Goal: Task Accomplishment & Management: Manage account settings

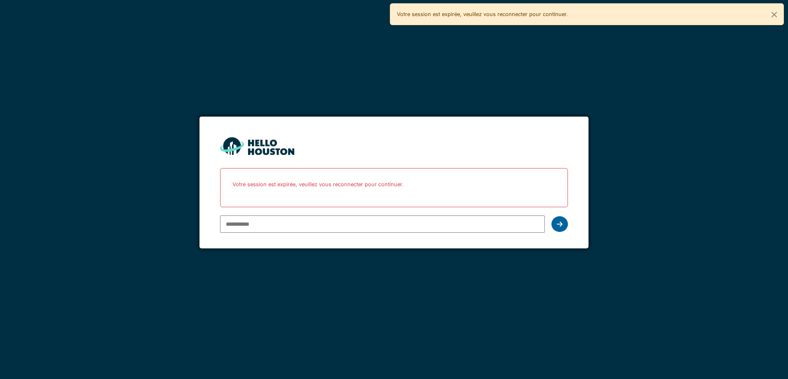
type input "**********"
click at [561, 223] on icon at bounding box center [560, 224] width 6 height 7
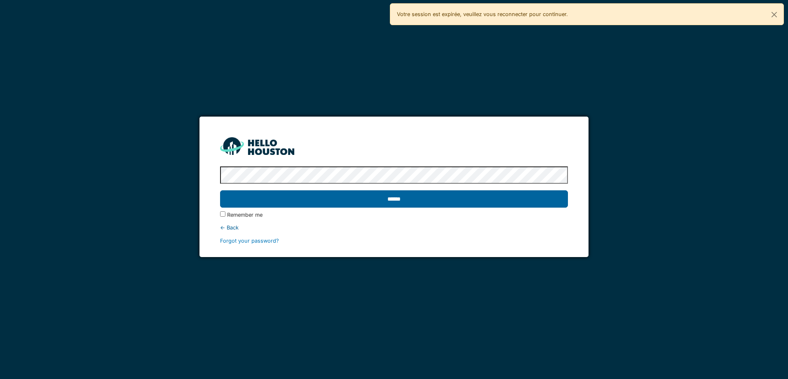
click at [340, 207] on input "******" at bounding box center [393, 198] width 347 height 17
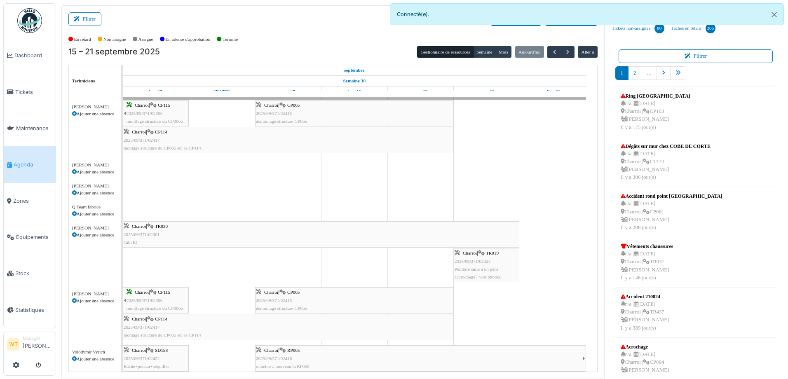
scroll to position [171, 0]
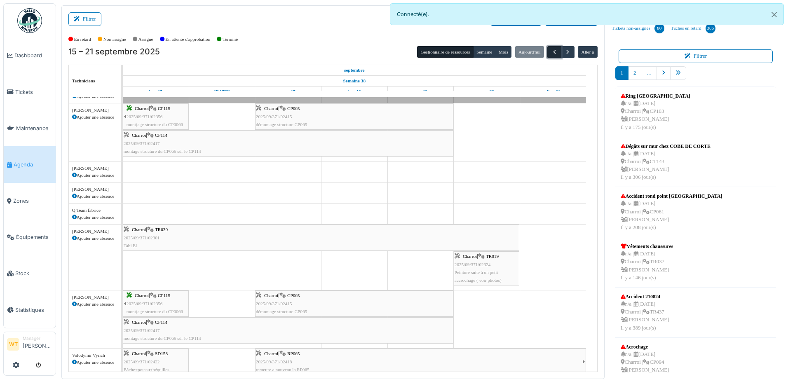
click at [551, 51] on span "button" at bounding box center [554, 52] width 7 height 7
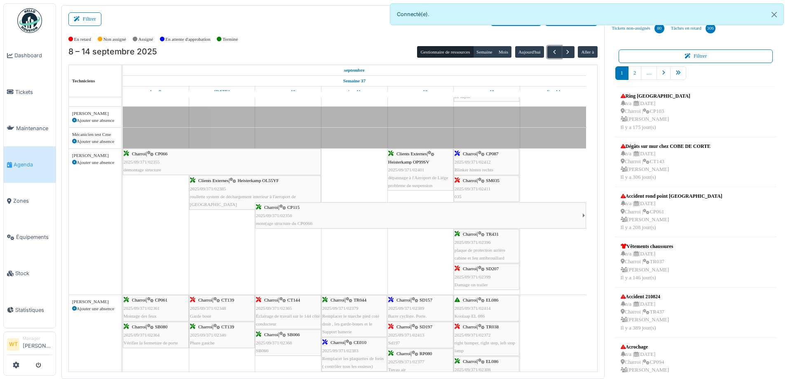
scroll to position [0, 0]
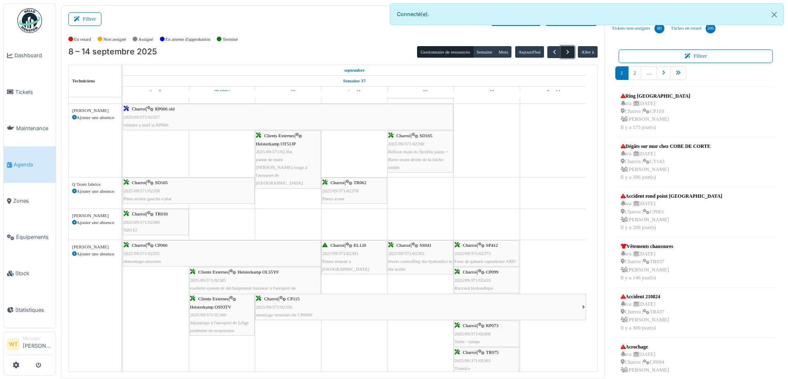
click at [561, 57] on button "button" at bounding box center [568, 52] width 14 height 12
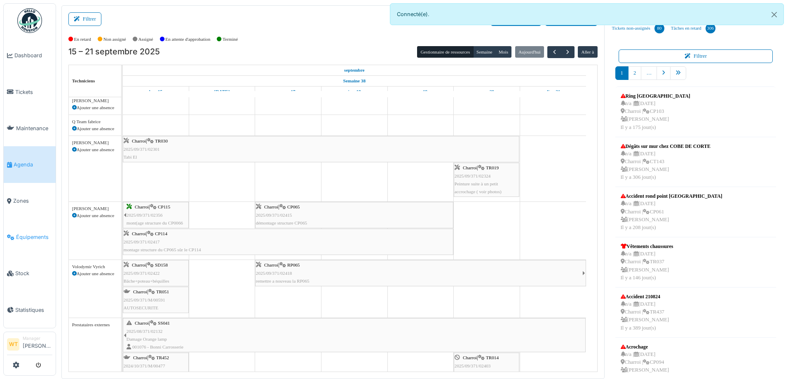
click at [28, 236] on span "Équipements" at bounding box center [34, 237] width 36 height 8
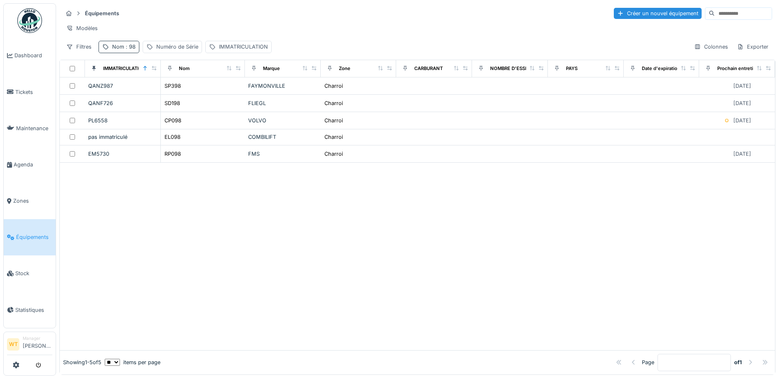
click at [119, 51] on div "Nom : 98" at bounding box center [123, 47] width 23 height 8
click at [178, 93] on icon at bounding box center [174, 92] width 7 height 5
click at [174, 96] on input "Nom" at bounding box center [143, 92] width 82 height 17
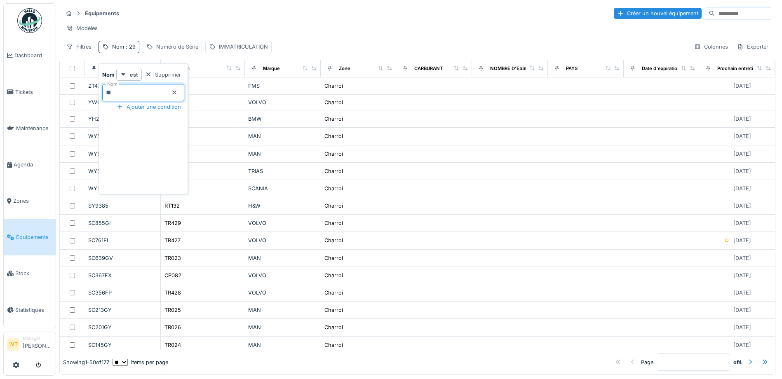
type input "**"
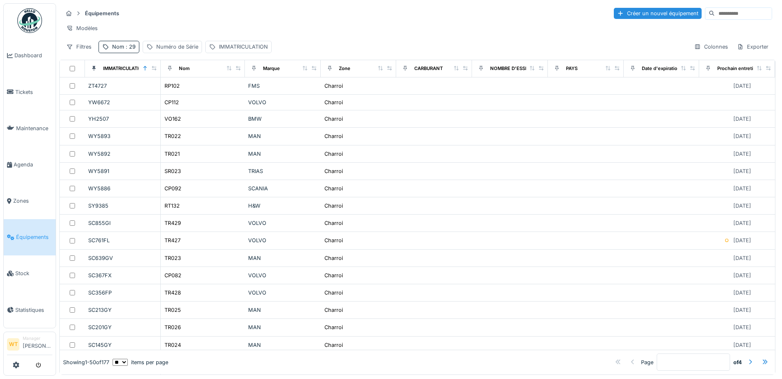
click at [203, 29] on div "Modèles" at bounding box center [417, 28] width 709 height 12
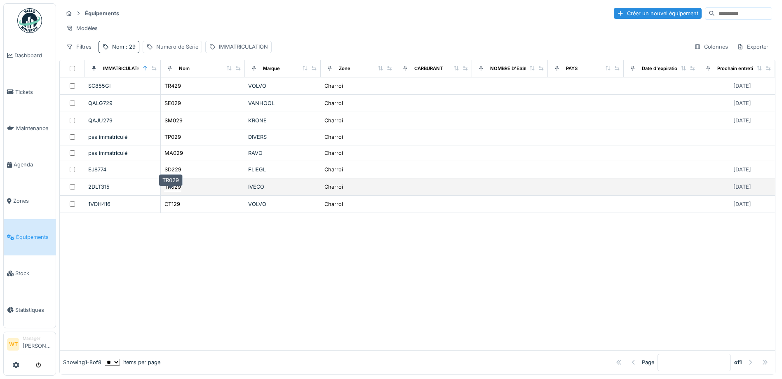
click at [178, 191] on div "TR029" at bounding box center [172, 187] width 16 height 8
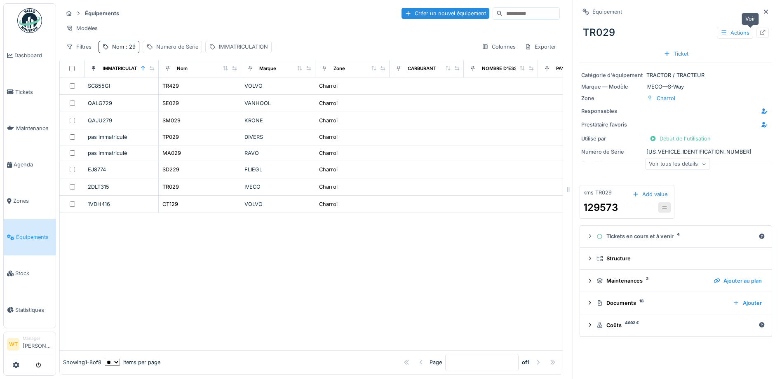
click at [759, 33] on icon at bounding box center [762, 32] width 7 height 5
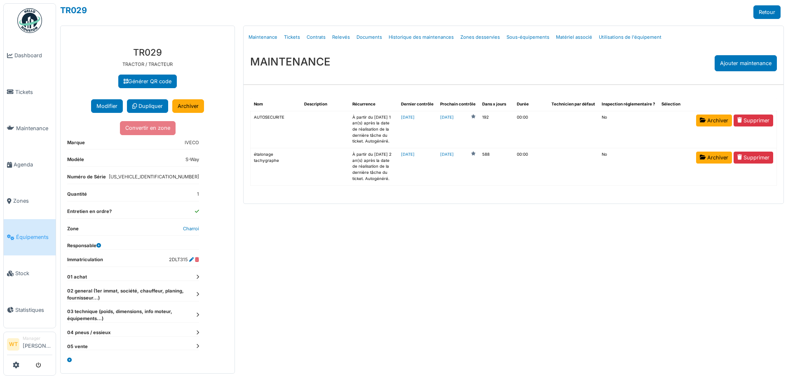
click at [298, 35] on link "Tickets" at bounding box center [292, 37] width 23 height 19
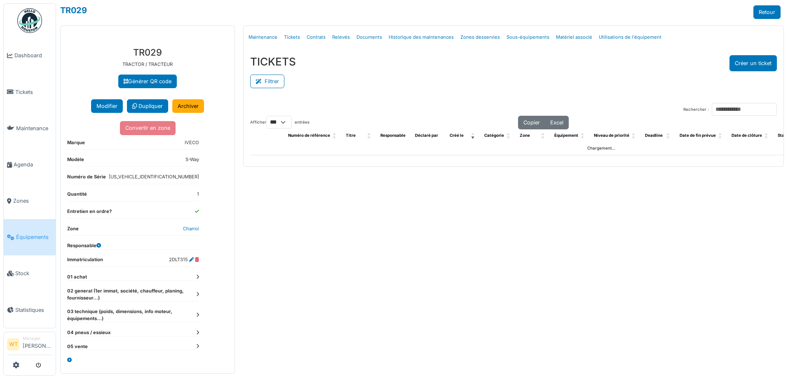
select select "***"
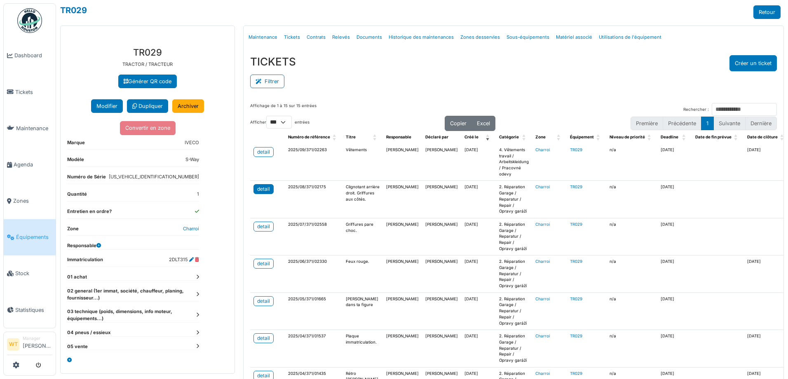
click at [260, 186] on div "detail" at bounding box center [263, 188] width 13 height 7
click at [26, 161] on span "Agenda" at bounding box center [33, 165] width 39 height 8
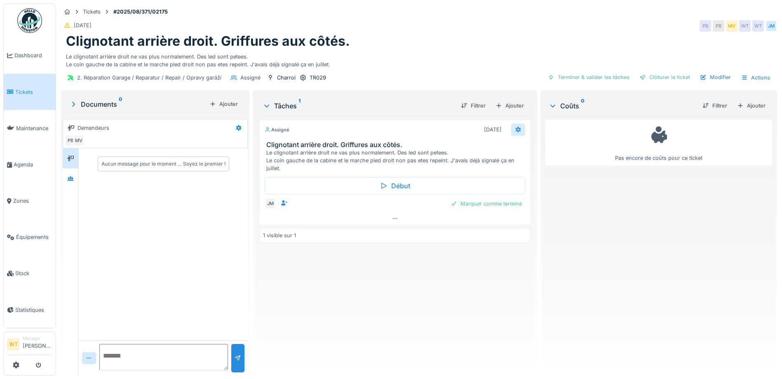
click at [516, 132] on icon at bounding box center [518, 129] width 7 height 5
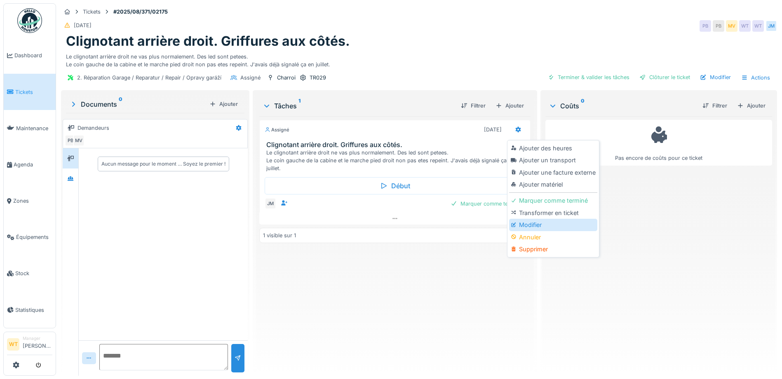
click at [534, 224] on div "Modifier" at bounding box center [553, 225] width 88 height 12
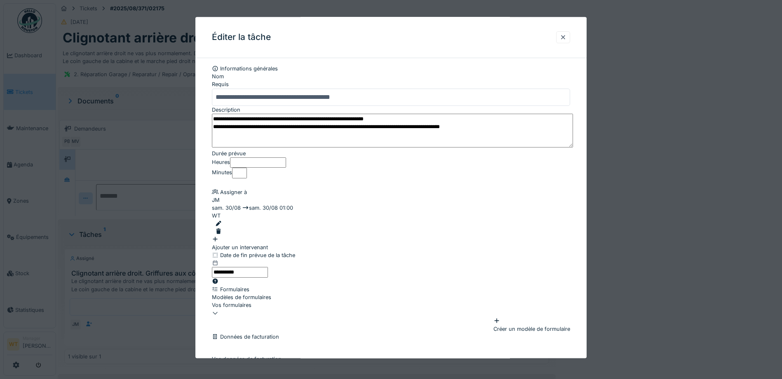
click at [563, 228] on div at bounding box center [392, 232] width 355 height 8
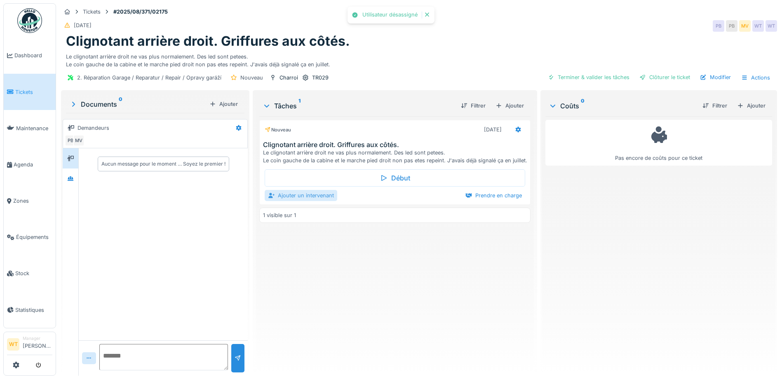
click at [299, 201] on div "Ajouter un intervenant" at bounding box center [301, 195] width 73 height 11
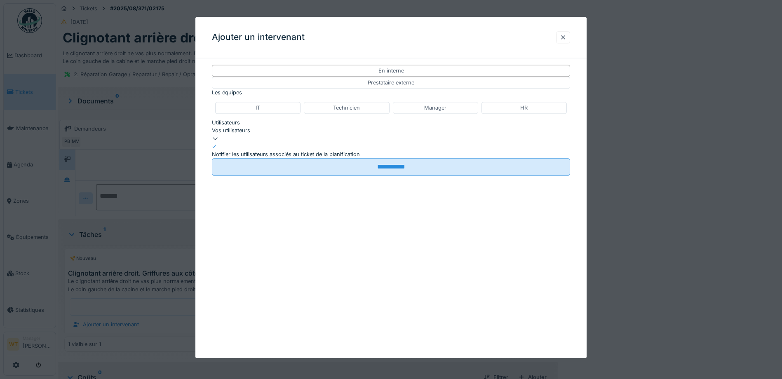
click at [351, 134] on div "Vos utilisateurs" at bounding box center [391, 131] width 358 height 8
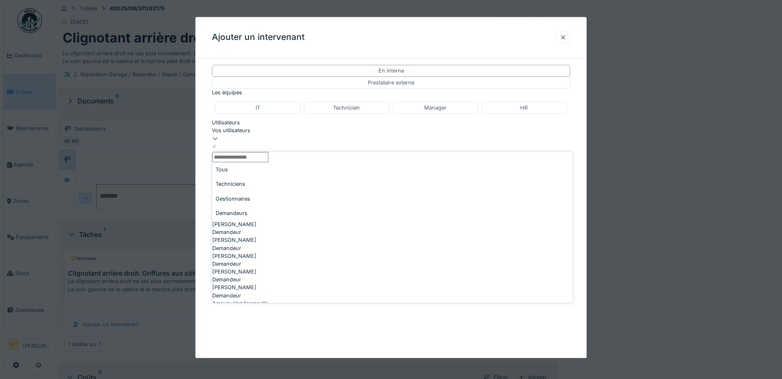
click at [269, 191] on div "Techniciens" at bounding box center [392, 184] width 360 height 14
click at [276, 256] on div "Technicien" at bounding box center [392, 260] width 360 height 8
type input "****"
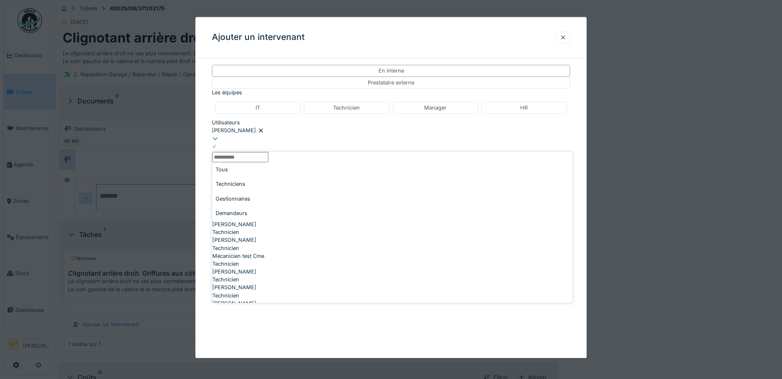
click at [579, 175] on div "**********" at bounding box center [390, 149] width 391 height 169
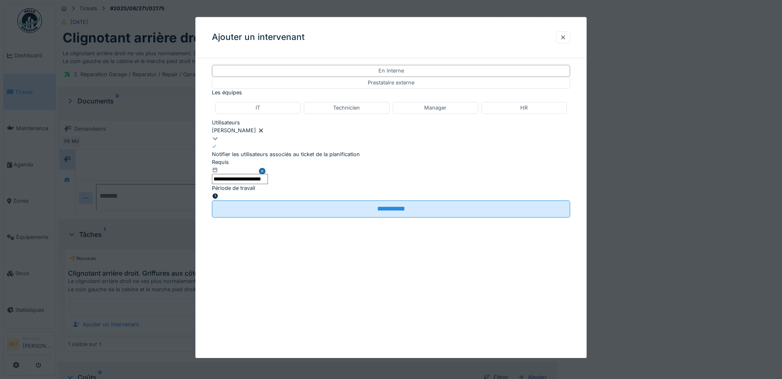
click at [268, 184] on input "**********" at bounding box center [240, 179] width 56 height 10
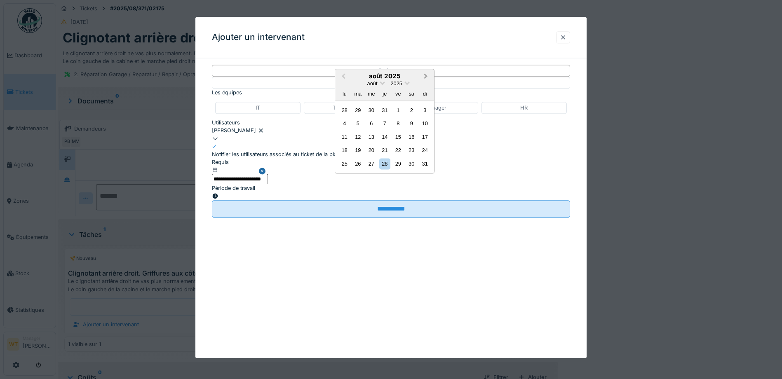
click at [426, 81] on span "Next Month" at bounding box center [426, 76] width 0 height 9
click at [344, 143] on div "15" at bounding box center [344, 136] width 11 height 11
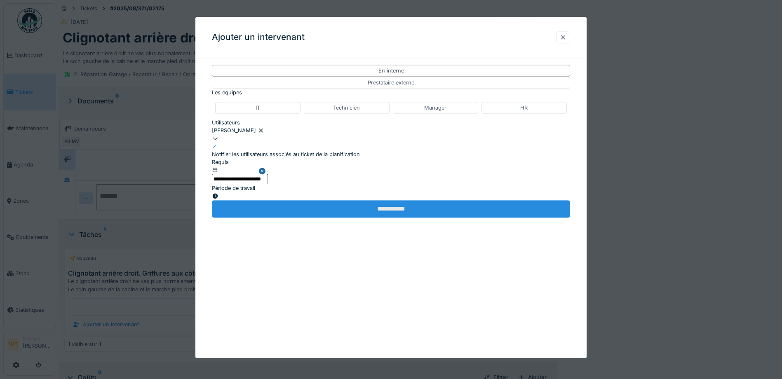
click at [304, 218] on input "**********" at bounding box center [391, 208] width 358 height 17
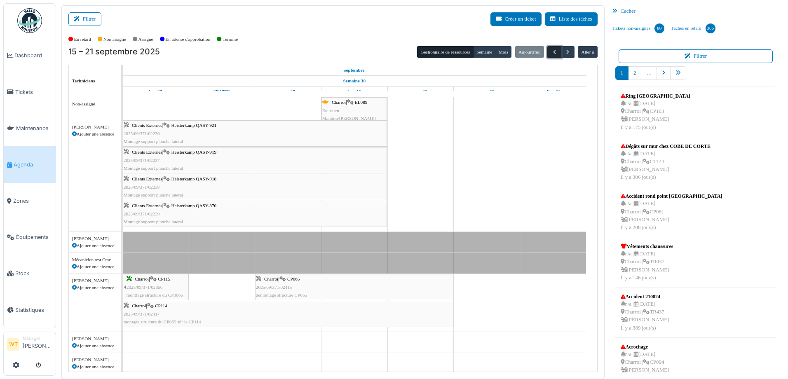
click at [547, 53] on button "button" at bounding box center [554, 52] width 14 height 12
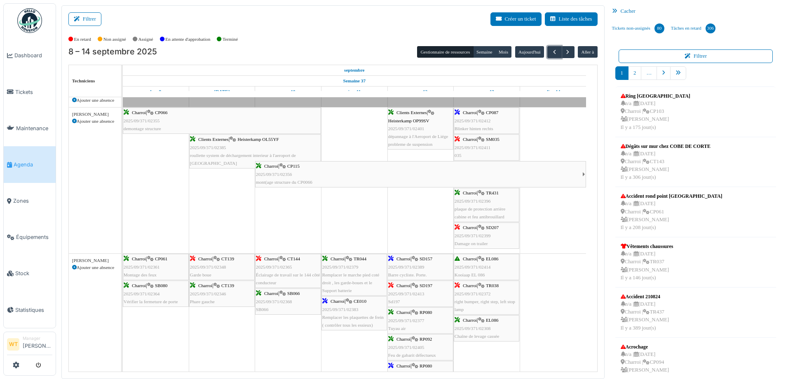
click at [478, 336] on span "Chaîne de levage cassée" at bounding box center [477, 336] width 45 height 5
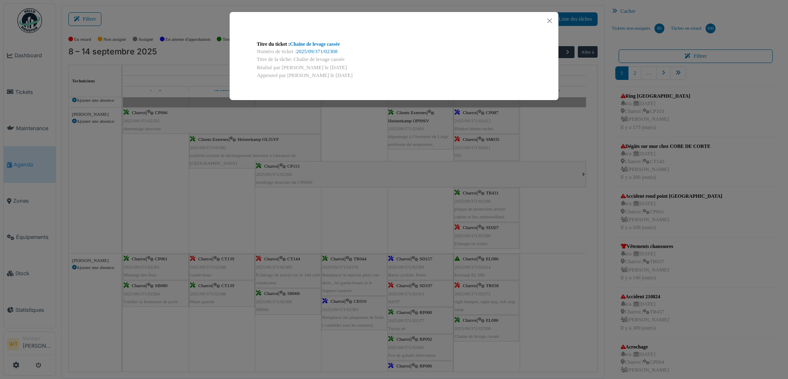
click at [322, 48] on div "Numéro de ticket : 2025/09/371/02308" at bounding box center [394, 52] width 275 height 8
click at [320, 45] on link "Chaîne de levage cassée" at bounding box center [315, 44] width 50 height 6
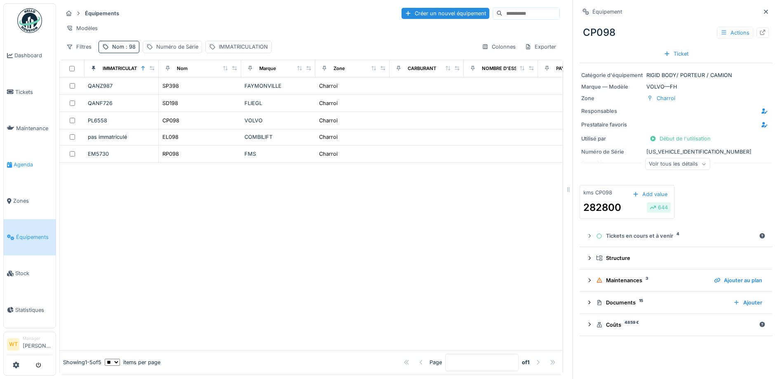
click at [10, 170] on link "Agenda" at bounding box center [30, 164] width 52 height 36
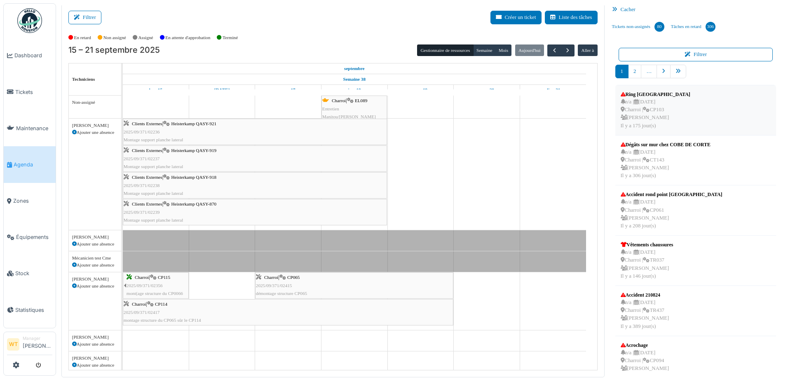
scroll to position [206, 0]
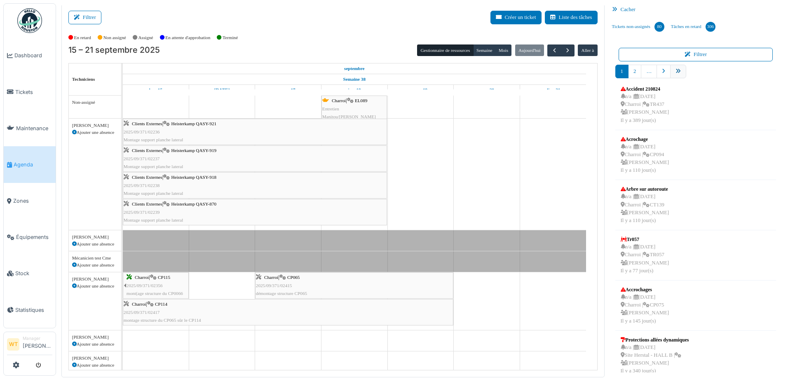
click at [677, 72] on link "pager" at bounding box center [678, 72] width 16 height 14
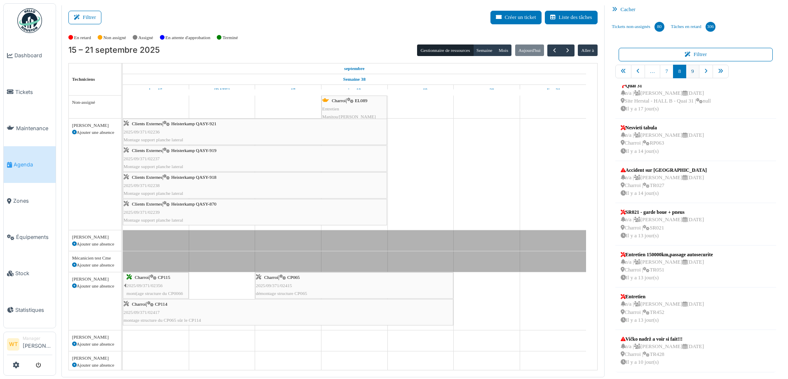
click at [686, 70] on link "9" at bounding box center [692, 72] width 13 height 14
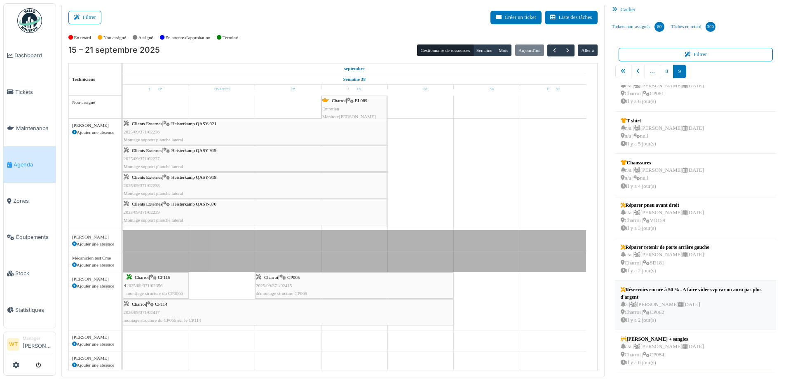
click at [686, 307] on div "3 | [PERSON_NAME] [DATE] Charroi | CP062 [DATE]" at bounding box center [696, 313] width 150 height 24
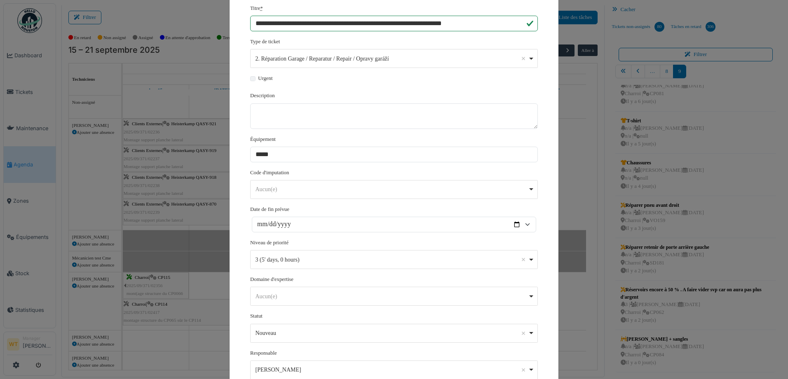
scroll to position [153, 0]
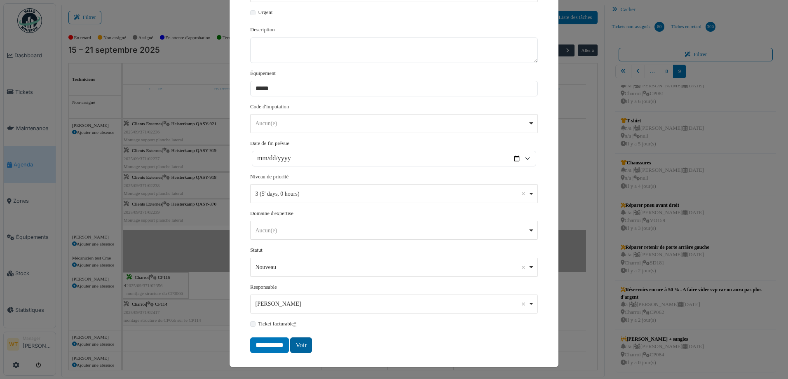
click at [291, 347] on link "Voir" at bounding box center [301, 346] width 22 height 16
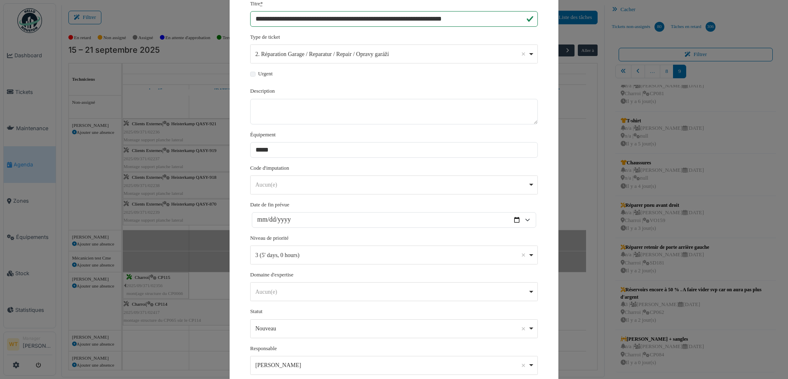
scroll to position [0, 0]
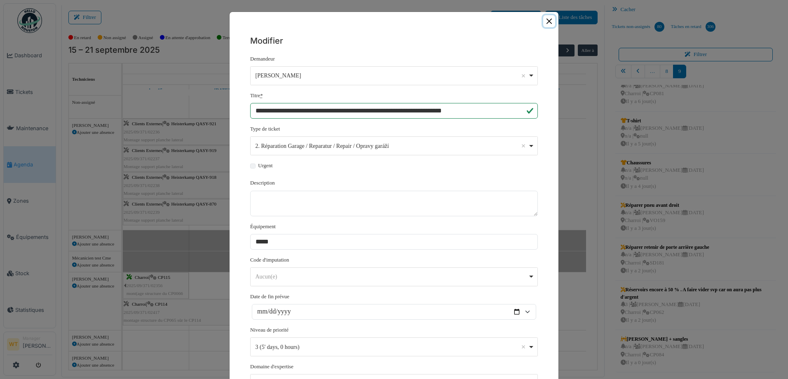
click at [545, 16] on button "Close" at bounding box center [549, 21] width 12 height 12
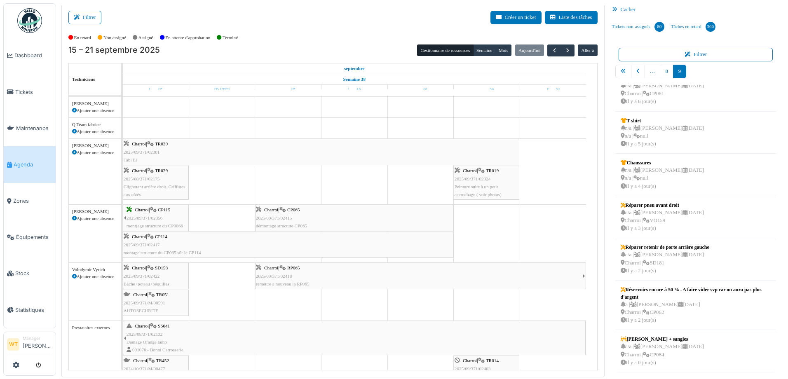
scroll to position [129, 0]
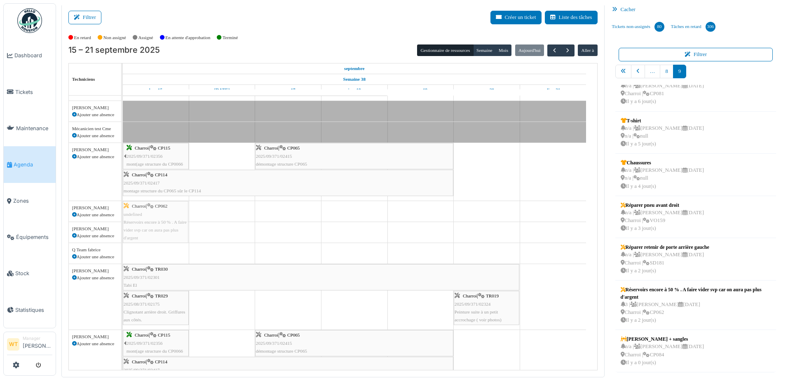
drag, startPoint x: 640, startPoint y: 309, endPoint x: 162, endPoint y: 213, distance: 487.3
click at [162, 213] on div "Filtrer Créer un ticket Liste des tâches Afficher les tâches non assignées *** …" at bounding box center [422, 191] width 730 height 374
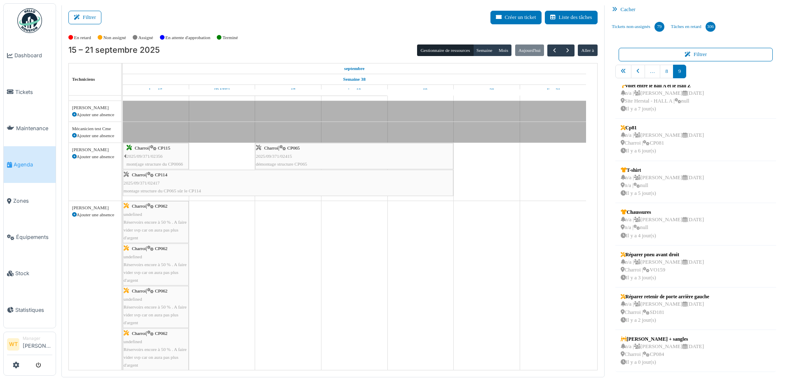
scroll to position [51, 0]
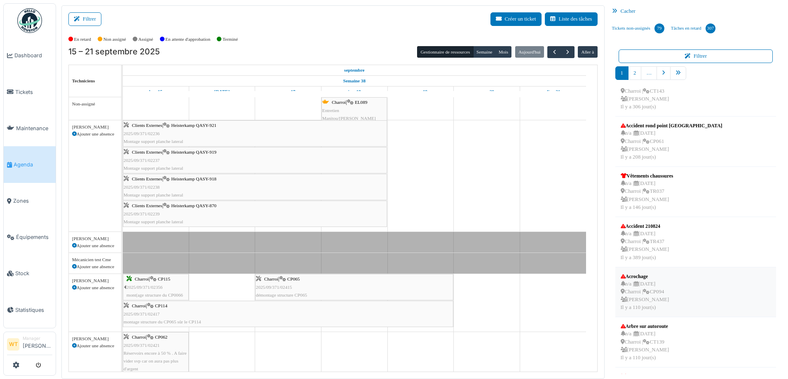
scroll to position [206, 0]
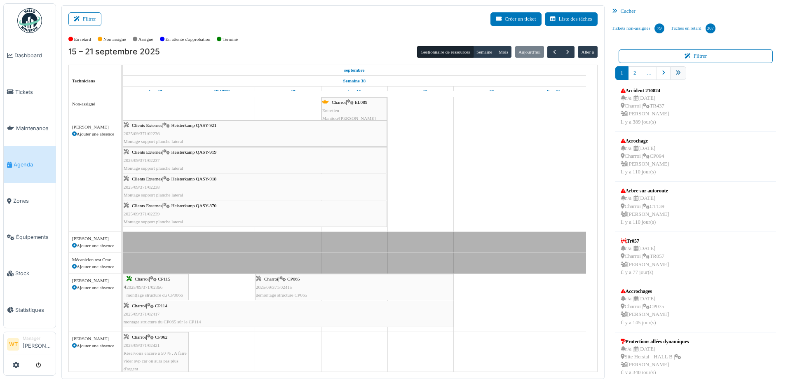
click at [676, 71] on icon "pager" at bounding box center [678, 72] width 5 height 5
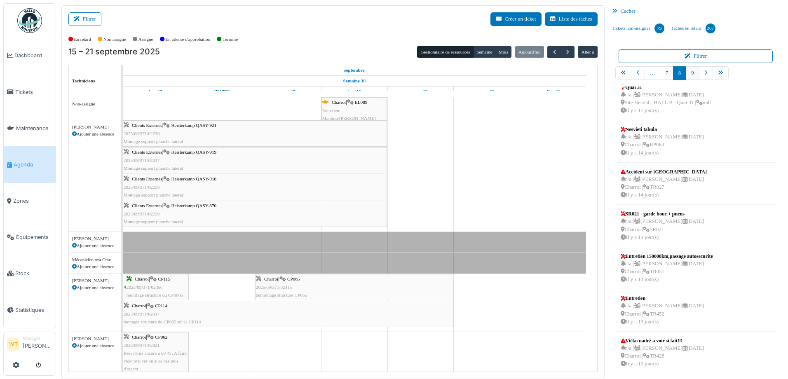
click at [686, 77] on link "9" at bounding box center [692, 73] width 13 height 14
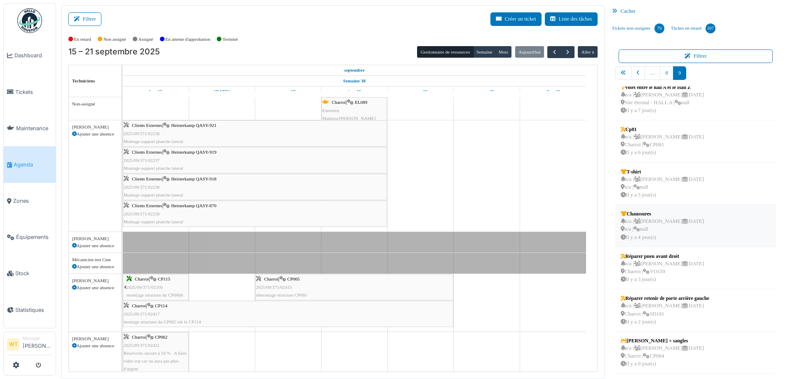
scroll to position [51, 0]
click at [658, 365] on div "n/a | Walter Tombou 22/09/2025 Charroi | CP084 Il y a 0 jour(s)" at bounding box center [662, 357] width 83 height 24
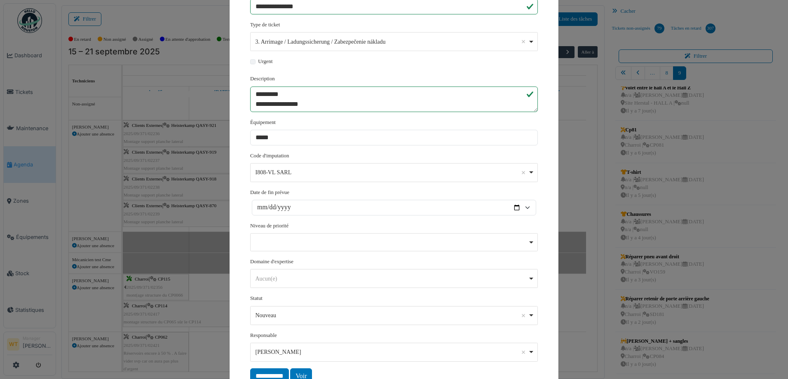
scroll to position [135, 0]
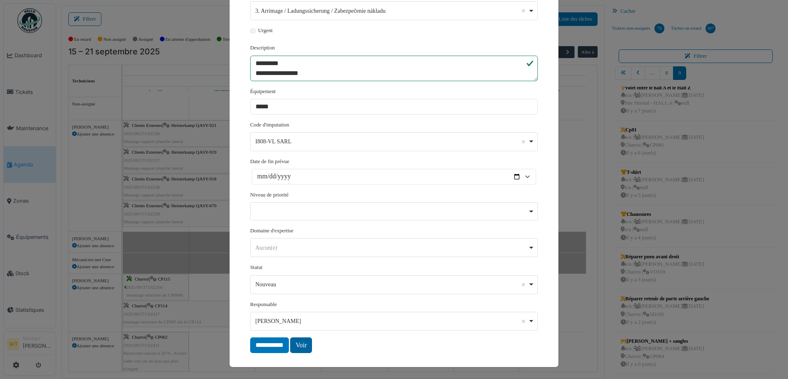
click at [299, 345] on link "Voir" at bounding box center [301, 346] width 22 height 16
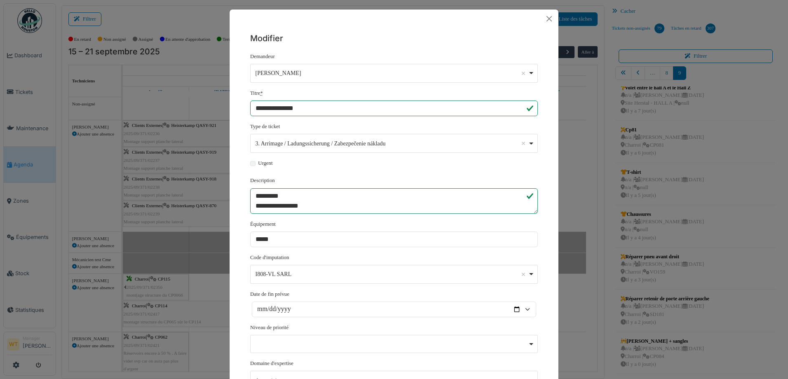
scroll to position [0, 0]
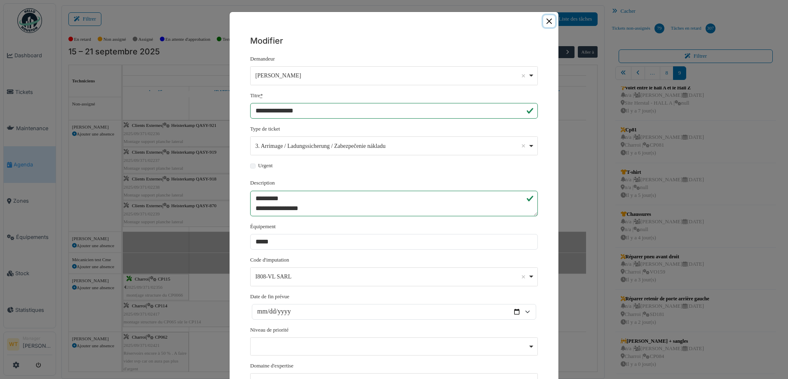
drag, startPoint x: 543, startPoint y: 19, endPoint x: 485, endPoint y: 13, distance: 58.4
click at [539, 17] on div at bounding box center [394, 21] width 329 height 19
click at [544, 23] on button "Close" at bounding box center [549, 21] width 12 height 12
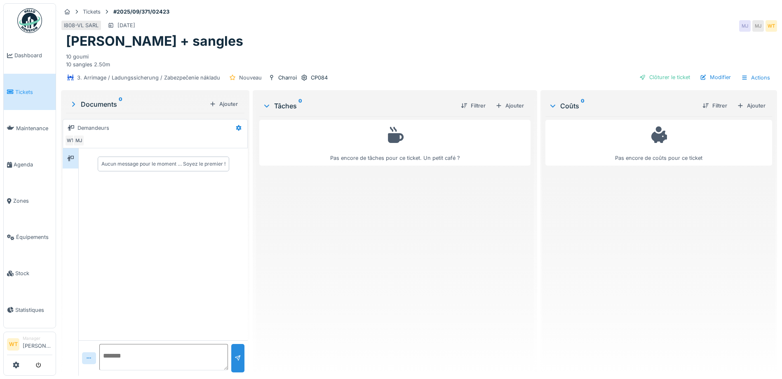
click at [129, 362] on textarea at bounding box center [163, 357] width 129 height 26
click at [214, 356] on textarea "**********" at bounding box center [163, 357] width 129 height 26
click at [218, 360] on textarea "**********" at bounding box center [163, 357] width 129 height 26
type textarea "**********"
click at [235, 355] on div at bounding box center [238, 358] width 7 height 8
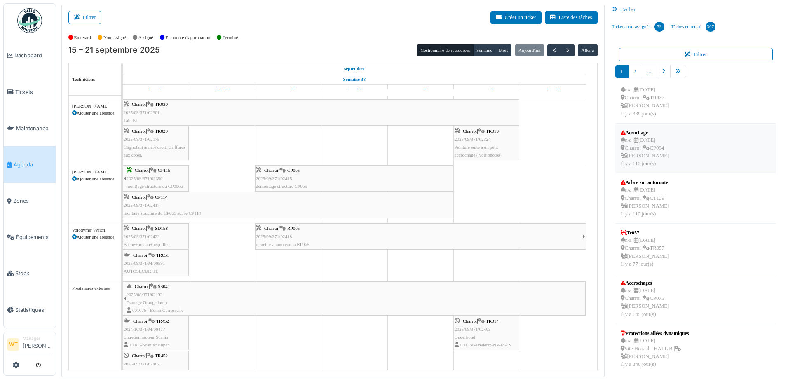
scroll to position [214, 0]
click at [678, 70] on link "pager" at bounding box center [678, 72] width 16 height 14
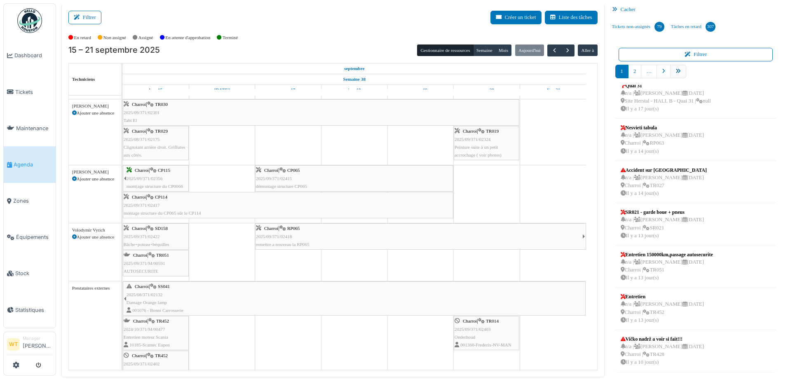
scroll to position [136, 0]
click at [683, 321] on div "n/a | Marc Vasen 09/09/2025 Charroi | TR452 Il y a 13 jour(s)" at bounding box center [662, 312] width 83 height 24
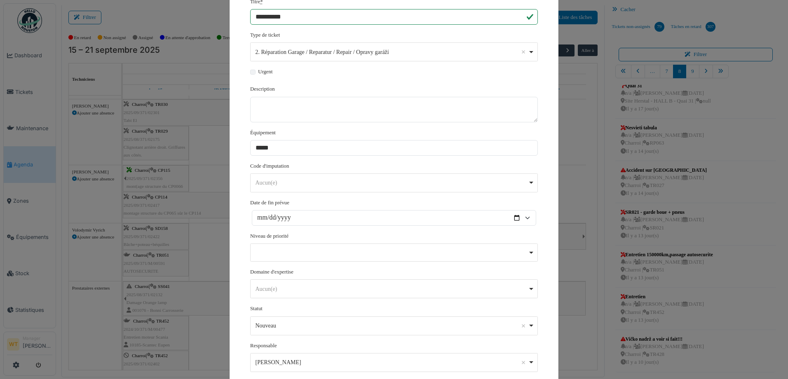
scroll to position [0, 0]
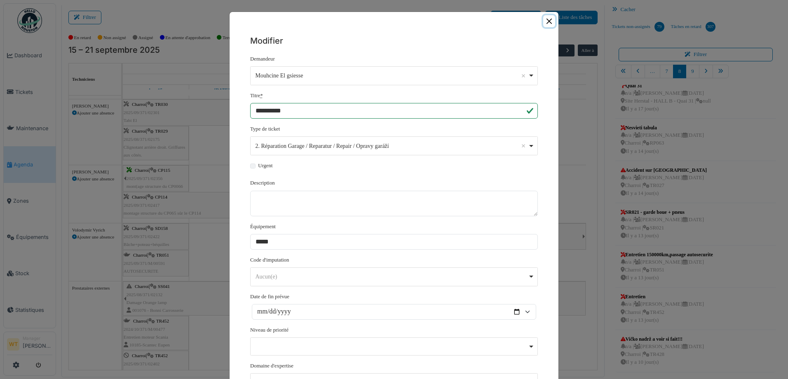
click at [543, 18] on button "Close" at bounding box center [549, 21] width 12 height 12
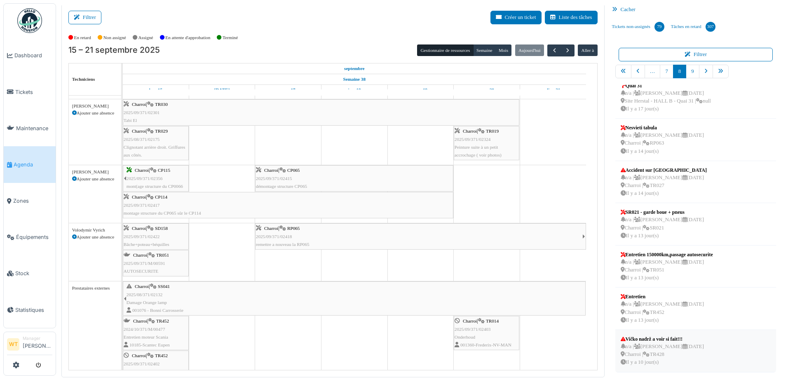
click at [664, 345] on div "n/a | Marc Vasen 05/08/2025 Charroi | TR428 Il y a 10 jour(s)" at bounding box center [662, 355] width 83 height 24
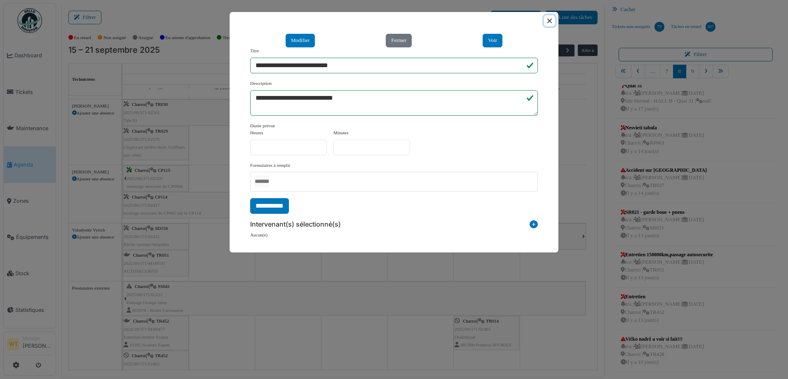
click at [549, 20] on button "Close" at bounding box center [549, 20] width 11 height 11
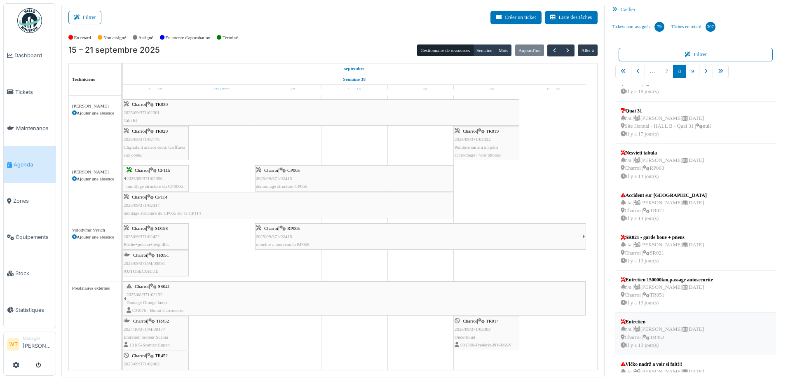
scroll to position [136, 0]
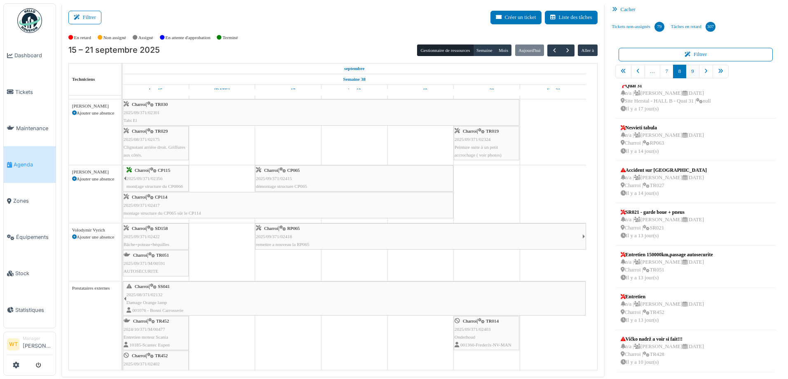
click at [686, 72] on link "9" at bounding box center [692, 72] width 13 height 14
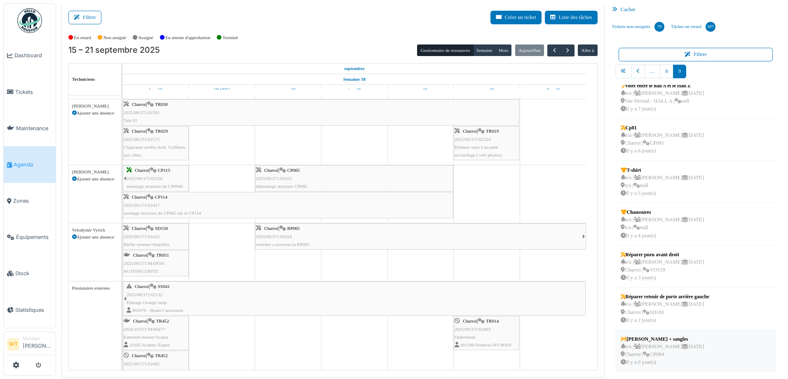
scroll to position [51, 0]
click at [664, 268] on div "n/a | Marc Vasen 19/09/2025 Charroi | VO159 Il y a 3 jour(s)" at bounding box center [662, 271] width 83 height 24
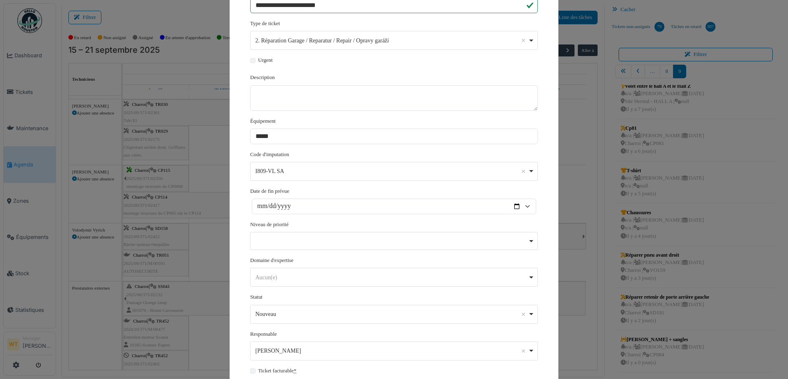
scroll to position [0, 0]
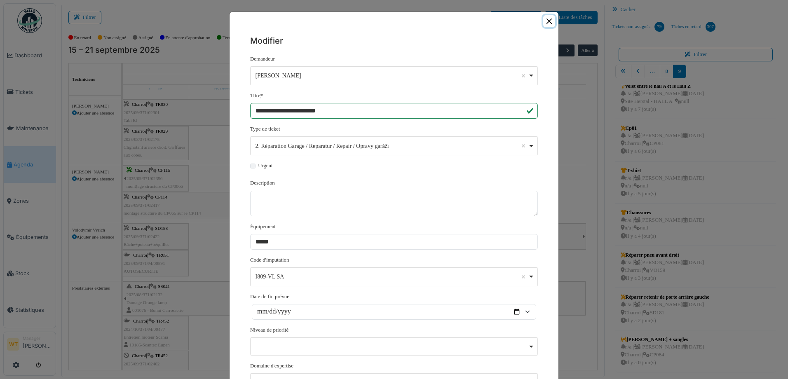
click at [551, 19] on button "Close" at bounding box center [549, 21] width 12 height 12
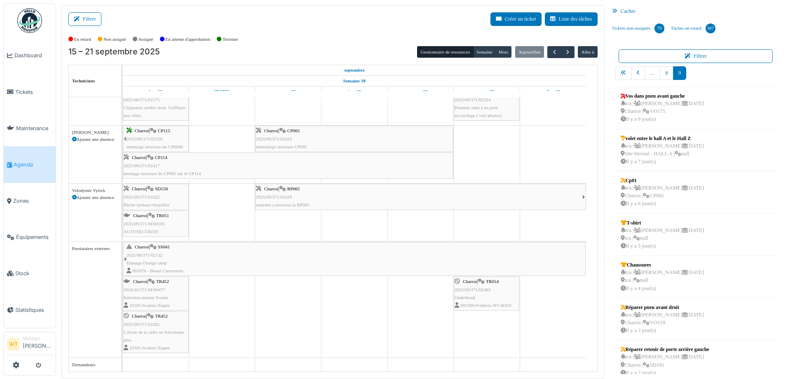
scroll to position [2, 0]
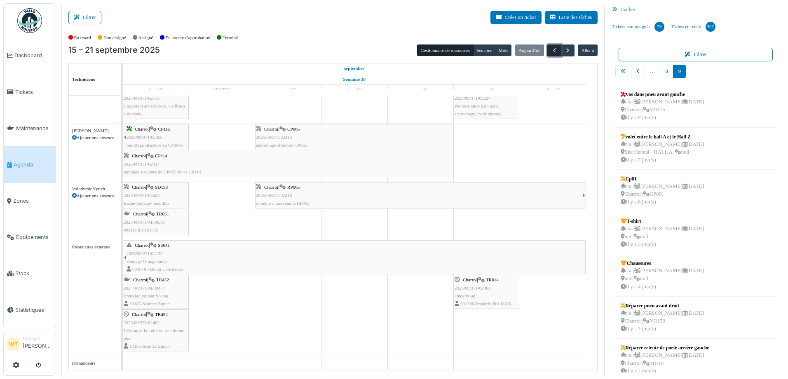
click at [551, 51] on span "button" at bounding box center [554, 50] width 7 height 7
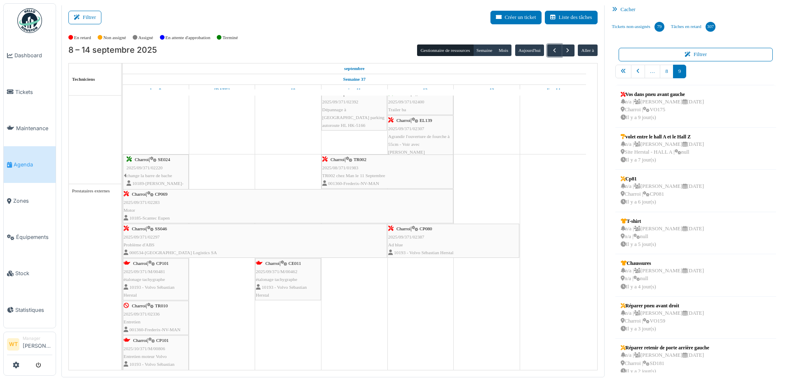
scroll to position [845, 0]
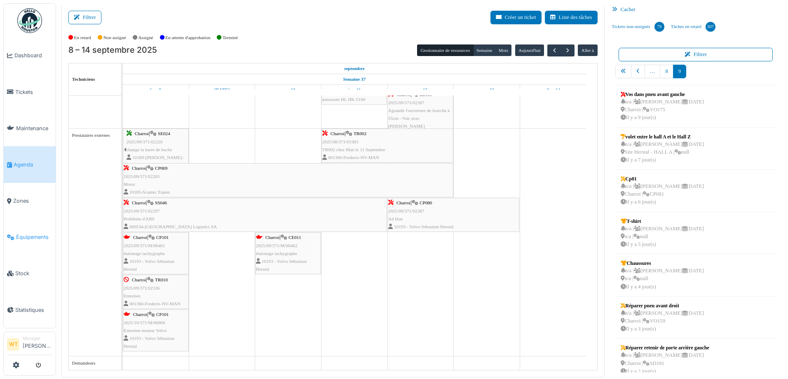
click at [34, 234] on span "Équipements" at bounding box center [34, 237] width 36 height 8
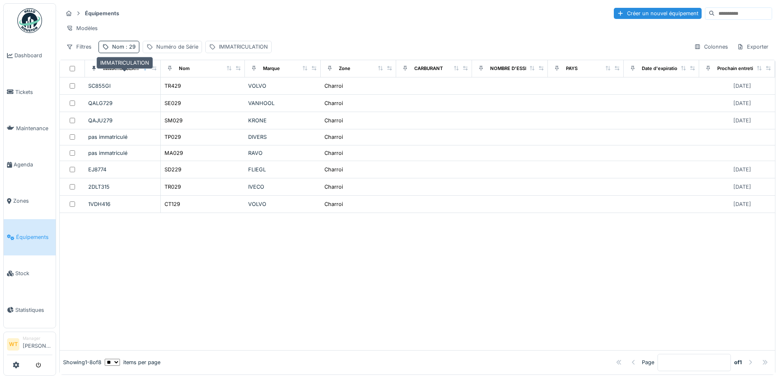
drag, startPoint x: 125, startPoint y: 52, endPoint x: 137, endPoint y: 61, distance: 15.3
click at [125, 50] on span ": 29" at bounding box center [130, 47] width 12 height 6
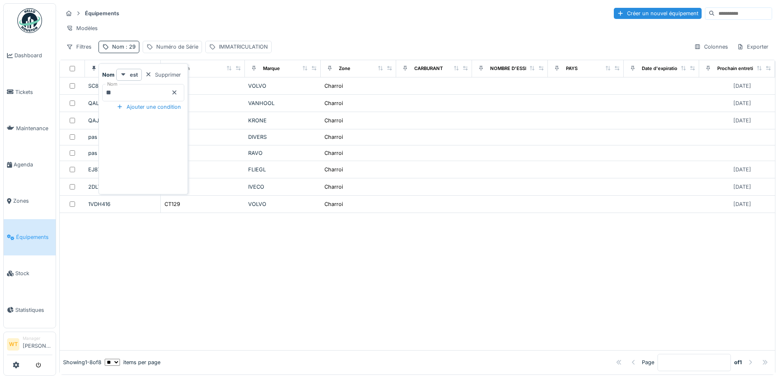
click at [176, 92] on icon at bounding box center [174, 93] width 4 height 4
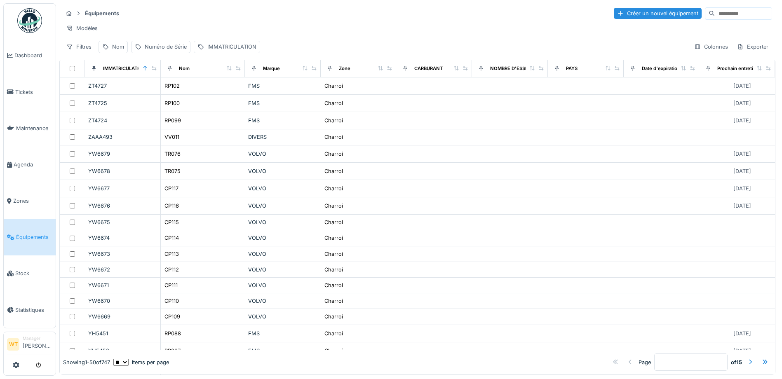
click at [715, 14] on input at bounding box center [743, 14] width 57 height 12
type input "***"
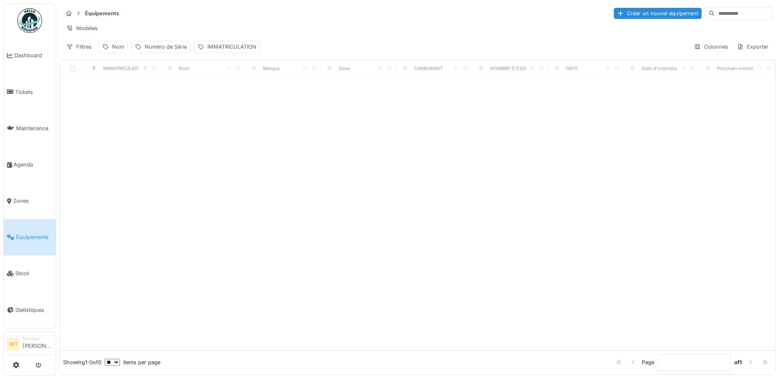
click at [720, 10] on input at bounding box center [743, 14] width 57 height 12
type input "***"
click at [24, 219] on link "Équipements" at bounding box center [30, 237] width 52 height 36
click at [35, 233] on span "Équipements" at bounding box center [34, 237] width 36 height 8
click at [121, 51] on div "Nom" at bounding box center [118, 47] width 12 height 8
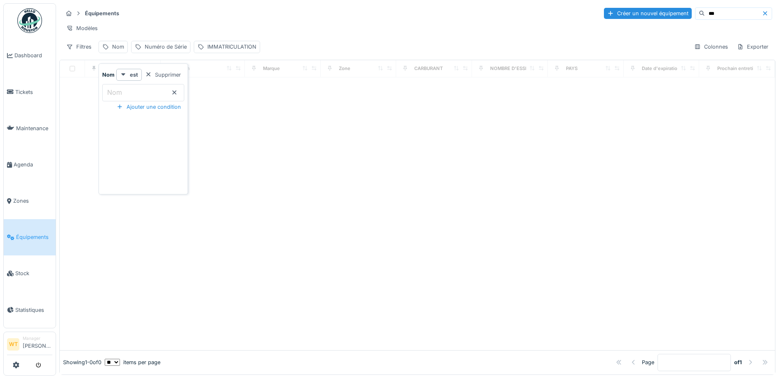
click at [135, 89] on input "Nom" at bounding box center [143, 92] width 82 height 17
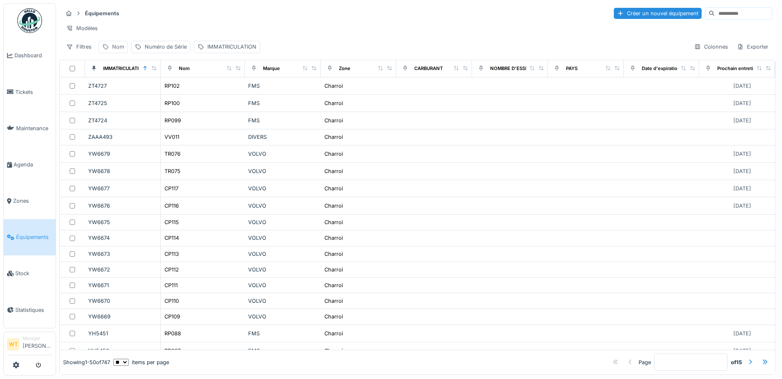
click at [108, 49] on icon at bounding box center [105, 46] width 7 height 5
click at [147, 93] on input "Nom" at bounding box center [143, 92] width 82 height 17
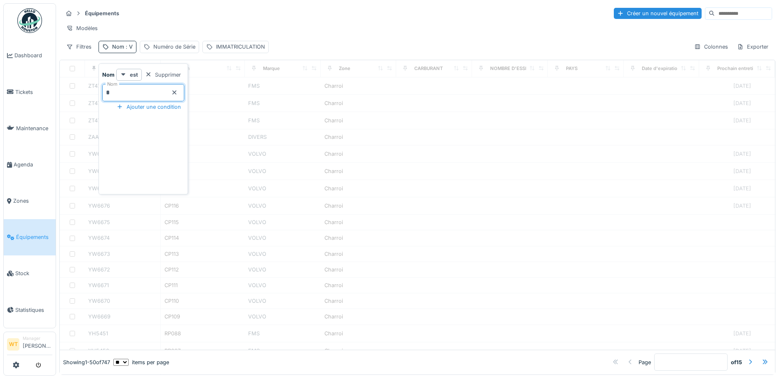
type input "**"
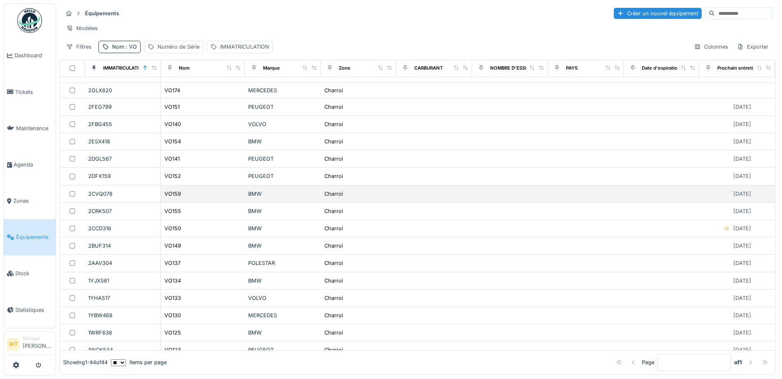
scroll to position [371, 0]
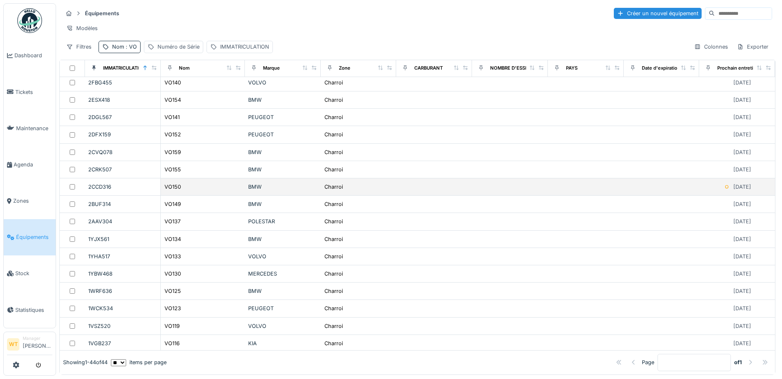
click at [119, 191] on div "2CCD316" at bounding box center [122, 187] width 69 height 8
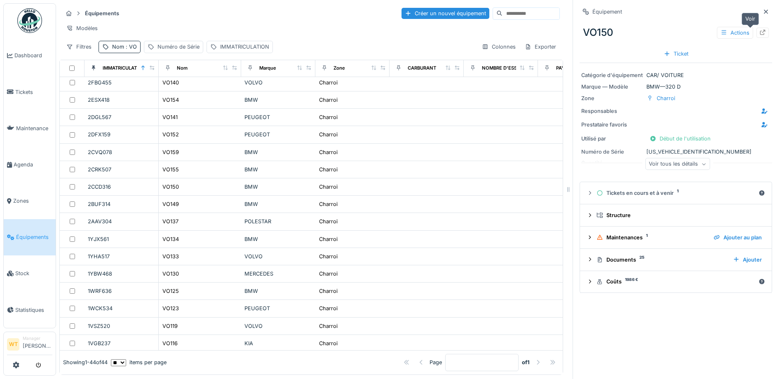
click at [759, 32] on icon at bounding box center [762, 32] width 7 height 5
click at [30, 156] on link "Agenda" at bounding box center [30, 164] width 52 height 36
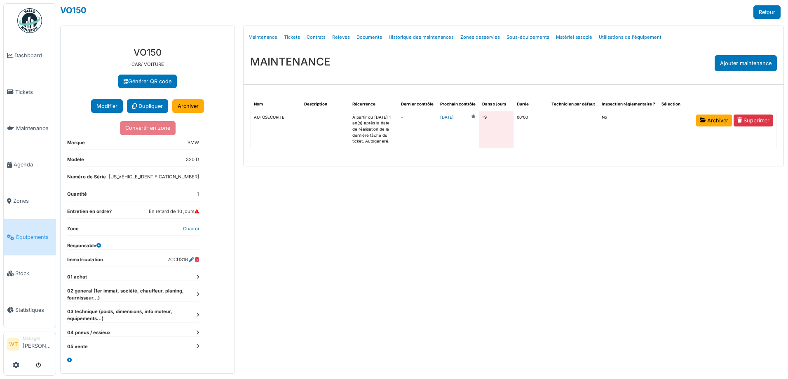
click at [452, 117] on link "[DATE]" at bounding box center [447, 118] width 14 height 6
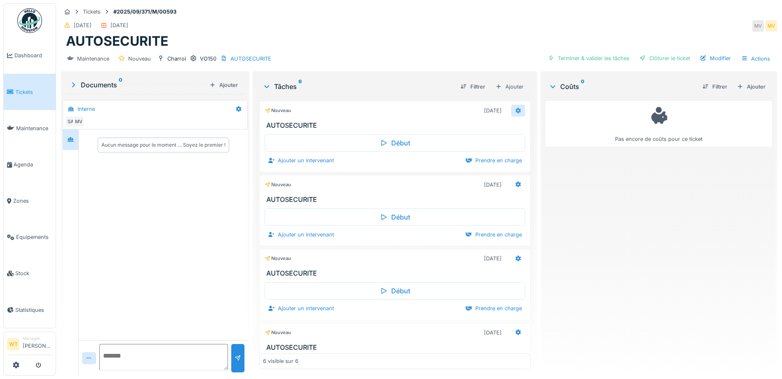
click at [515, 114] on div at bounding box center [518, 111] width 7 height 8
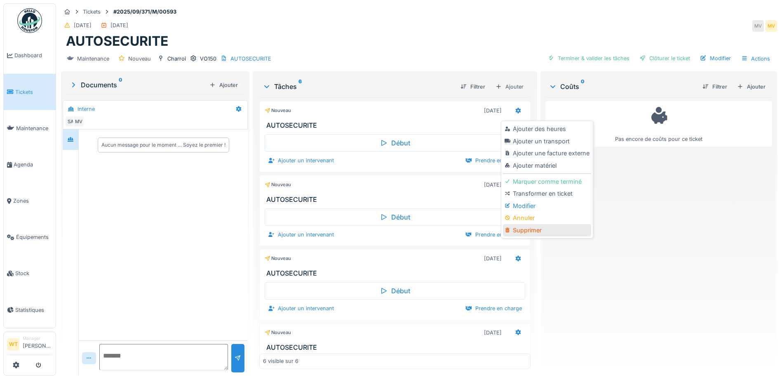
click at [535, 231] on div "Supprimer" at bounding box center [547, 230] width 88 height 12
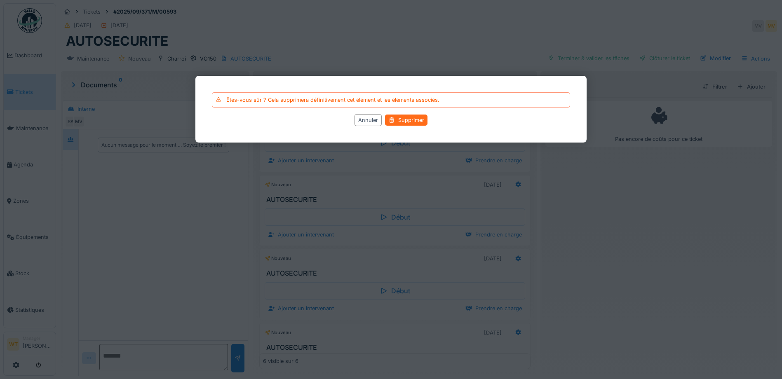
click at [414, 122] on div "Supprimer" at bounding box center [406, 120] width 42 height 11
click at [412, 121] on div "Supprimer" at bounding box center [406, 120] width 42 height 11
click at [412, 43] on div at bounding box center [391, 189] width 782 height 379
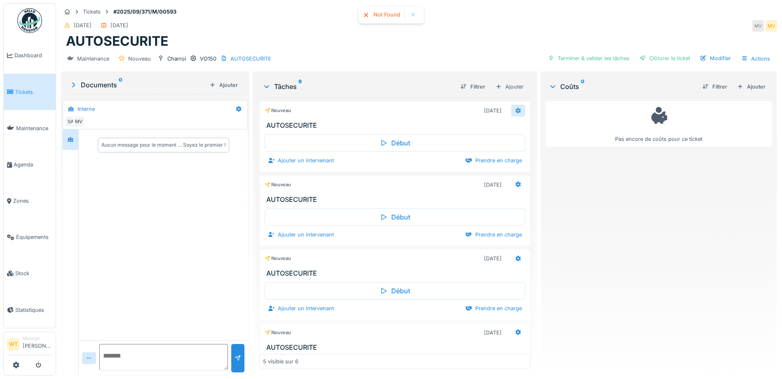
click at [511, 112] on div at bounding box center [518, 111] width 14 height 12
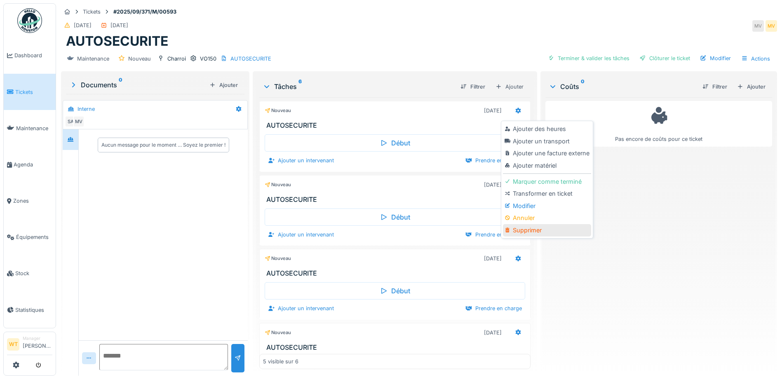
click at [525, 230] on div "Supprimer" at bounding box center [547, 230] width 88 height 12
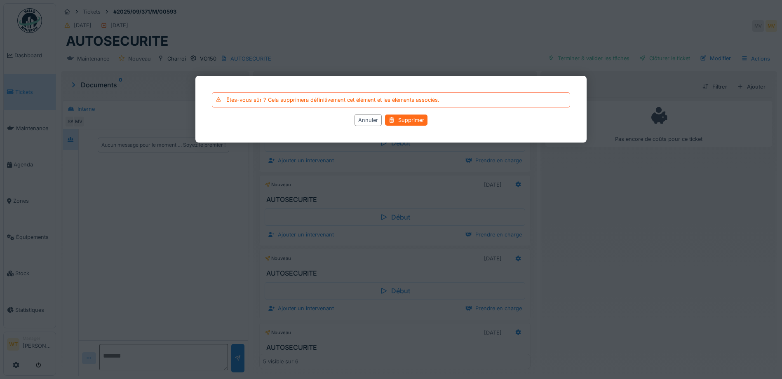
click at [394, 117] on div at bounding box center [391, 120] width 7 height 8
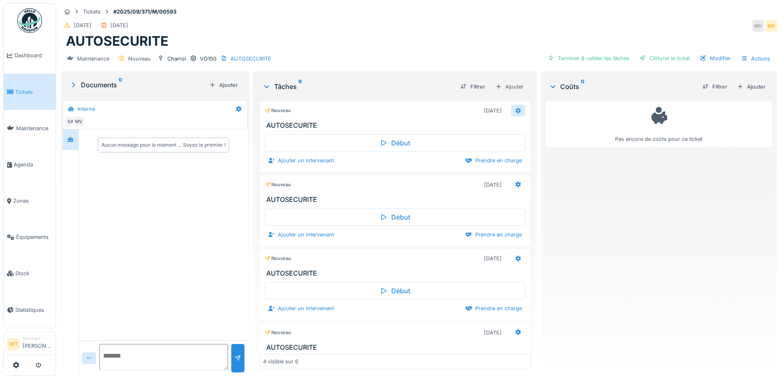
click at [515, 113] on icon at bounding box center [518, 110] width 7 height 5
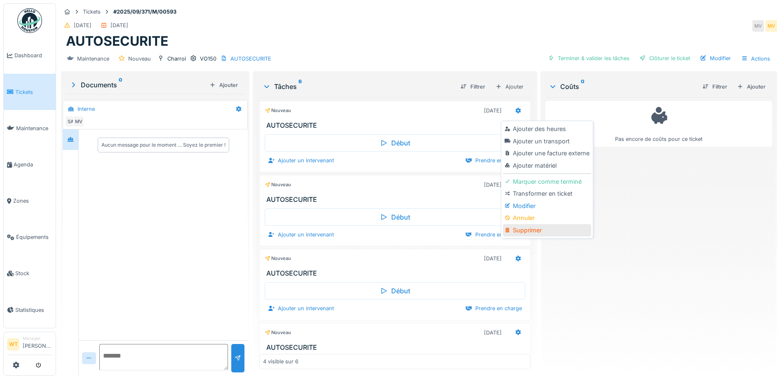
click at [544, 233] on div "Supprimer" at bounding box center [547, 230] width 88 height 12
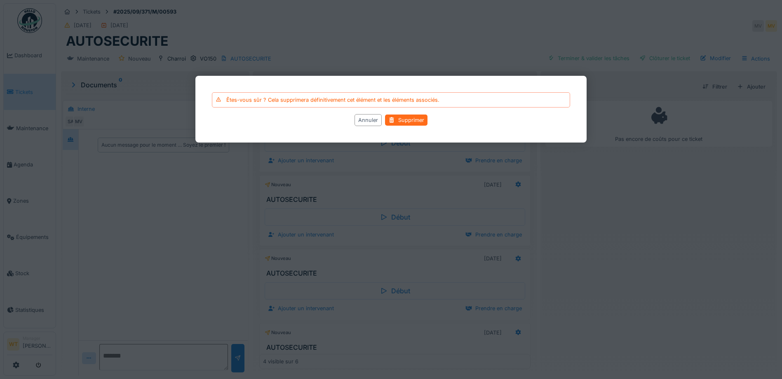
click at [402, 124] on div "Supprimer" at bounding box center [406, 120] width 42 height 11
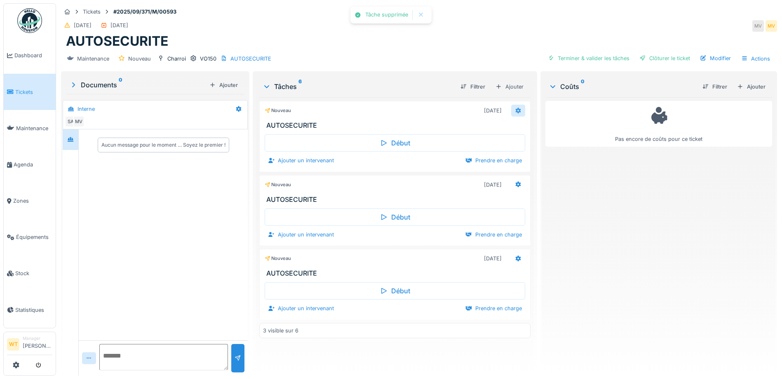
click at [519, 107] on div at bounding box center [518, 111] width 14 height 12
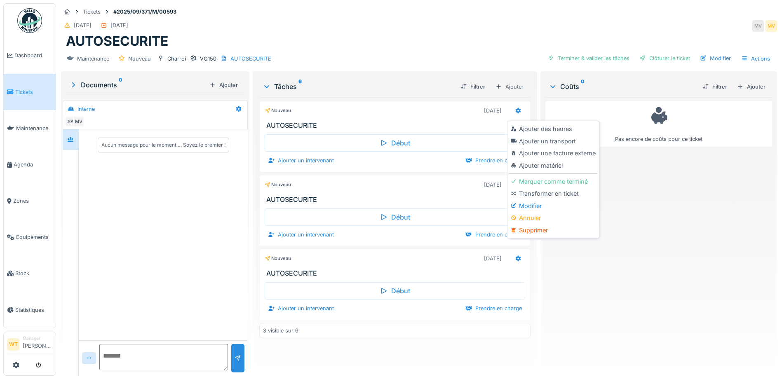
click at [549, 230] on div "Supprimer" at bounding box center [553, 230] width 88 height 12
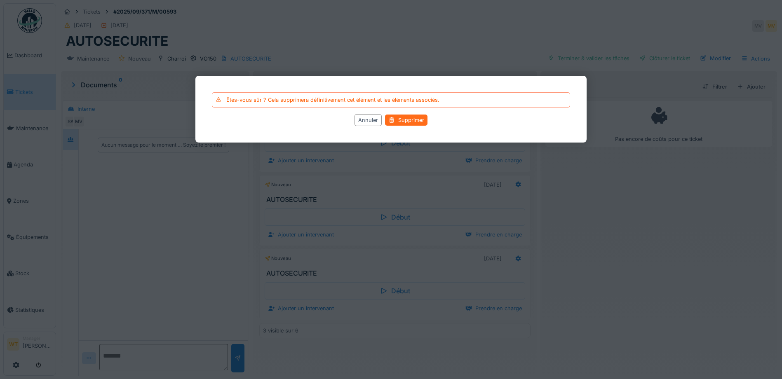
click at [403, 120] on div "Supprimer" at bounding box center [406, 120] width 42 height 11
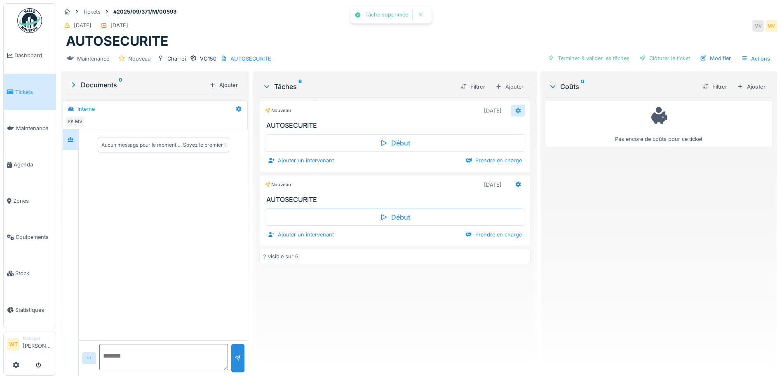
click at [516, 108] on icon at bounding box center [518, 111] width 5 height 6
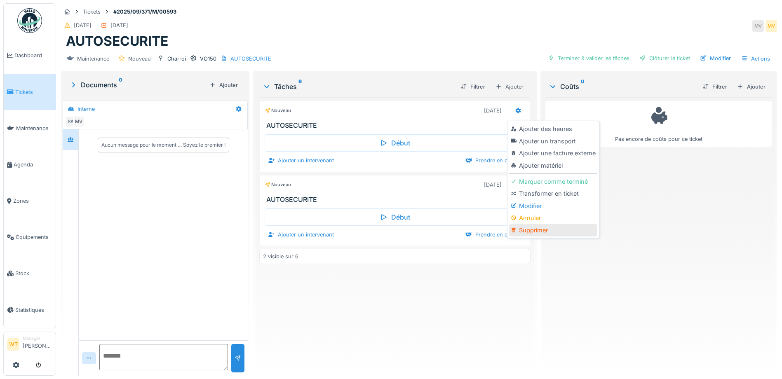
click at [533, 228] on div "Supprimer" at bounding box center [553, 230] width 88 height 12
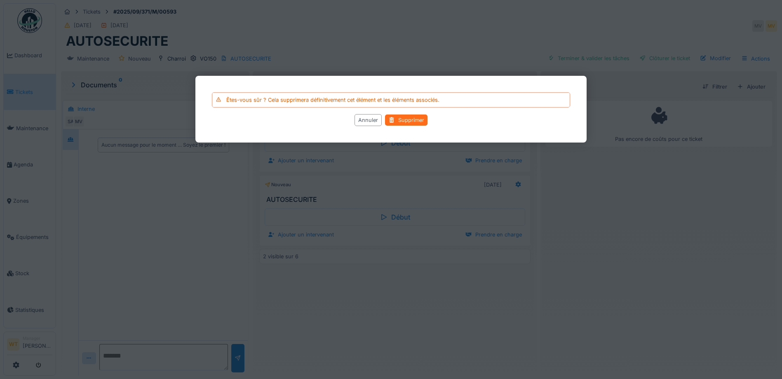
click at [406, 122] on div "Supprimer" at bounding box center [406, 120] width 42 height 11
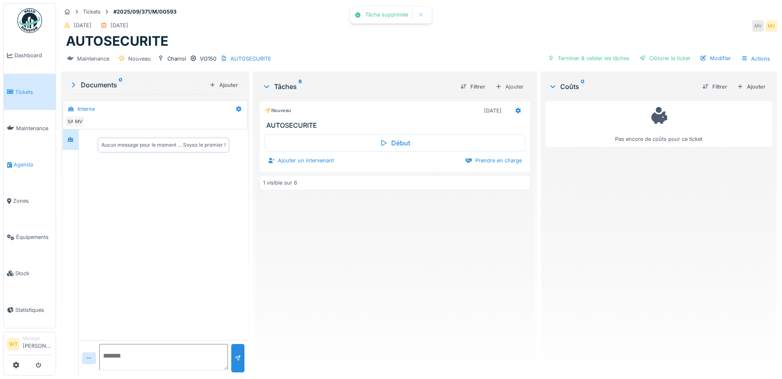
click at [23, 163] on span "Agenda" at bounding box center [33, 165] width 39 height 8
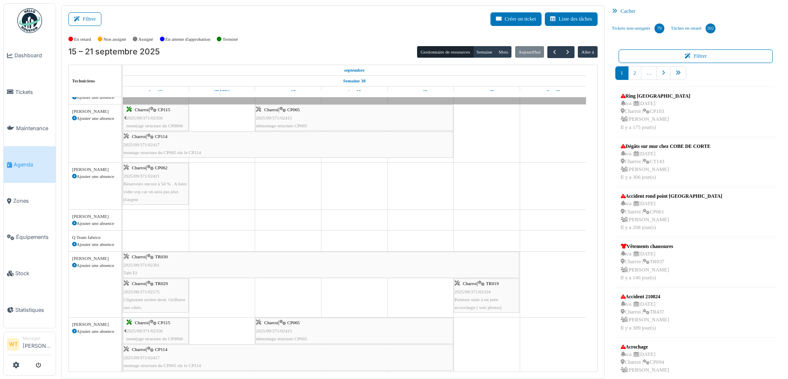
scroll to position [206, 0]
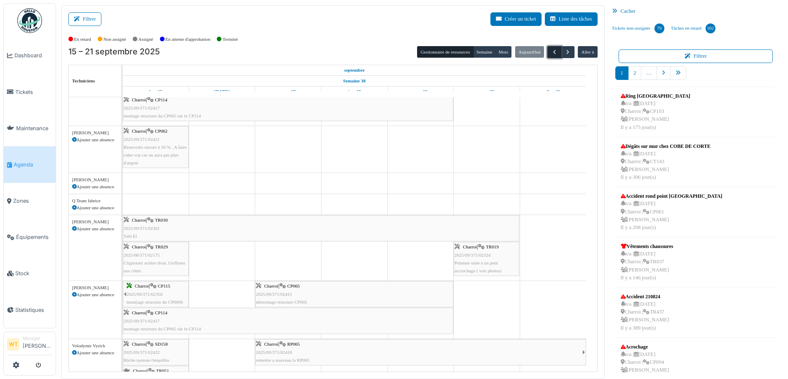
click at [551, 51] on span "button" at bounding box center [554, 52] width 7 height 7
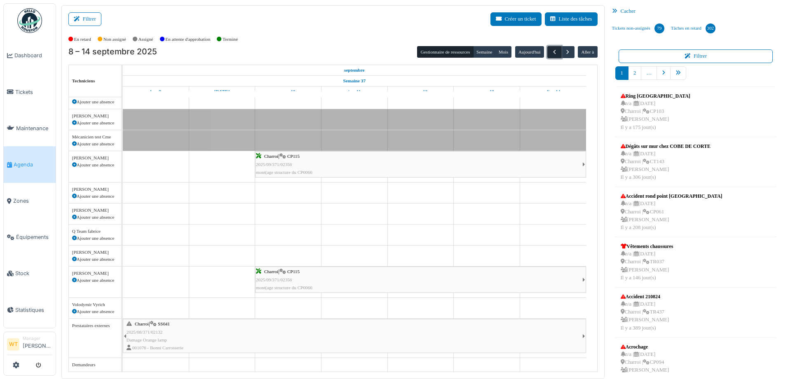
click at [547, 47] on button "button" at bounding box center [554, 52] width 14 height 12
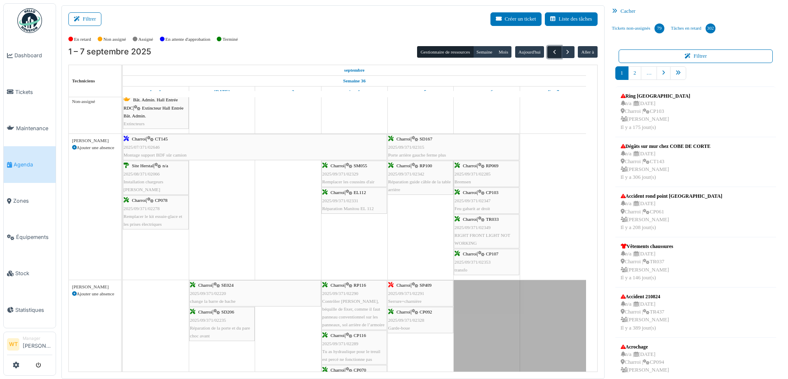
scroll to position [206, 0]
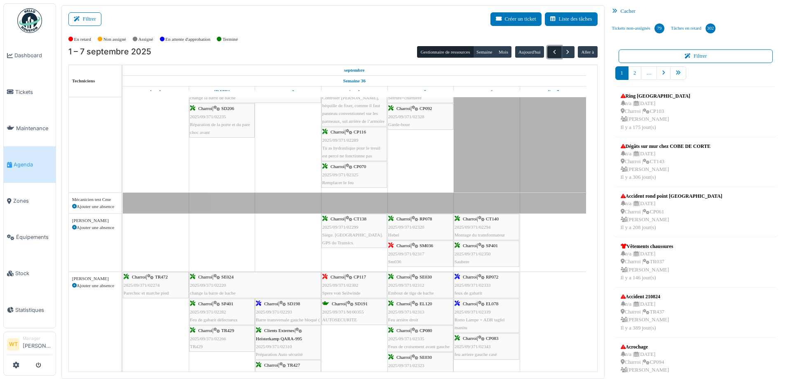
click at [553, 50] on span "button" at bounding box center [554, 52] width 7 height 7
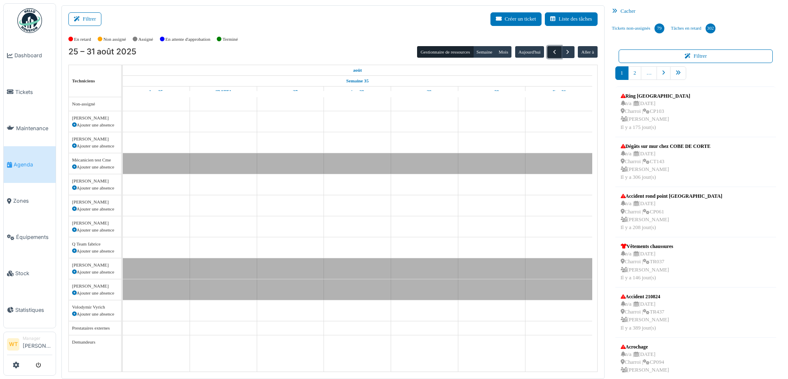
scroll to position [0, 0]
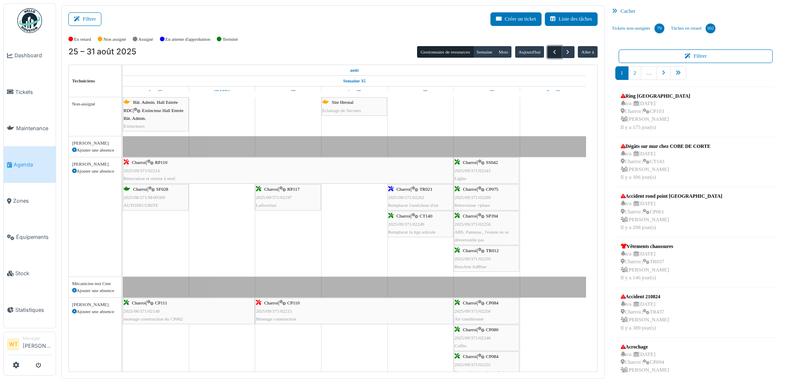
click at [554, 50] on button "button" at bounding box center [554, 52] width 14 height 12
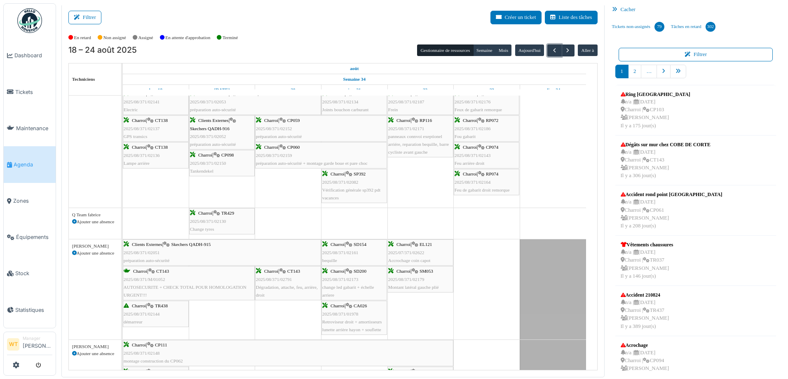
scroll to position [250, 0]
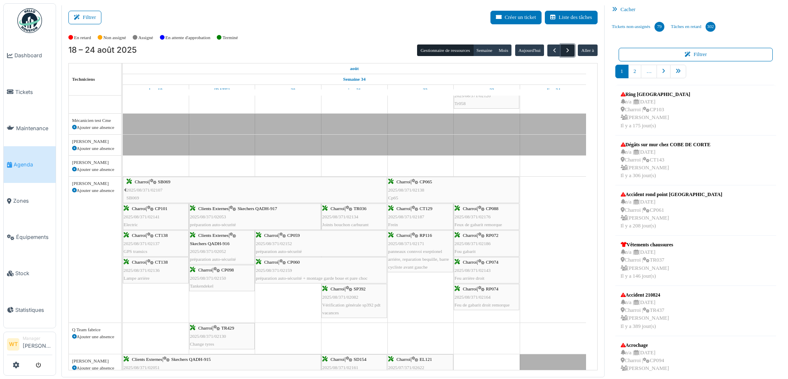
click at [564, 47] on span "button" at bounding box center [567, 50] width 7 height 7
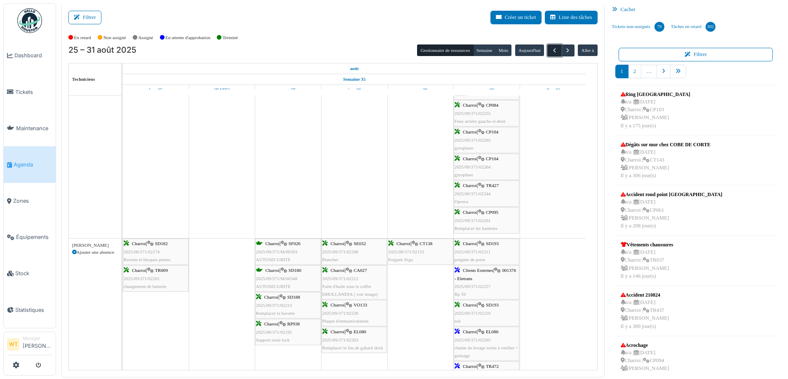
click at [554, 50] on button "button" at bounding box center [554, 51] width 14 height 12
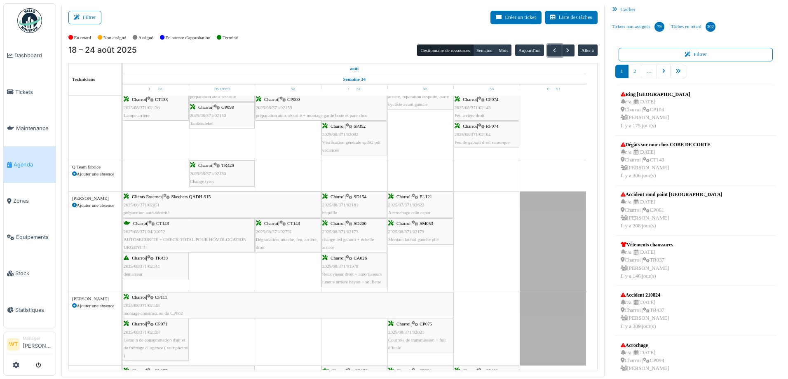
scroll to position [415, 0]
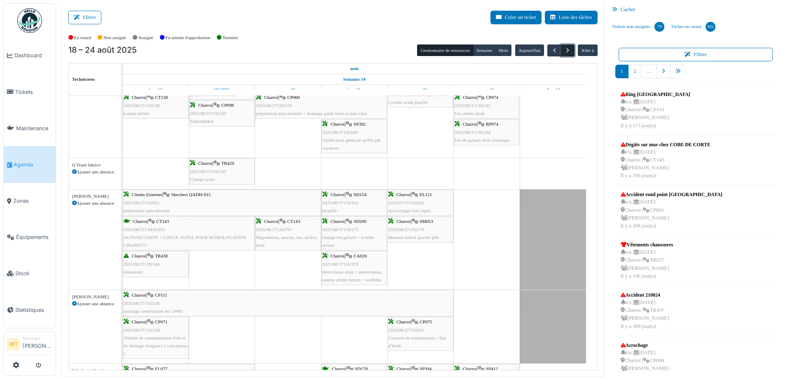
click at [564, 46] on button "button" at bounding box center [568, 51] width 14 height 12
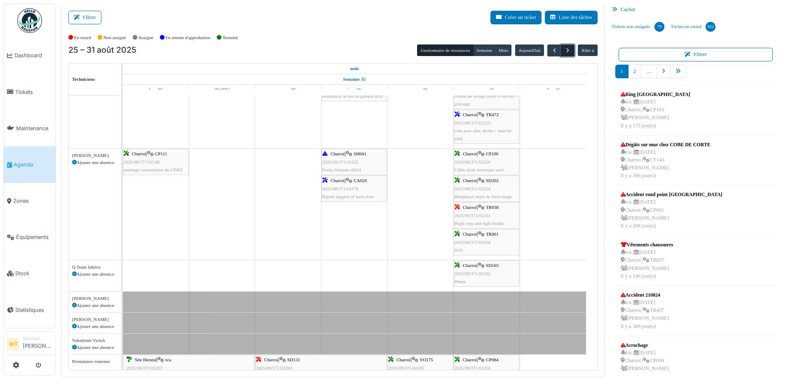
click at [566, 52] on span "button" at bounding box center [567, 50] width 7 height 7
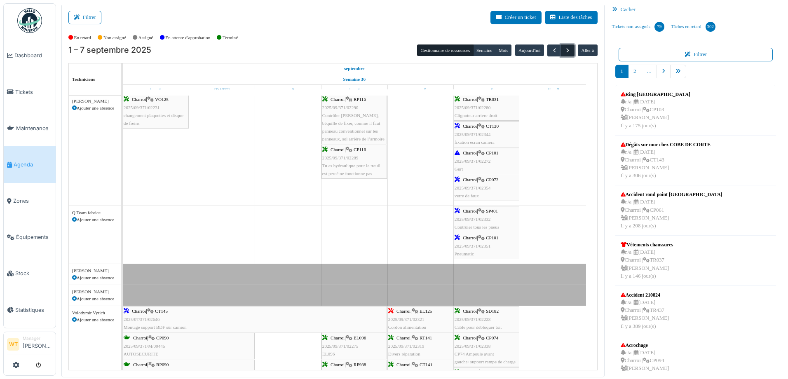
click at [564, 52] on span "button" at bounding box center [567, 50] width 7 height 7
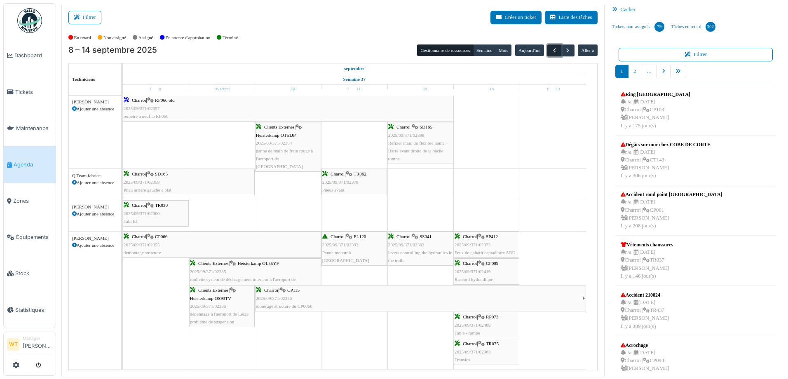
click at [551, 47] on button "button" at bounding box center [554, 51] width 14 height 12
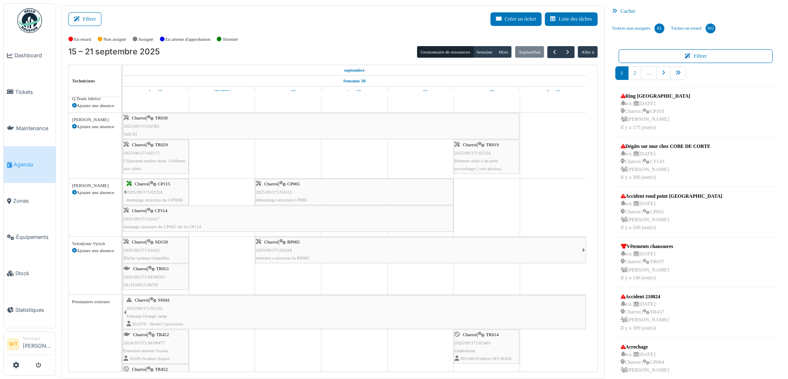
scroll to position [361, 0]
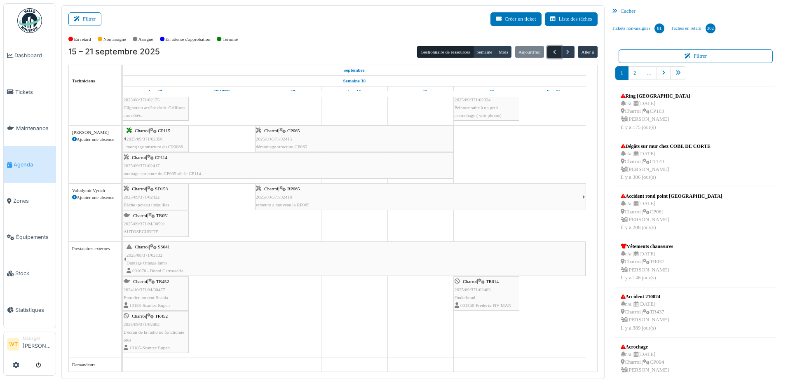
click at [553, 47] on button "button" at bounding box center [554, 52] width 14 height 12
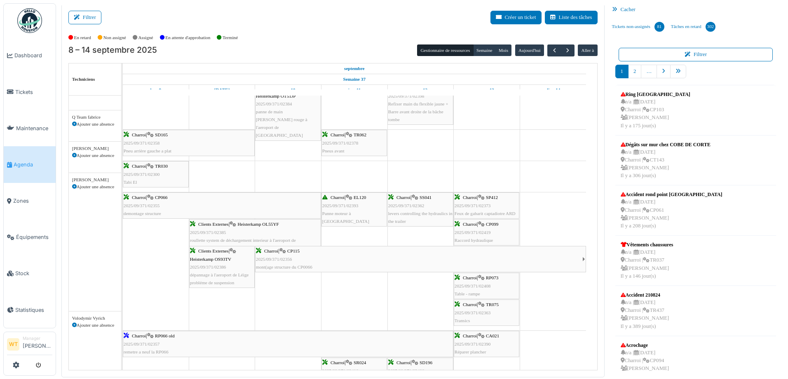
scroll to position [541, 0]
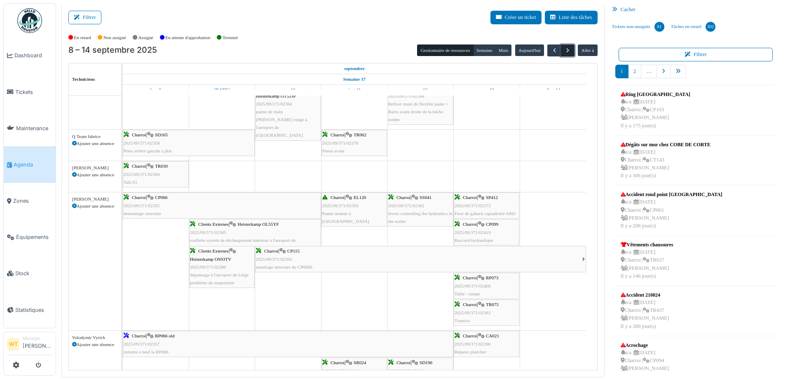
click at [566, 50] on span "button" at bounding box center [567, 50] width 7 height 7
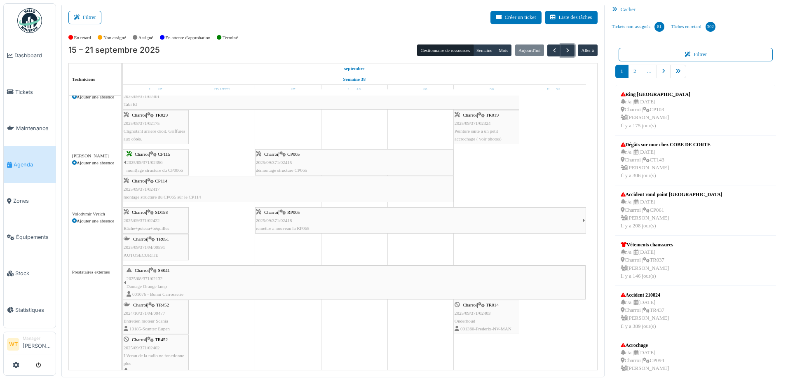
scroll to position [238, 0]
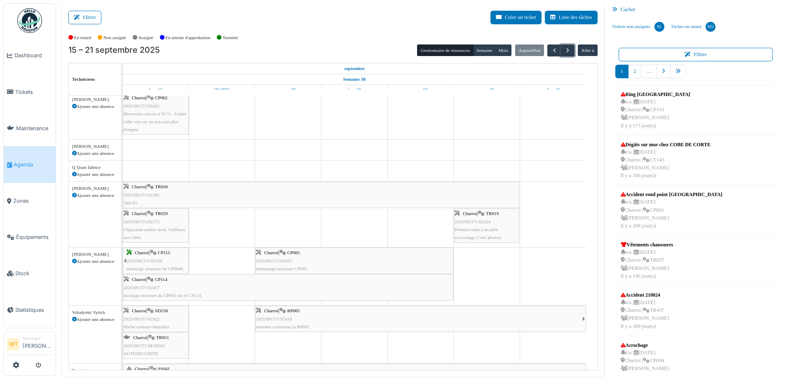
click at [247, 199] on div "Charroi | TR030 2025/09/371/02301 Tabi El" at bounding box center [321, 195] width 395 height 24
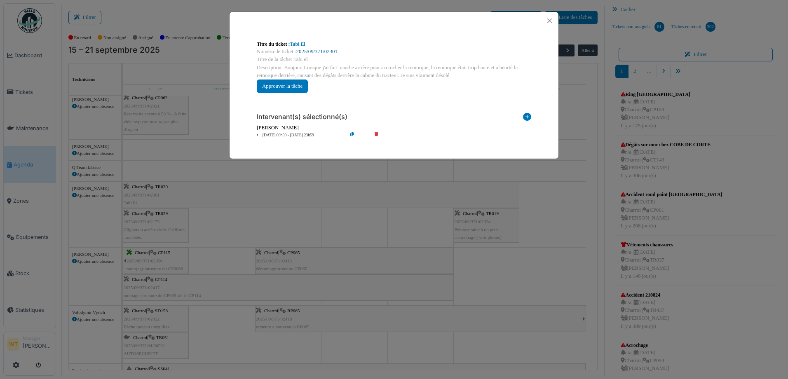
click at [318, 50] on link "2025/09/371/02301" at bounding box center [316, 52] width 41 height 6
click at [547, 15] on div at bounding box center [394, 21] width 329 height 18
click at [549, 22] on button "Close" at bounding box center [549, 20] width 11 height 11
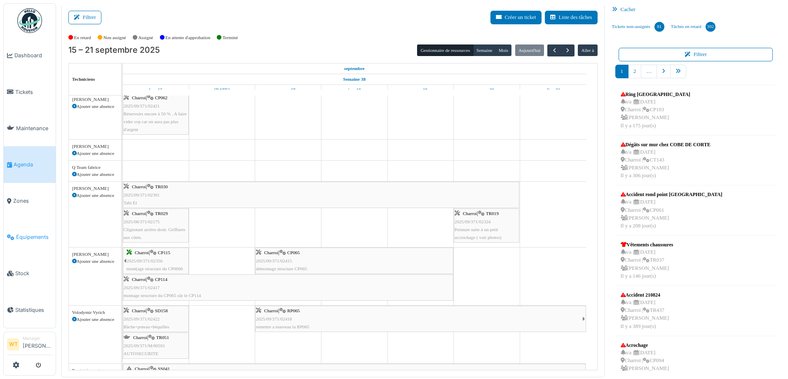
click at [30, 233] on span "Équipements" at bounding box center [34, 237] width 36 height 8
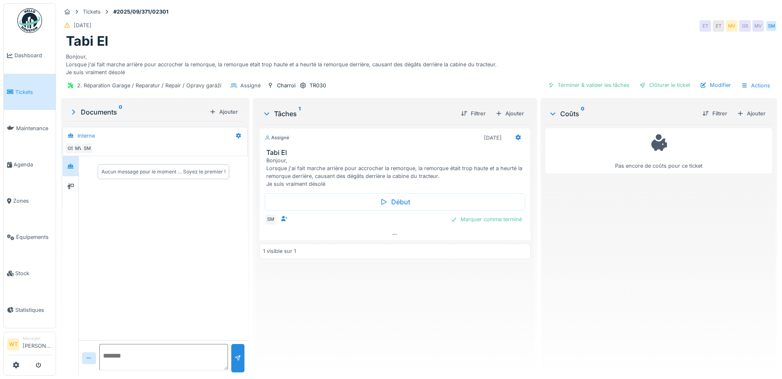
scroll to position [6, 0]
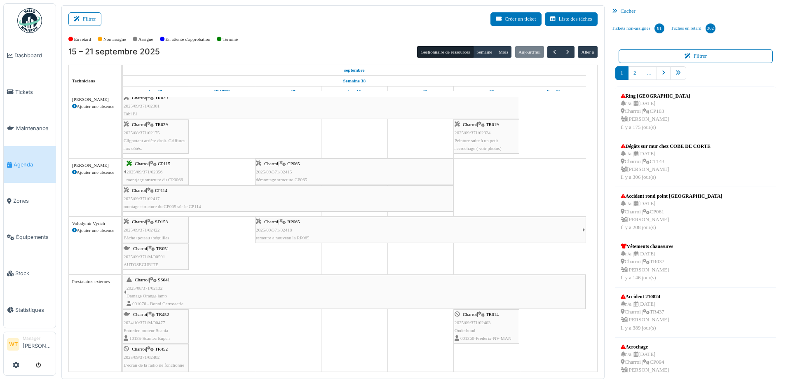
scroll to position [330, 0]
click at [28, 236] on link "Équipements" at bounding box center [30, 237] width 52 height 36
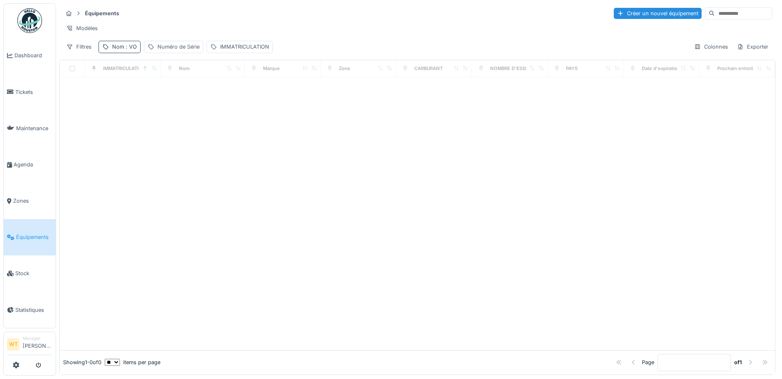
click at [121, 51] on div "Nom : VO" at bounding box center [124, 47] width 25 height 8
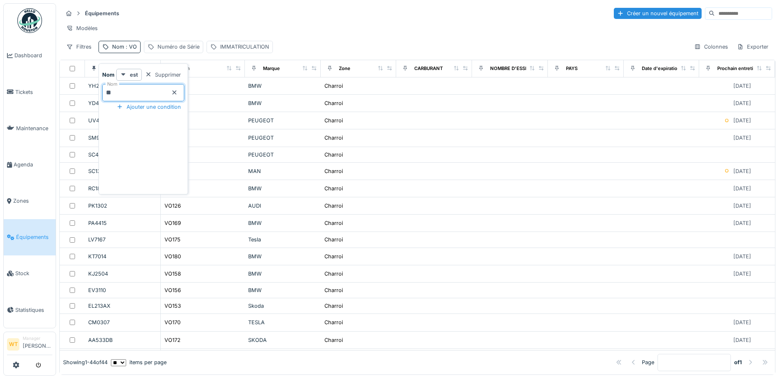
click at [176, 89] on input "**" at bounding box center [143, 92] width 82 height 17
type input "*****"
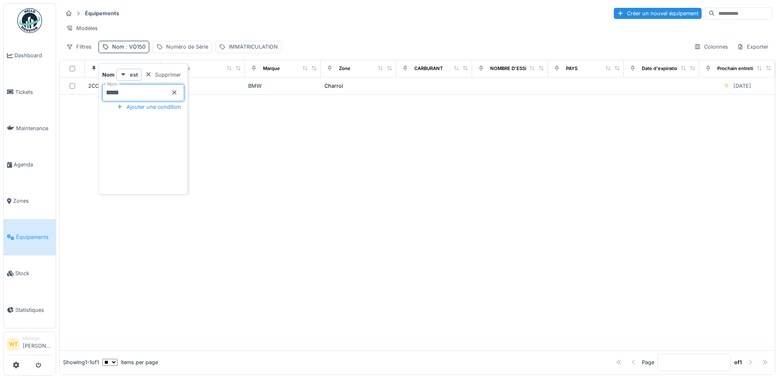
click at [164, 31] on div "Modèles" at bounding box center [417, 28] width 709 height 12
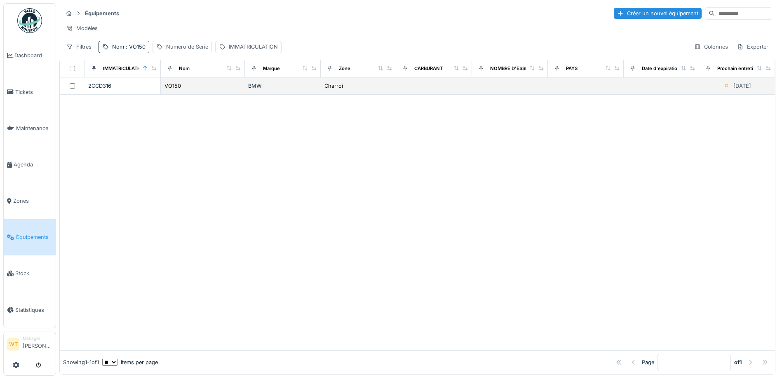
click at [204, 90] on div "VO150" at bounding box center [202, 86] width 77 height 9
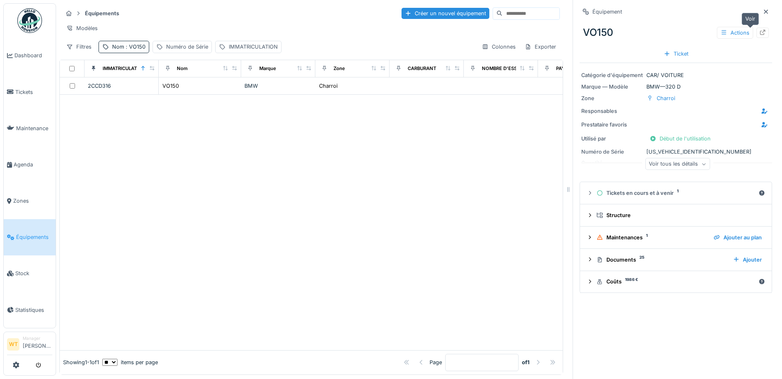
click at [759, 36] on div at bounding box center [762, 33] width 7 height 8
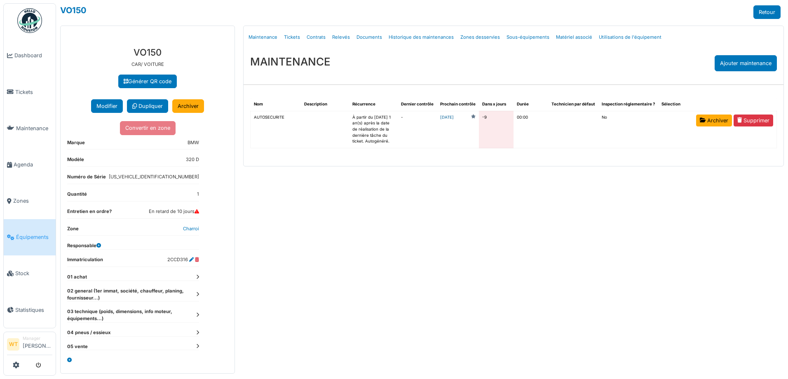
click at [454, 120] on link "[DATE]" at bounding box center [447, 118] width 14 height 6
click at [33, 165] on link "Agenda" at bounding box center [30, 164] width 52 height 36
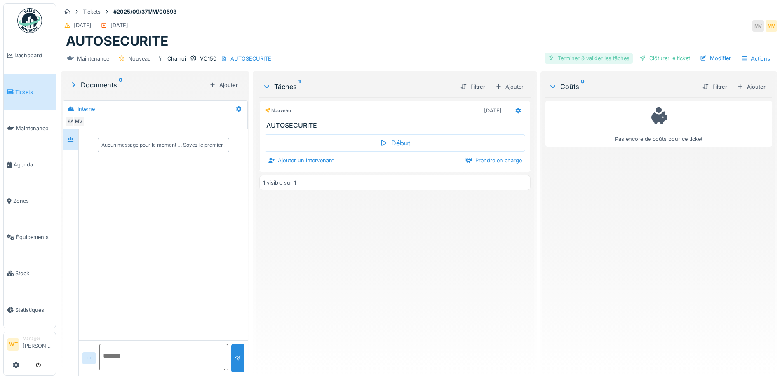
click at [555, 59] on div "Terminer & valider les tâches" at bounding box center [588, 58] width 88 height 11
click at [645, 55] on div "Clôturer le ticket" at bounding box center [664, 58] width 57 height 11
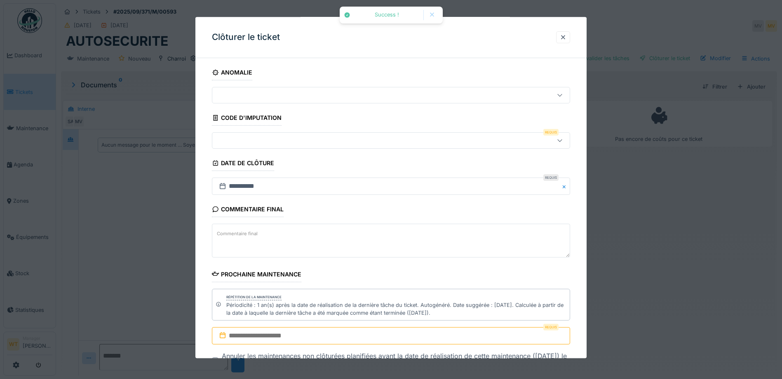
click at [228, 144] on div at bounding box center [370, 140] width 309 height 9
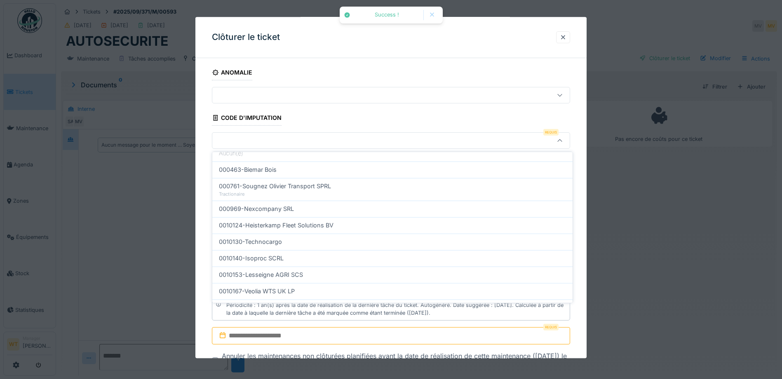
scroll to position [247, 0]
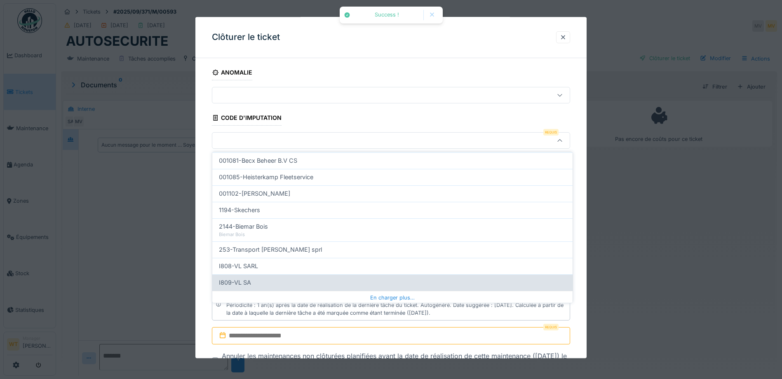
click at [265, 280] on div "I809-VL SA" at bounding box center [392, 282] width 347 height 9
type input "***"
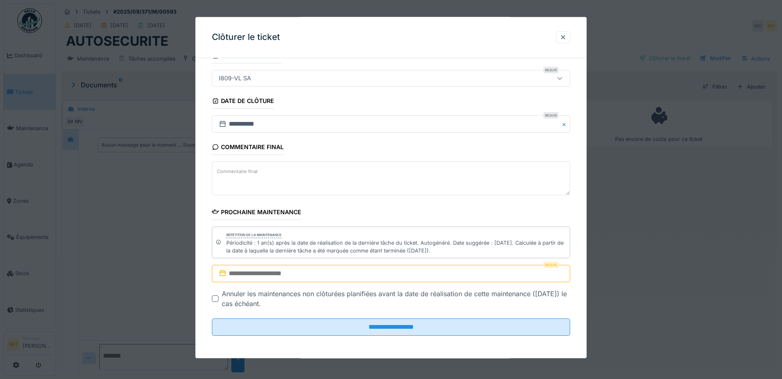
scroll to position [63, 0]
click at [565, 40] on div at bounding box center [563, 37] width 7 height 8
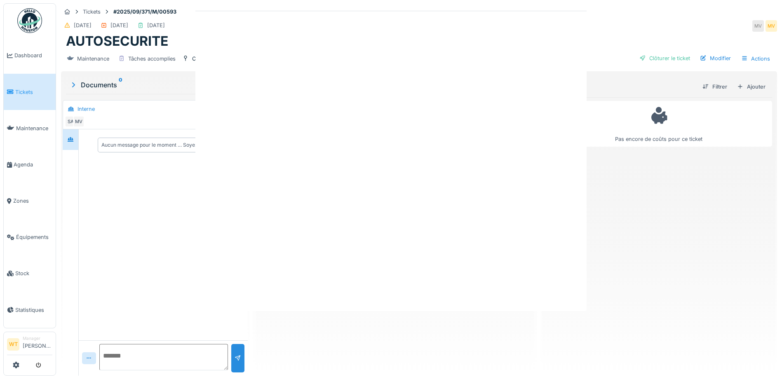
scroll to position [0, 0]
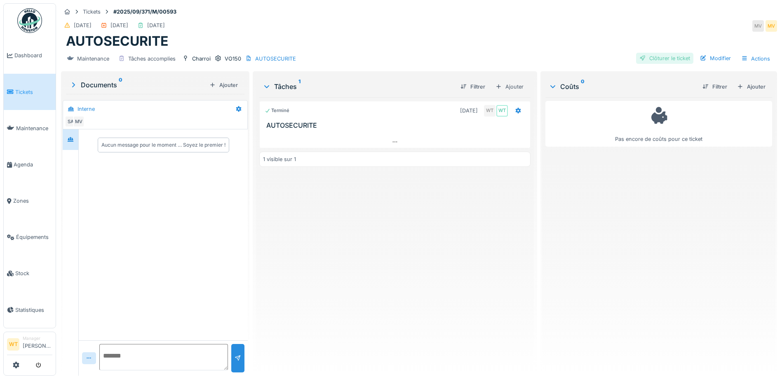
click at [650, 58] on div "Clôturer le ticket" at bounding box center [664, 58] width 57 height 11
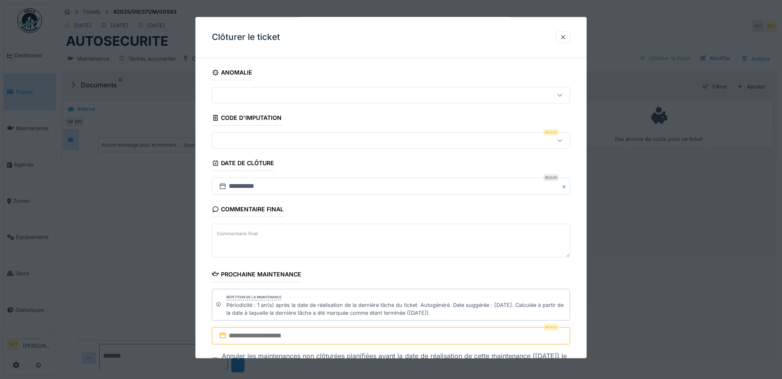
click at [254, 145] on div at bounding box center [370, 140] width 309 height 9
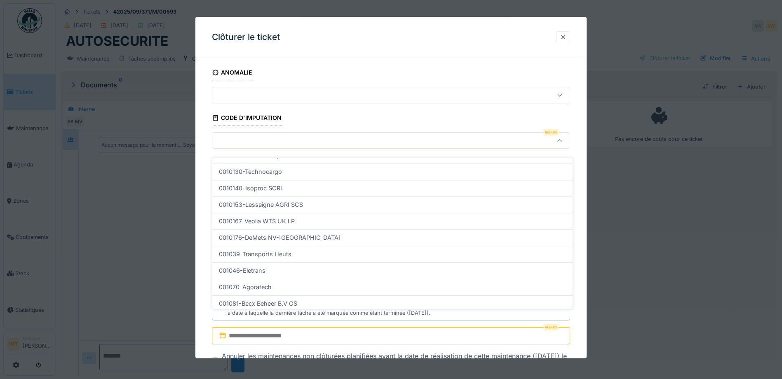
scroll to position [247, 0]
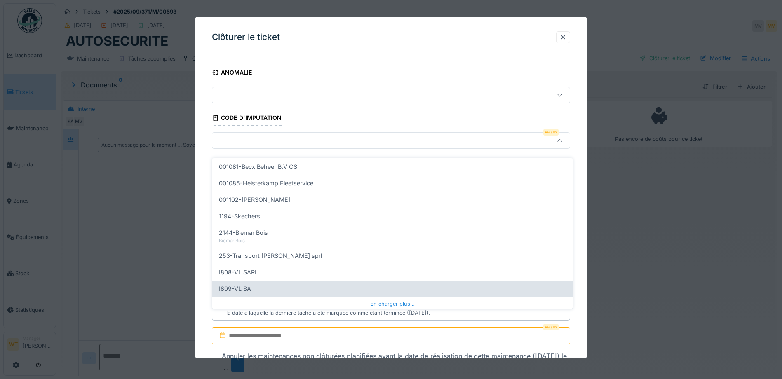
click at [271, 284] on div "I809-VL SA" at bounding box center [392, 288] width 347 height 9
type input "***"
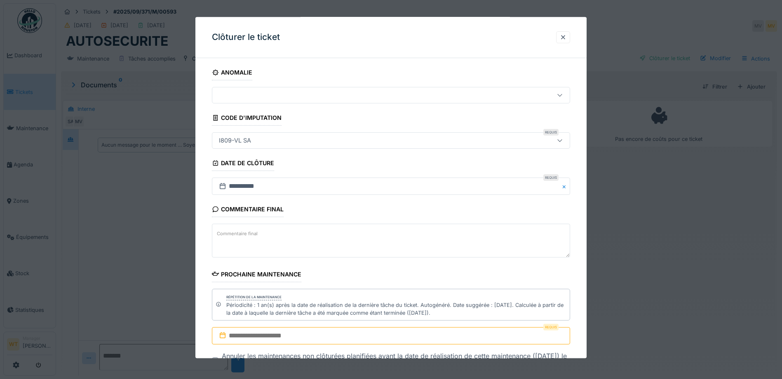
click at [302, 332] on input "text" at bounding box center [391, 336] width 358 height 17
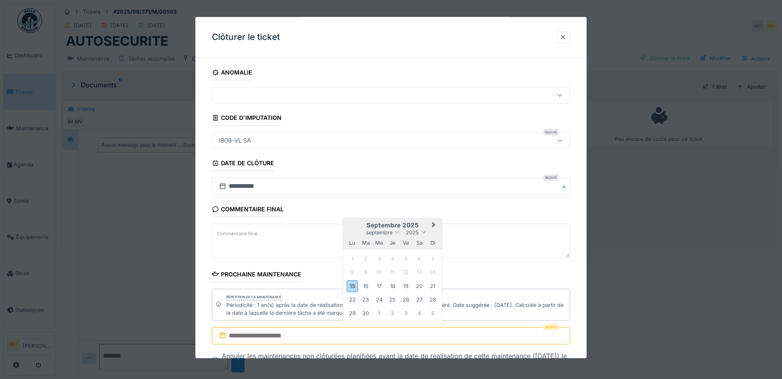
click at [423, 233] on span at bounding box center [423, 231] width 5 height 5
click at [393, 274] on div "2027" at bounding box center [392, 272] width 49 height 8
click at [356, 274] on div "6" at bounding box center [352, 273] width 11 height 11
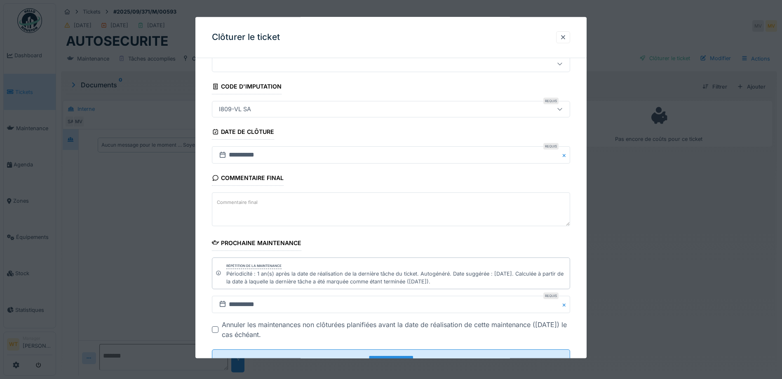
scroll to position [63, 0]
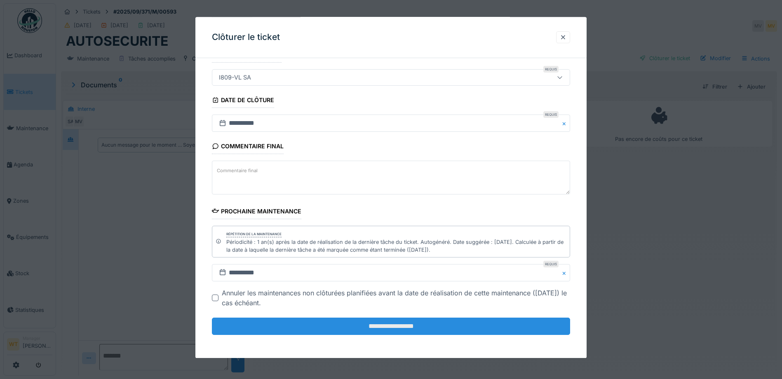
click at [316, 331] on input "**********" at bounding box center [391, 326] width 358 height 17
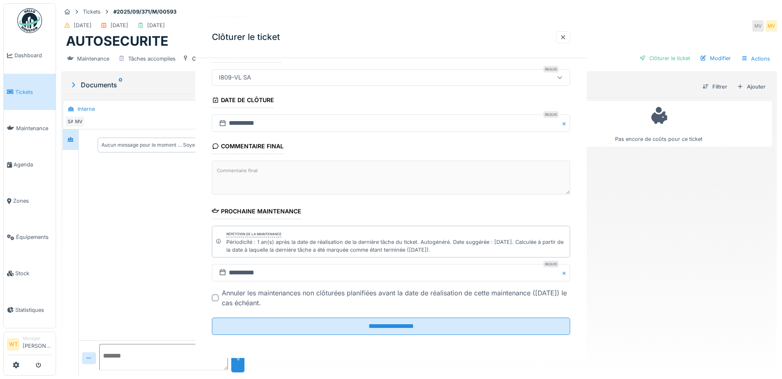
scroll to position [0, 0]
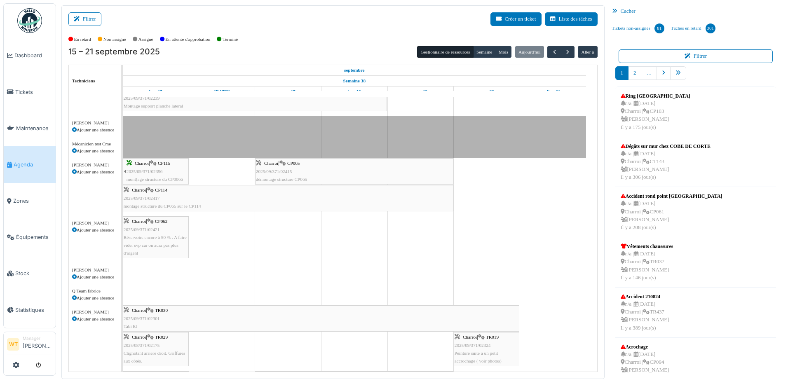
scroll to position [124, 0]
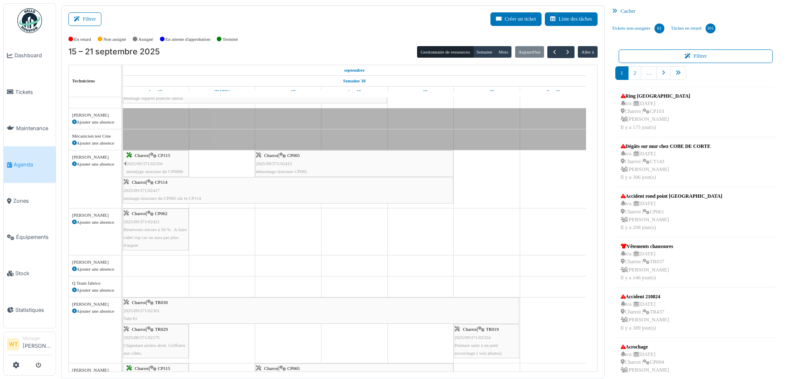
click at [158, 314] on div "Charroi | TR030 2025/09/371/02301 Tabi El" at bounding box center [321, 311] width 395 height 24
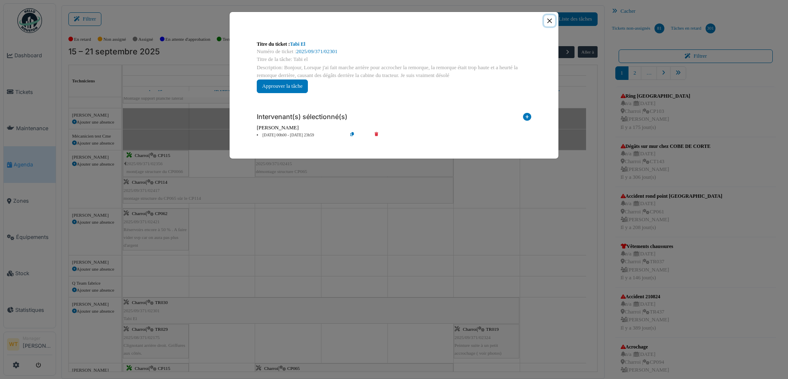
click at [546, 22] on button "Close" at bounding box center [549, 20] width 11 height 11
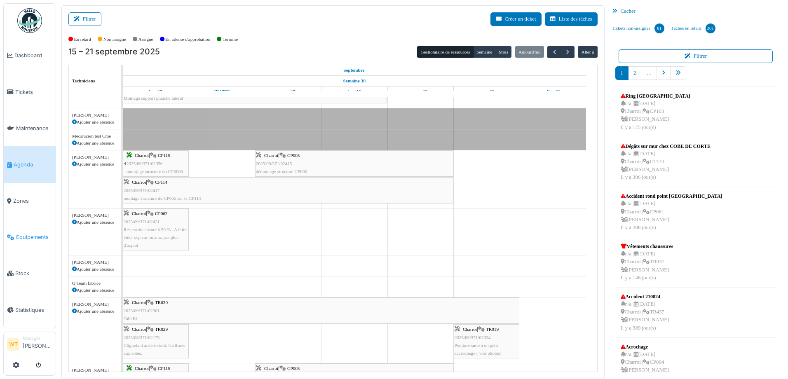
click at [28, 239] on link "Équipements" at bounding box center [30, 237] width 52 height 36
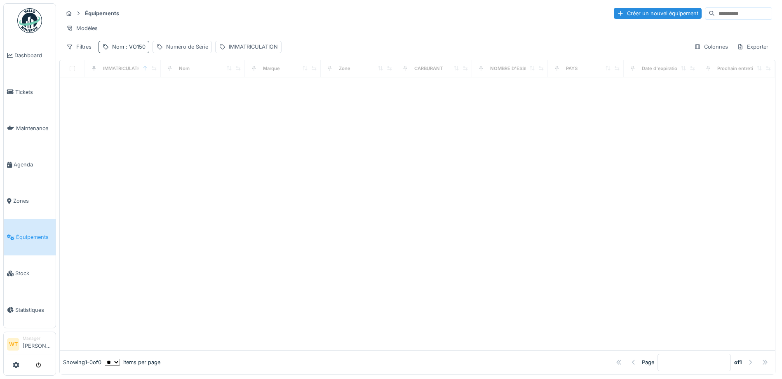
click at [129, 50] on span ": VO150" at bounding box center [134, 47] width 21 height 6
click at [141, 97] on input "*****" at bounding box center [143, 92] width 82 height 17
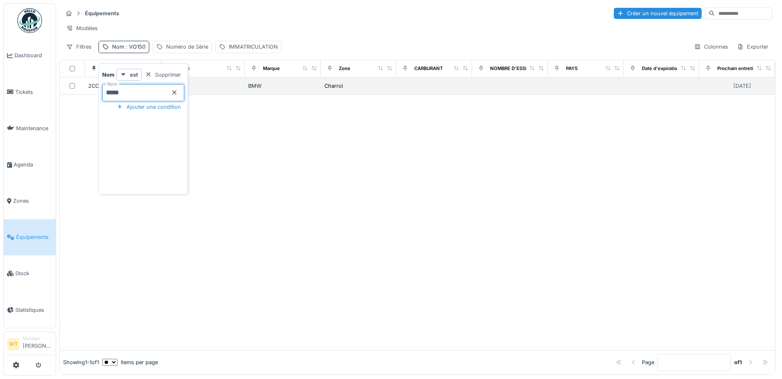
click at [87, 95] on td "2CCD316" at bounding box center [123, 85] width 76 height 17
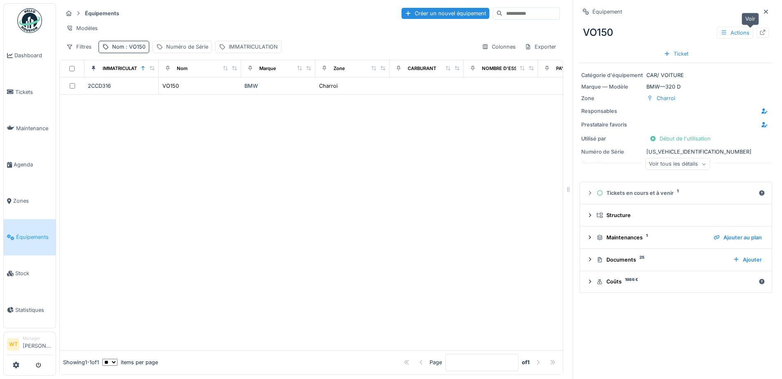
click at [759, 32] on icon at bounding box center [762, 32] width 7 height 5
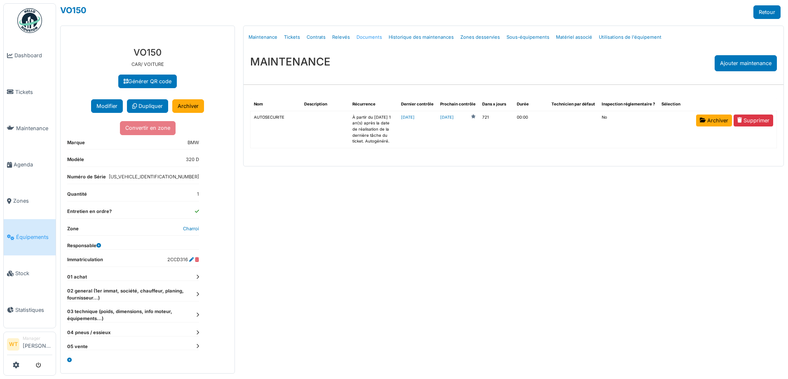
click at [373, 36] on link "Documents" at bounding box center [369, 37] width 32 height 19
select select "***"
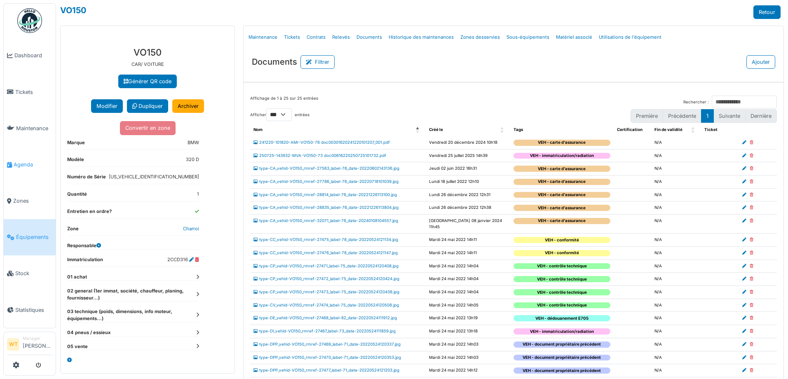
click at [26, 162] on span "Agenda" at bounding box center [33, 165] width 39 height 8
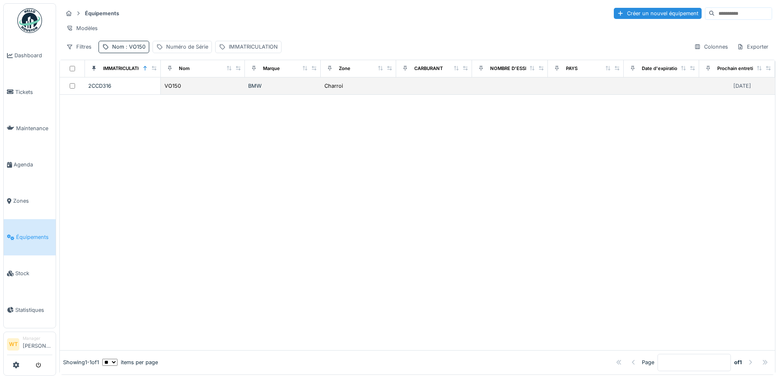
click at [272, 90] on div "BMW" at bounding box center [282, 86] width 69 height 8
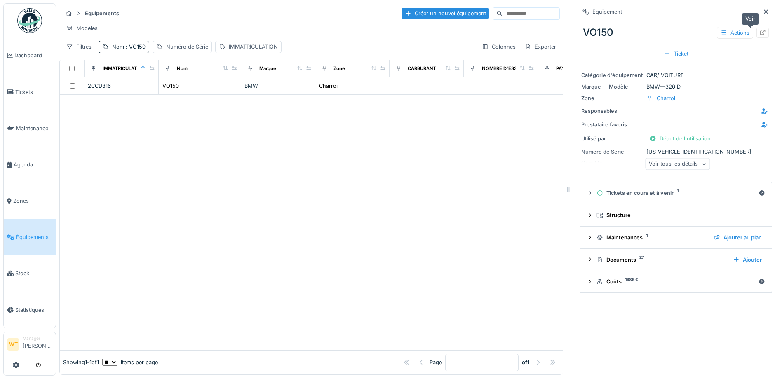
click at [759, 36] on div at bounding box center [762, 33] width 7 height 8
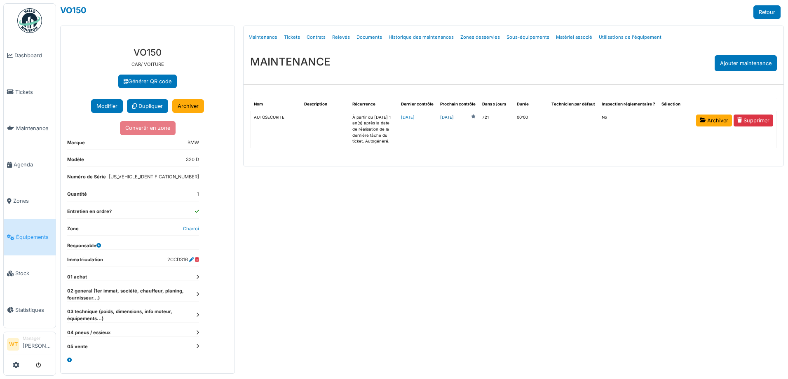
click at [454, 117] on link "2027-09-06" at bounding box center [447, 118] width 14 height 6
click at [415, 115] on link "2025-09-15" at bounding box center [408, 117] width 14 height 5
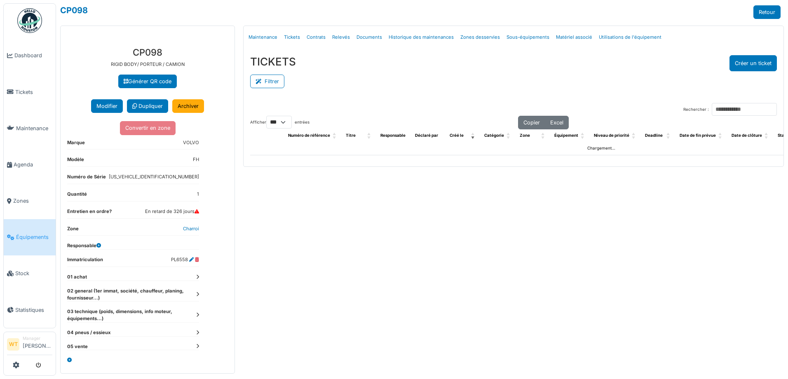
select select "***"
drag, startPoint x: 0, startPoint y: 0, endPoint x: 5, endPoint y: 165, distance: 165.4
click at [6, 165] on link "Agenda" at bounding box center [30, 164] width 52 height 36
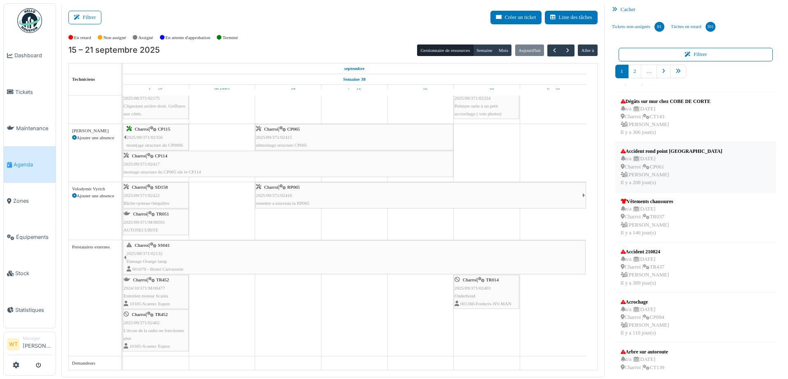
scroll to position [82, 0]
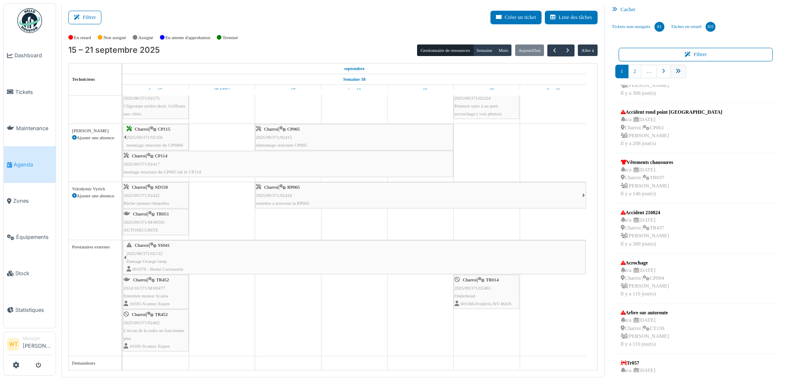
click at [676, 70] on icon "pager" at bounding box center [678, 71] width 5 height 5
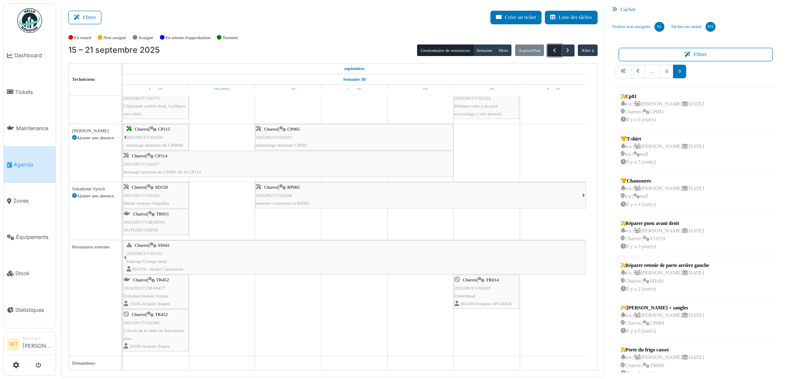
click at [551, 47] on span "button" at bounding box center [554, 50] width 7 height 7
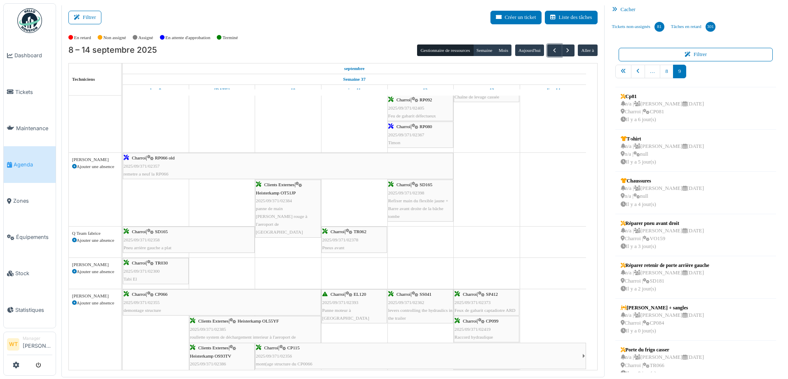
scroll to position [0, 0]
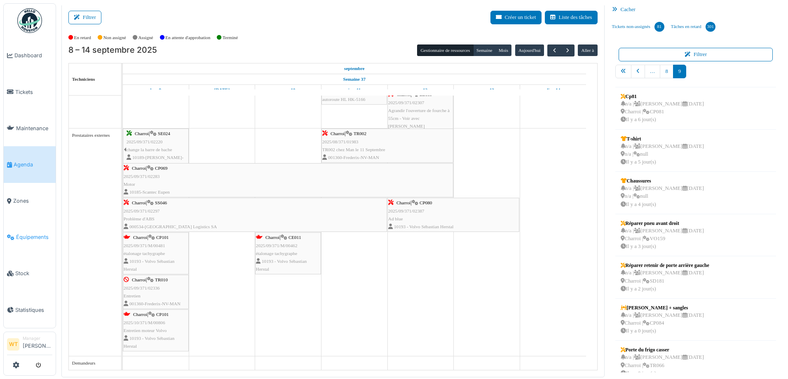
click at [43, 237] on link "Équipements" at bounding box center [30, 237] width 52 height 36
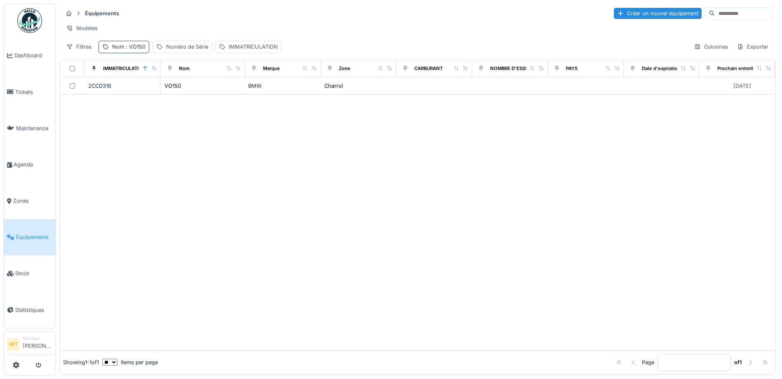
click at [136, 51] on div "Nom : VO150" at bounding box center [128, 47] width 33 height 8
drag, startPoint x: 191, startPoint y: 94, endPoint x: 185, endPoint y: 94, distance: 5.8
click at [178, 94] on icon at bounding box center [174, 92] width 7 height 5
click at [171, 93] on input "Nom" at bounding box center [143, 92] width 82 height 17
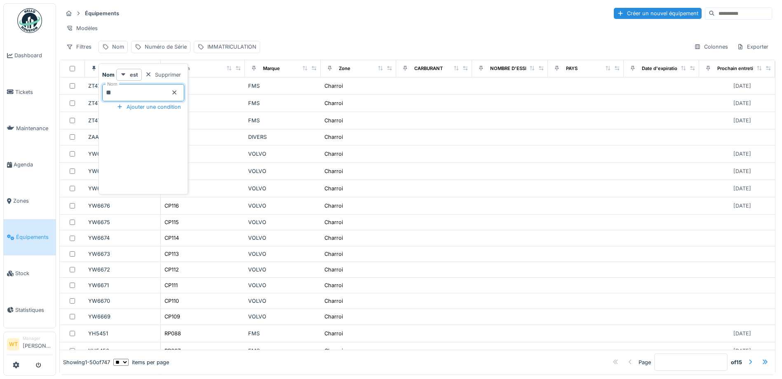
type input "**"
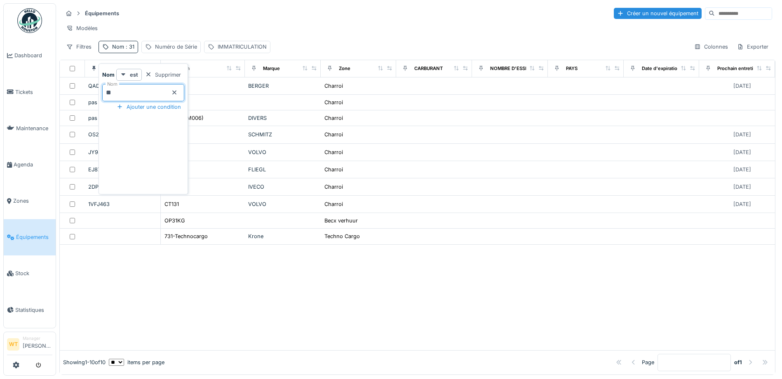
click at [229, 15] on div "Équipements Créer un nouvel équipement" at bounding box center [417, 14] width 709 height 14
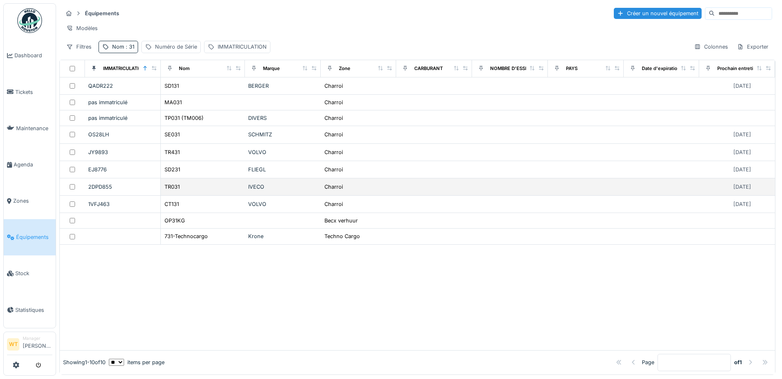
click at [202, 191] on div "TR031" at bounding box center [202, 187] width 77 height 9
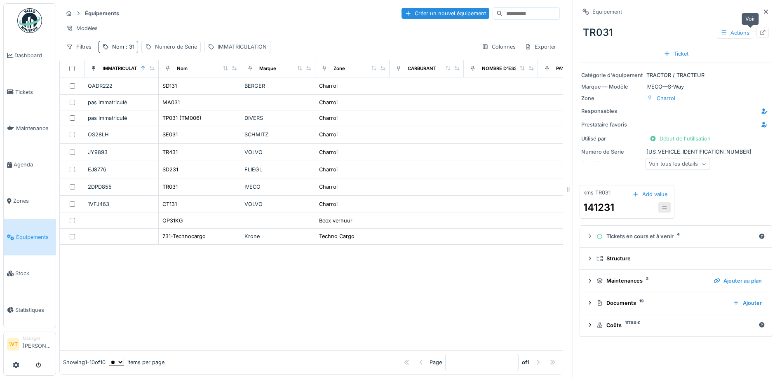
click at [760, 35] on icon at bounding box center [762, 32] width 5 height 5
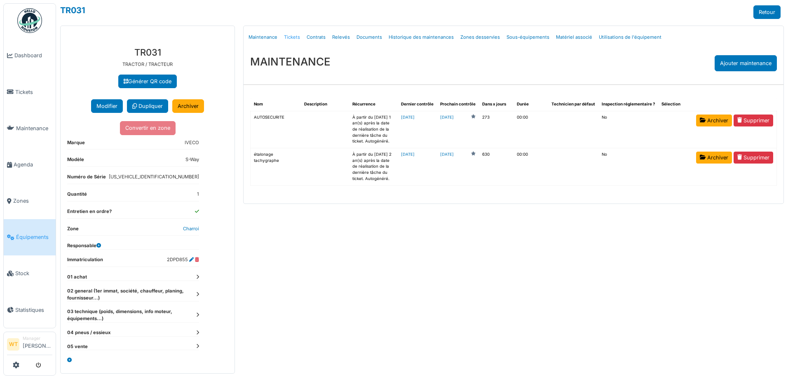
click at [285, 36] on link "Tickets" at bounding box center [292, 37] width 23 height 19
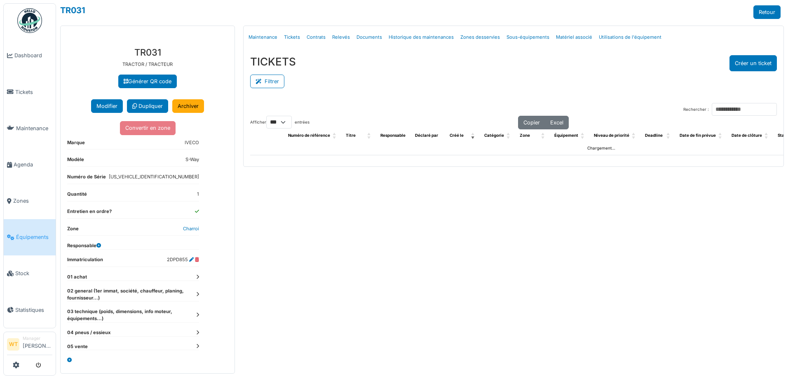
select select "***"
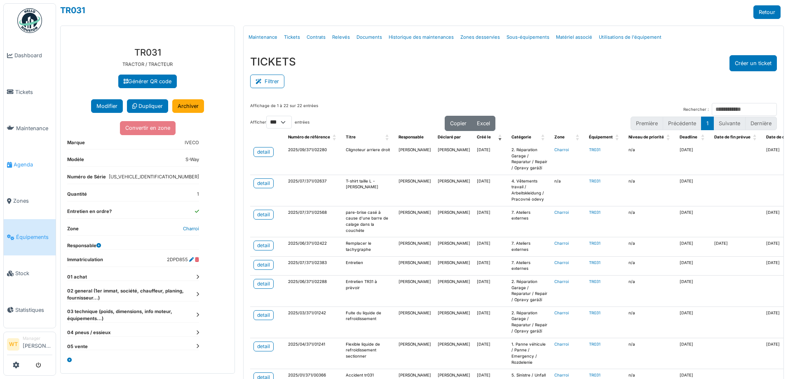
click at [26, 161] on span "Agenda" at bounding box center [33, 165] width 39 height 8
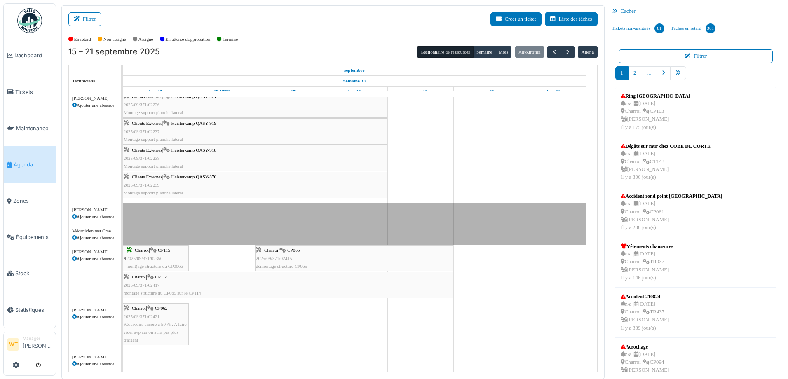
scroll to position [41, 0]
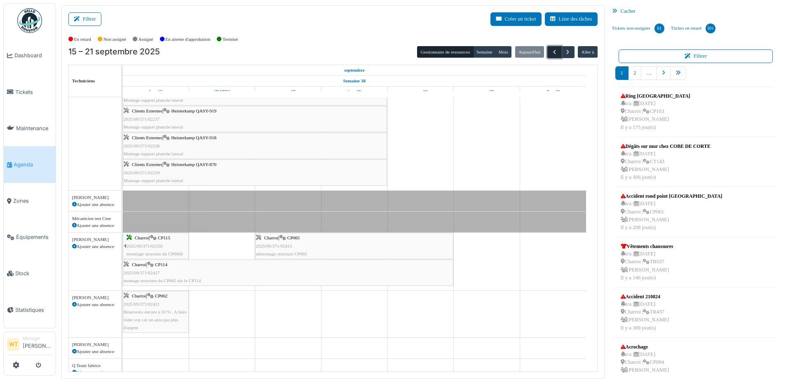
click at [551, 50] on span "button" at bounding box center [554, 52] width 7 height 7
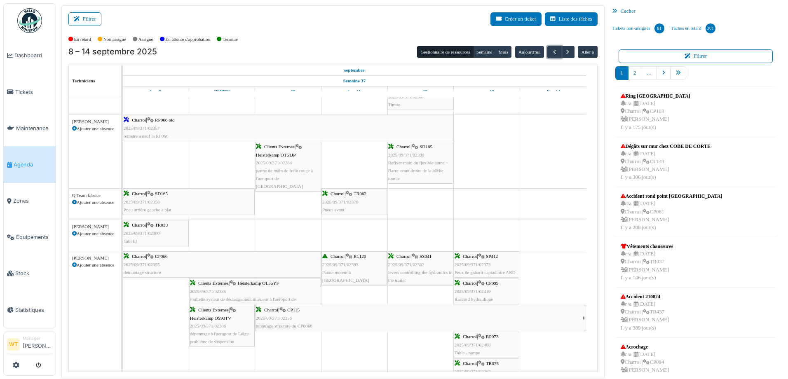
scroll to position [0, 0]
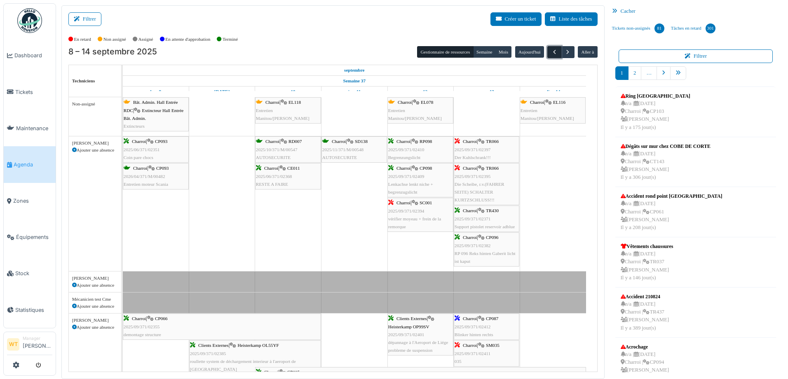
click at [551, 53] on span "button" at bounding box center [554, 52] width 7 height 7
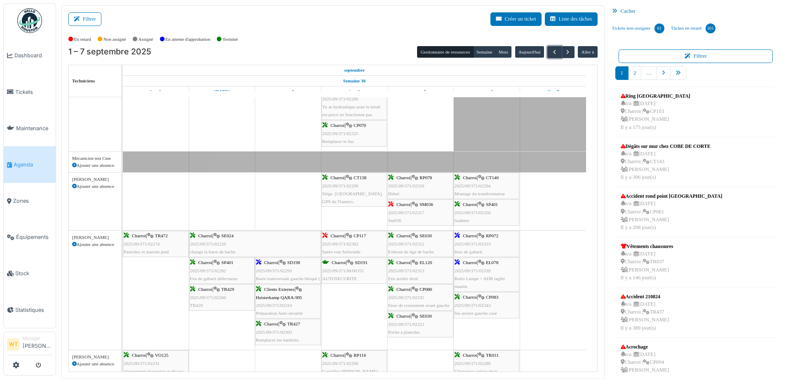
scroll to position [294, 0]
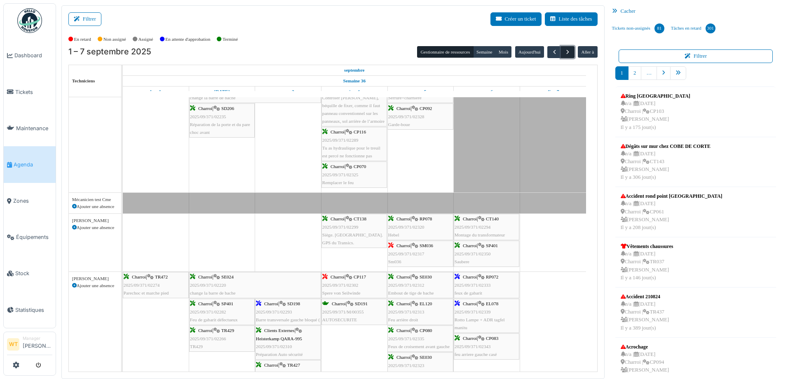
click at [564, 51] on span "button" at bounding box center [567, 52] width 7 height 7
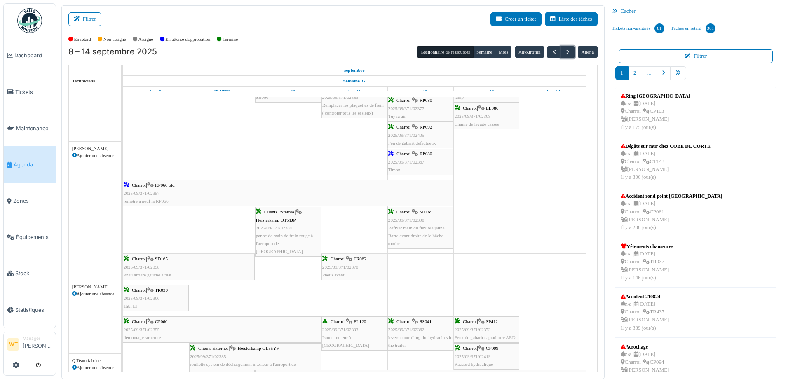
scroll to position [453, 0]
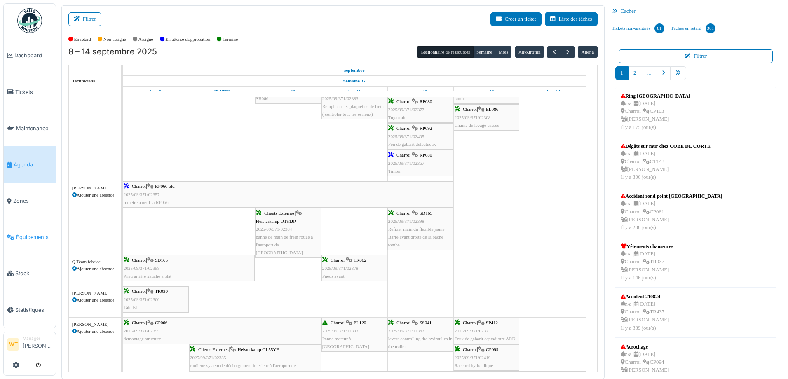
click at [26, 233] on span "Équipements" at bounding box center [34, 237] width 36 height 8
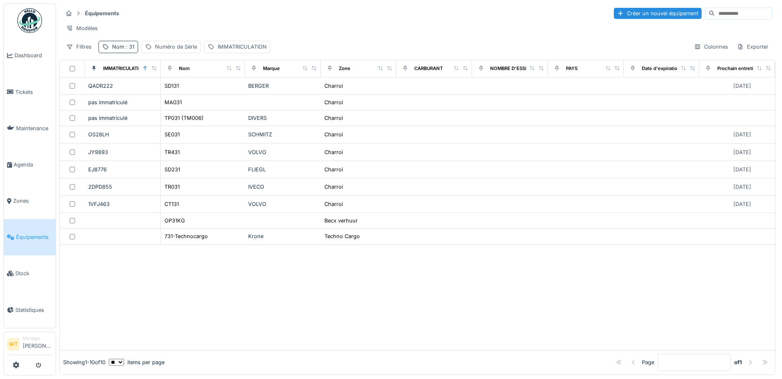
click at [115, 51] on div "Nom : 31" at bounding box center [123, 47] width 22 height 8
drag, startPoint x: 190, startPoint y: 98, endPoint x: 186, endPoint y: 93, distance: 6.4
click at [184, 96] on div "Nom **" at bounding box center [143, 92] width 82 height 17
click at [178, 93] on icon at bounding box center [174, 92] width 7 height 5
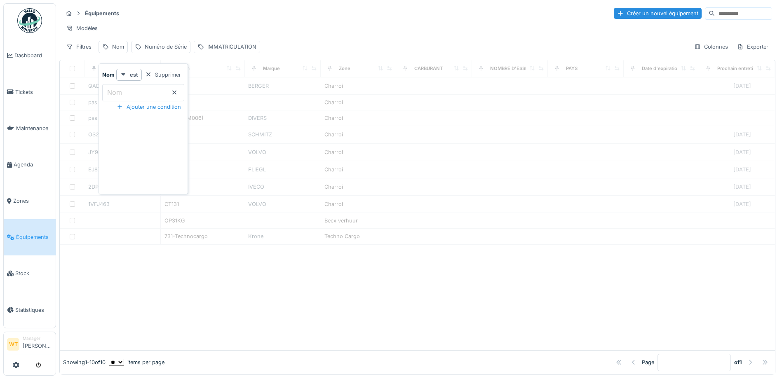
click at [162, 91] on input "Nom" at bounding box center [143, 92] width 82 height 17
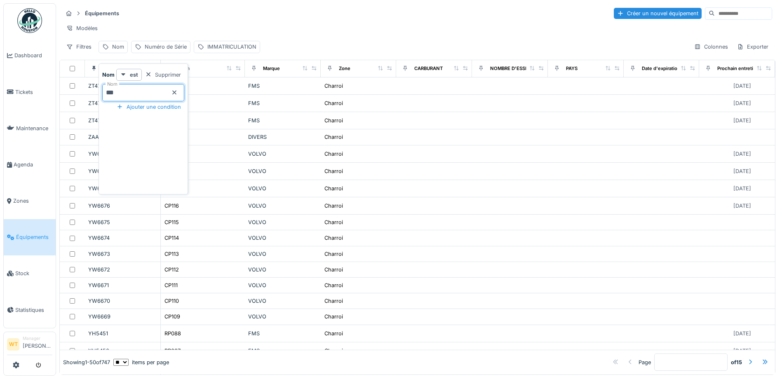
type input "***"
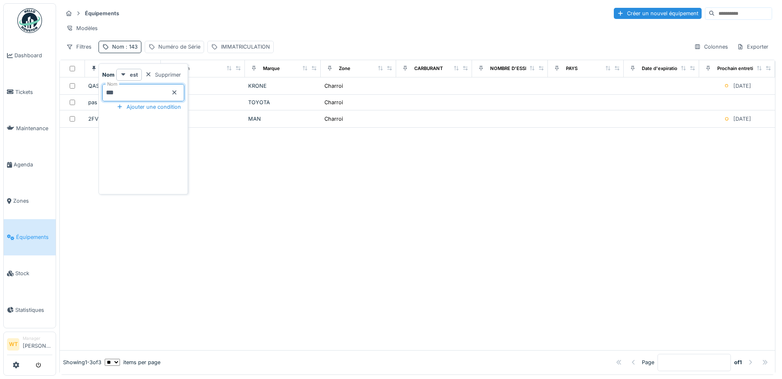
click at [211, 21] on hr at bounding box center [417, 21] width 709 height 0
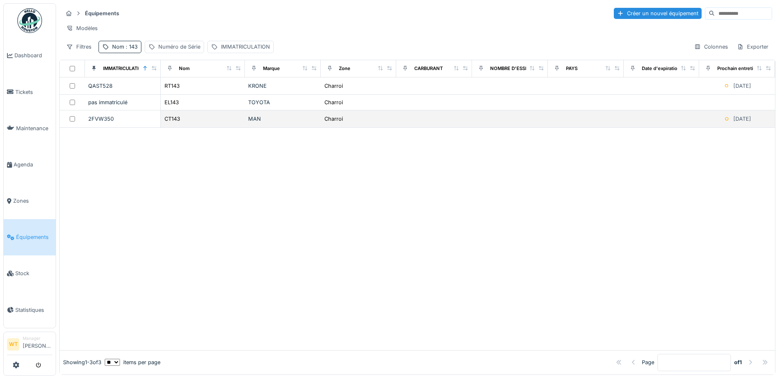
click at [204, 122] on div "CT143" at bounding box center [202, 119] width 77 height 9
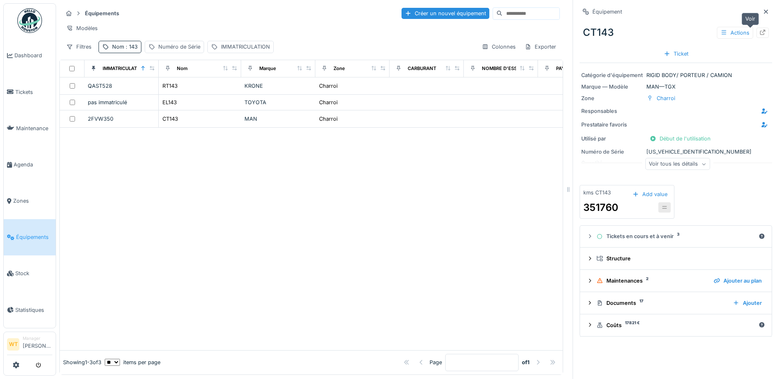
click at [756, 37] on div at bounding box center [762, 33] width 12 height 10
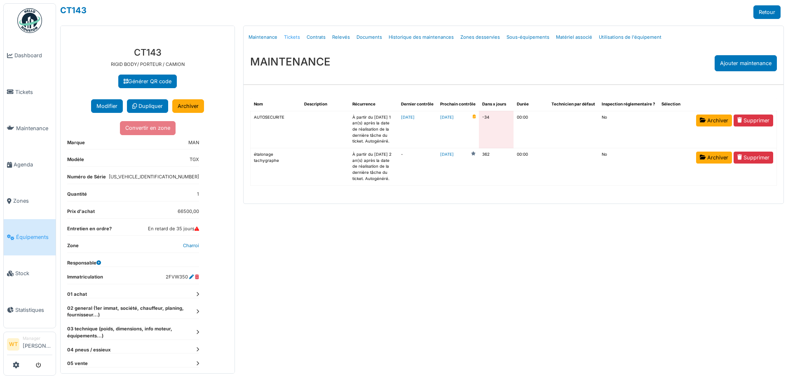
click at [290, 35] on link "Tickets" at bounding box center [292, 37] width 23 height 19
click at [289, 39] on link "Tickets" at bounding box center [292, 37] width 23 height 19
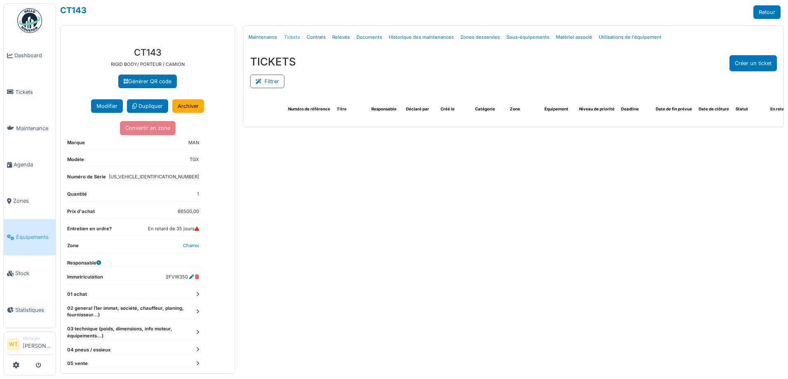
select select "***"
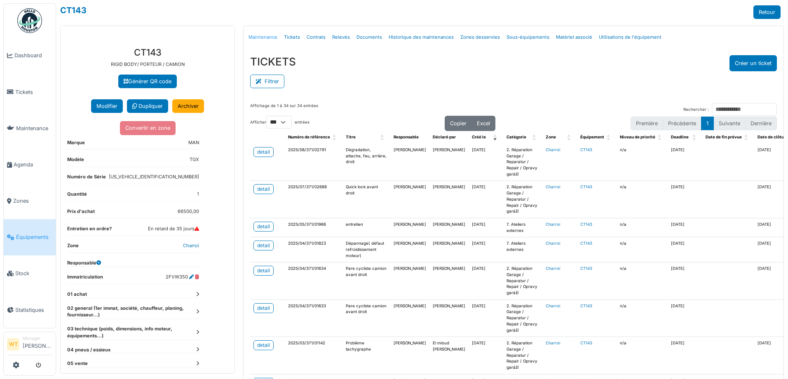
click at [264, 34] on link "Maintenance" at bounding box center [262, 37] width 35 height 19
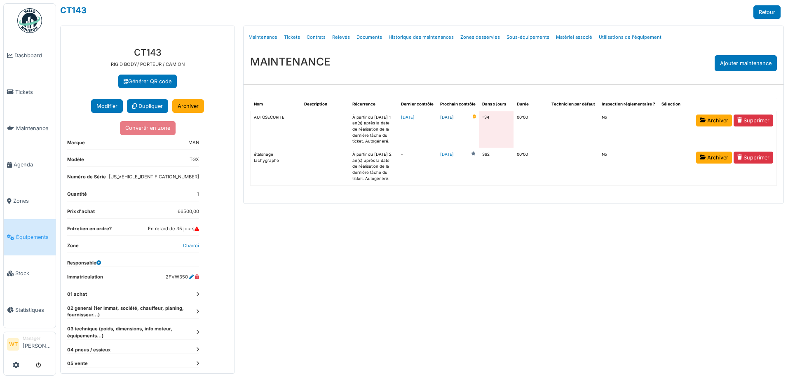
click at [454, 117] on link "2025-08-12" at bounding box center [447, 118] width 14 height 6
click at [31, 235] on span "Équipements" at bounding box center [34, 237] width 36 height 8
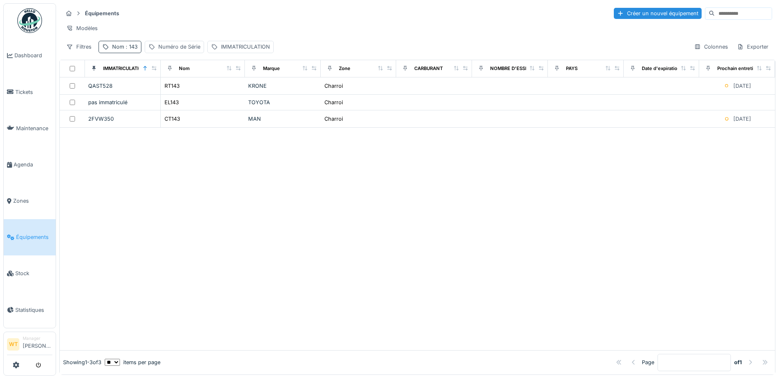
click at [120, 50] on div "Nom : 143" at bounding box center [125, 47] width 26 height 8
click at [178, 92] on icon at bounding box center [174, 92] width 7 height 5
click at [151, 94] on input "Nom" at bounding box center [143, 92] width 82 height 17
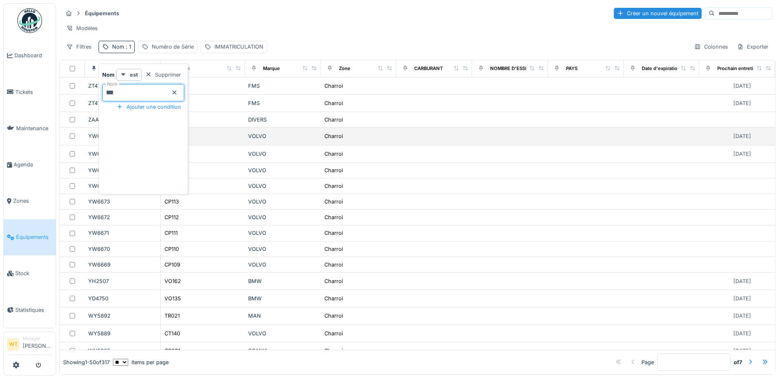
type input "***"
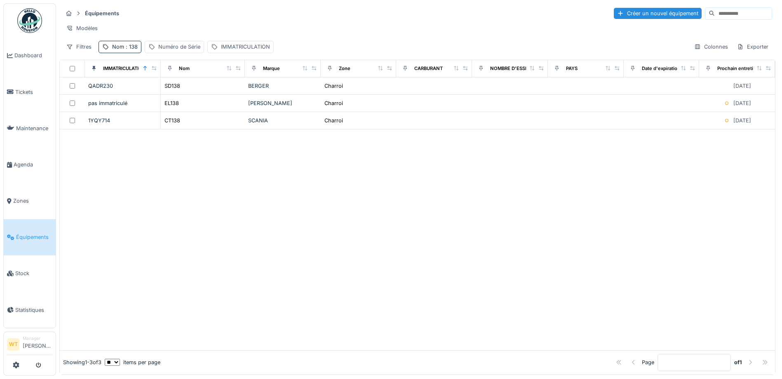
click at [229, 17] on div "Équipements Créer un nouvel équipement" at bounding box center [417, 14] width 709 height 14
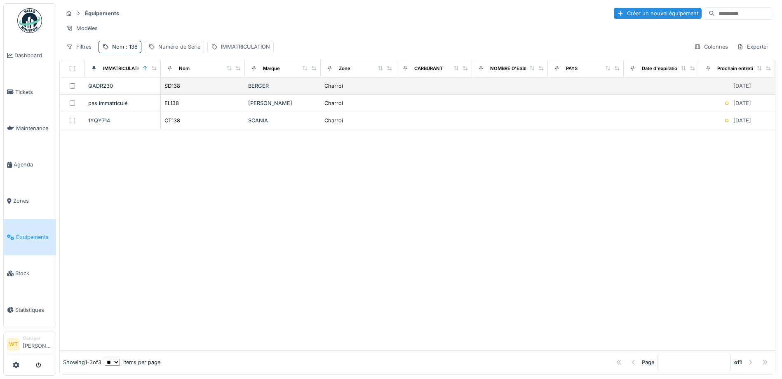
click at [190, 87] on div "SD138" at bounding box center [202, 86] width 77 height 9
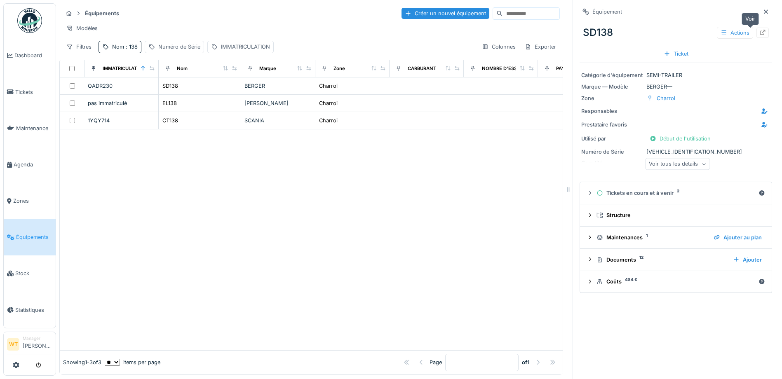
click at [759, 31] on icon at bounding box center [762, 32] width 7 height 5
click at [35, 161] on span "Agenda" at bounding box center [33, 165] width 39 height 8
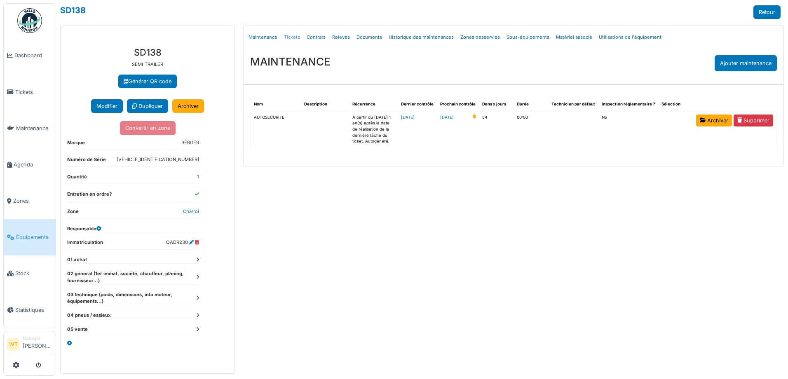
click at [297, 38] on link "Tickets" at bounding box center [292, 37] width 23 height 19
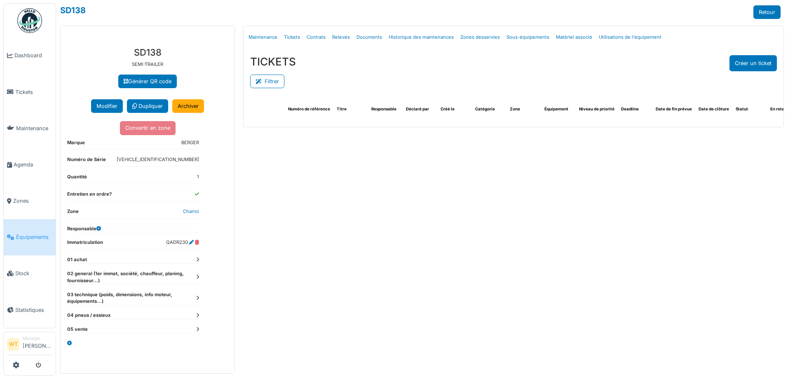
select select "***"
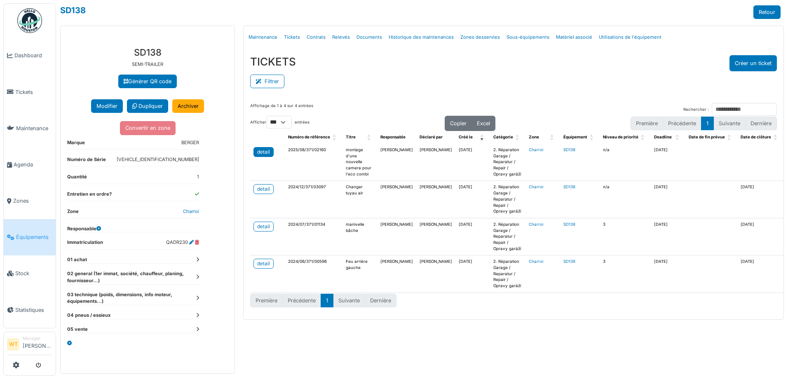
click at [265, 151] on div "detail" at bounding box center [263, 151] width 13 height 7
click at [265, 39] on link "Maintenance" at bounding box center [262, 37] width 35 height 19
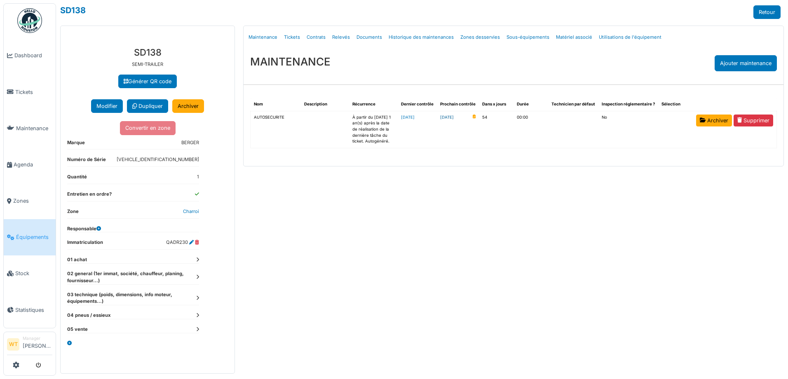
click at [454, 117] on link "[DATE]" at bounding box center [447, 118] width 14 height 6
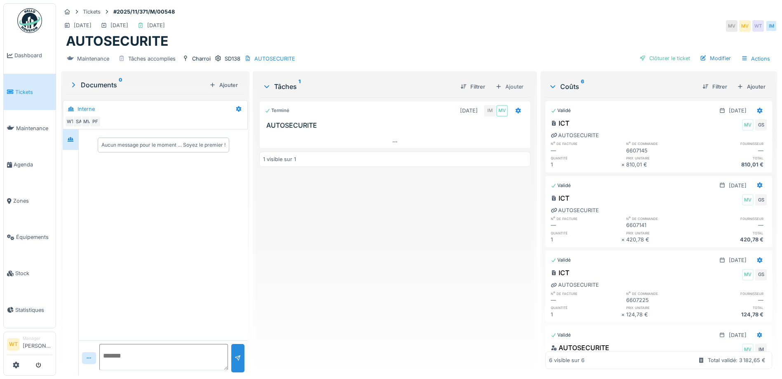
scroll to position [41, 0]
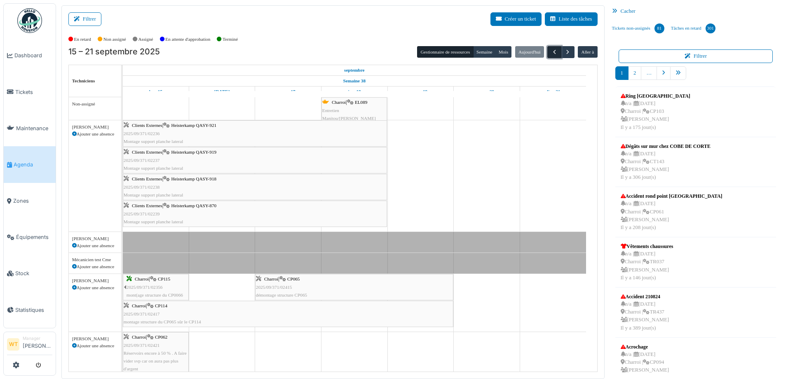
click at [554, 51] on button "button" at bounding box center [554, 52] width 14 height 12
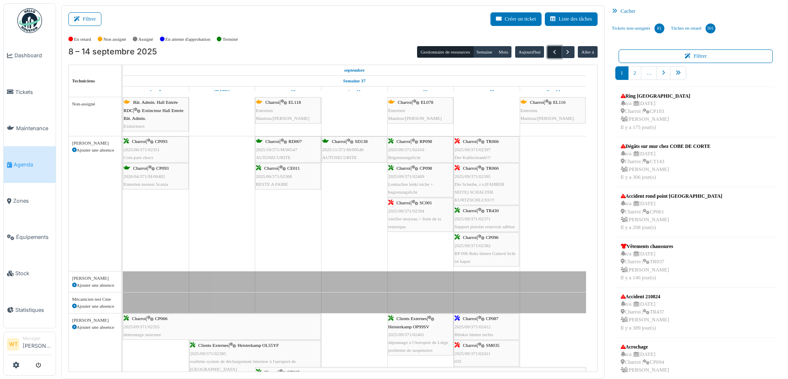
click at [554, 51] on button "button" at bounding box center [554, 52] width 14 height 12
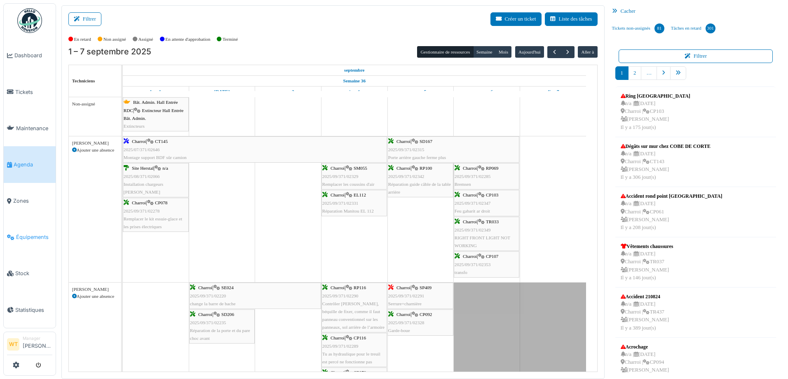
click at [40, 234] on span "Équipements" at bounding box center [34, 237] width 36 height 8
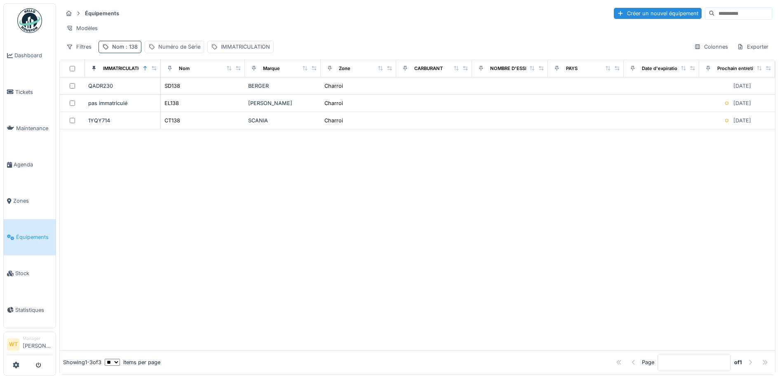
click at [122, 51] on div "Nom : 138" at bounding box center [125, 47] width 26 height 8
click at [184, 92] on div "Nom ***" at bounding box center [143, 92] width 82 height 17
click at [155, 98] on input "***" at bounding box center [143, 92] width 82 height 17
click at [178, 90] on icon at bounding box center [174, 92] width 7 height 5
click at [165, 95] on input "Nom" at bounding box center [143, 92] width 82 height 17
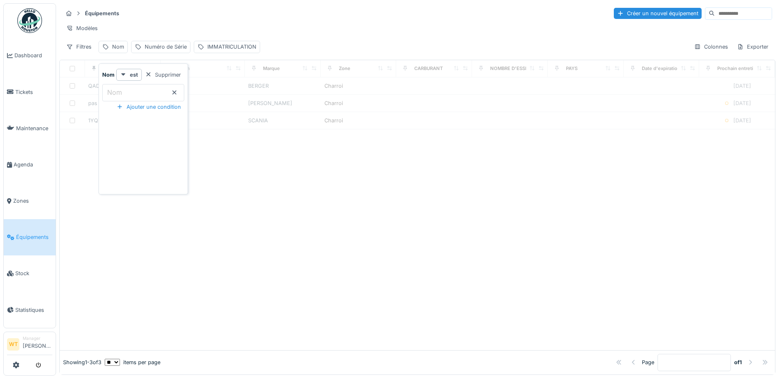
type input "*"
type input "**"
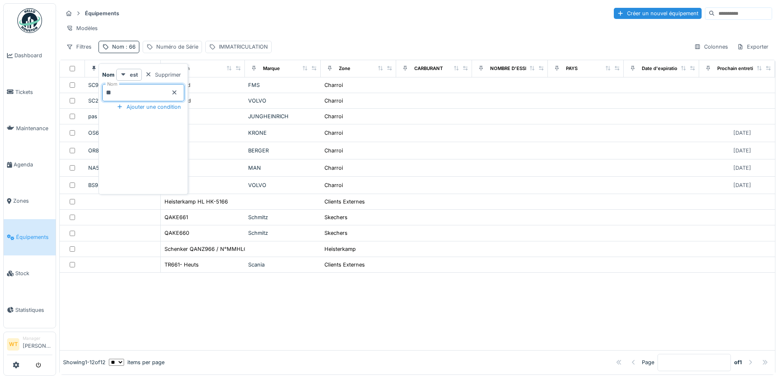
drag, startPoint x: 237, startPoint y: 34, endPoint x: 246, endPoint y: 35, distance: 9.6
click at [238, 34] on div "Modèles" at bounding box center [417, 28] width 709 height 12
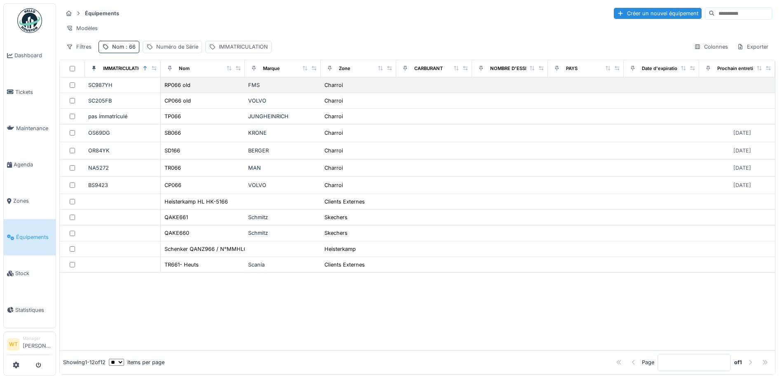
click at [202, 89] on div "RP066 old" at bounding box center [202, 85] width 77 height 9
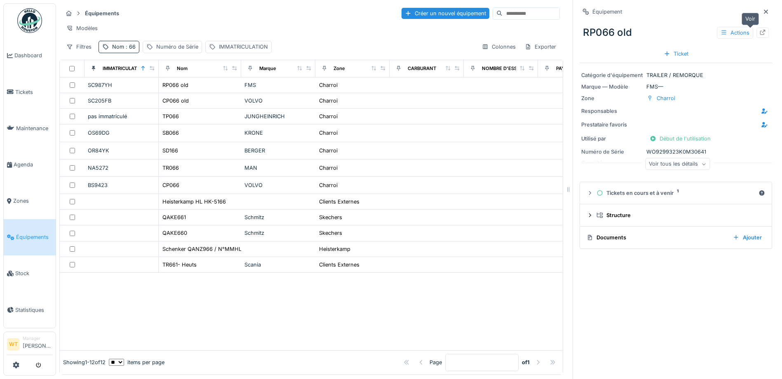
click at [759, 33] on icon at bounding box center [762, 32] width 7 height 5
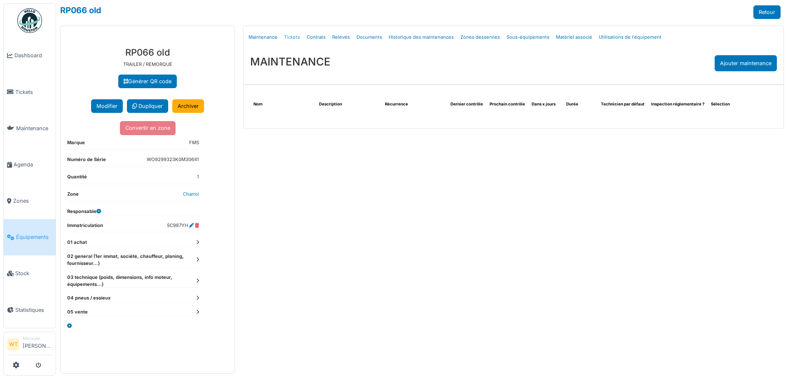
click at [288, 38] on link "Tickets" at bounding box center [292, 37] width 23 height 19
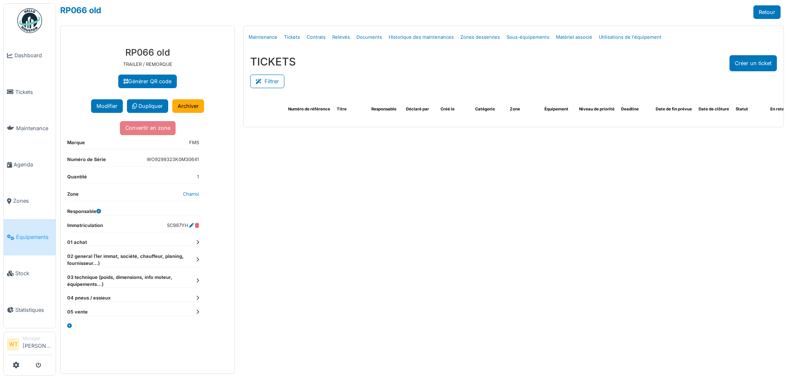
select select "***"
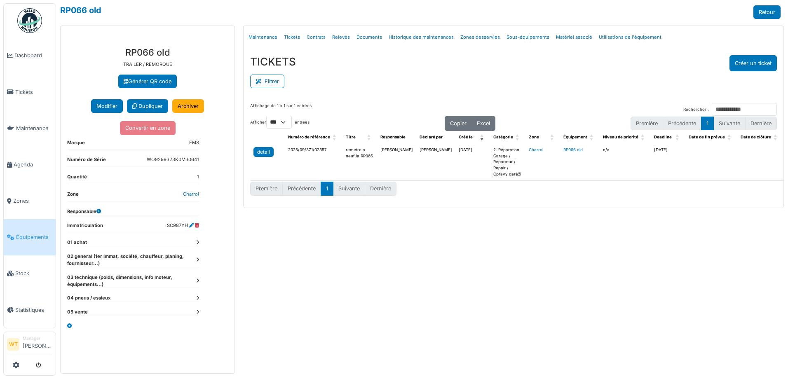
click at [267, 151] on div "detail" at bounding box center [263, 151] width 13 height 7
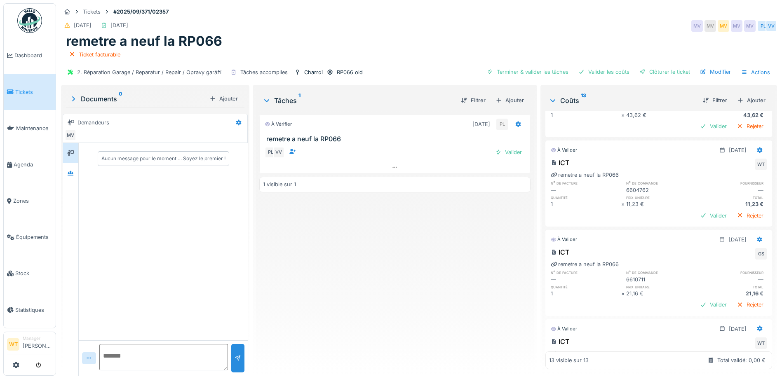
scroll to position [82, 0]
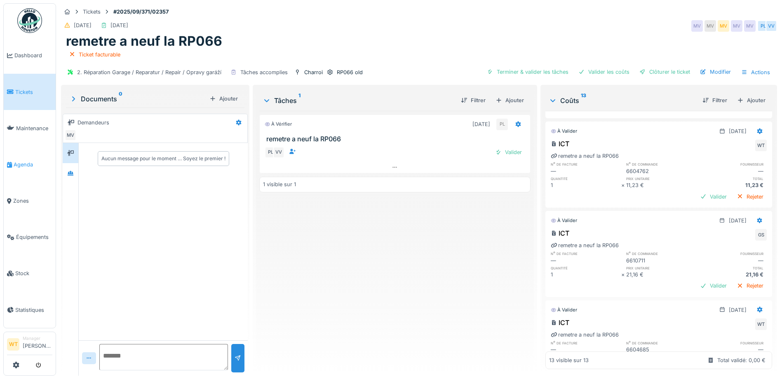
click at [18, 162] on span "Agenda" at bounding box center [33, 165] width 39 height 8
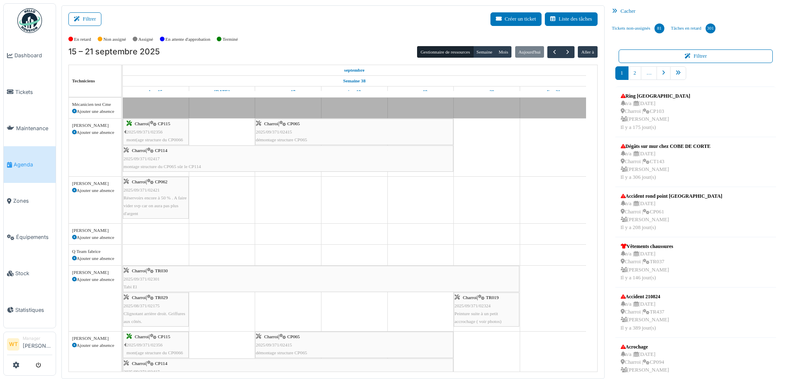
scroll to position [114, 0]
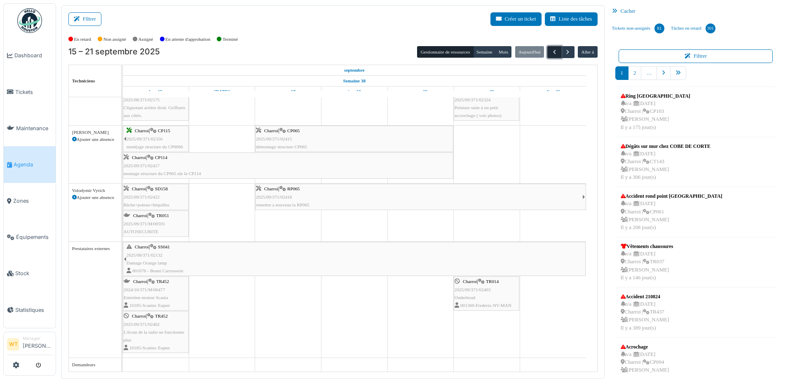
click at [551, 49] on span "button" at bounding box center [554, 52] width 7 height 7
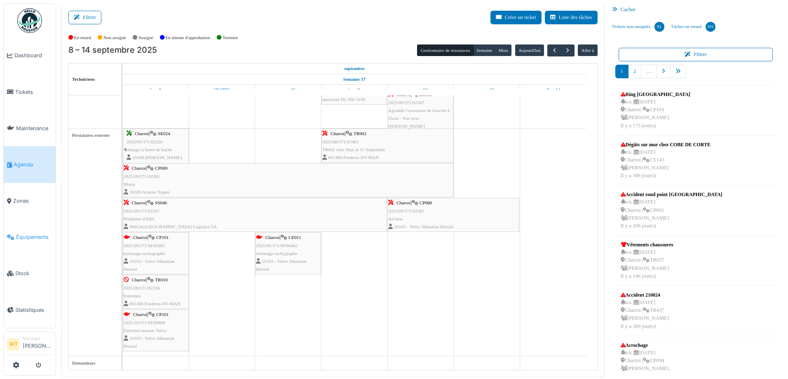
click at [38, 233] on span "Équipements" at bounding box center [34, 237] width 36 height 8
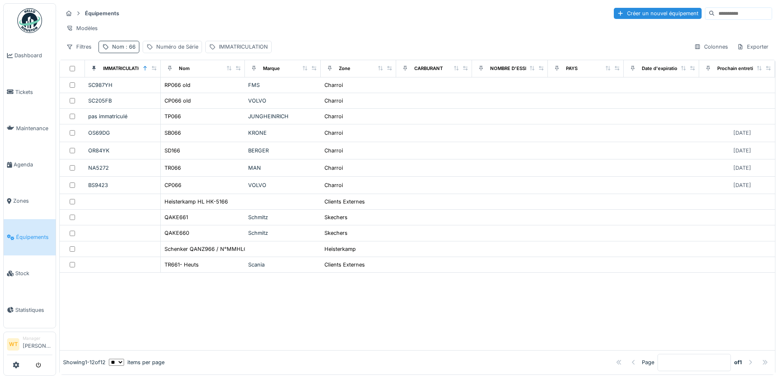
click at [118, 51] on div "Nom : 66" at bounding box center [123, 47] width 23 height 8
click at [178, 93] on icon at bounding box center [174, 92] width 7 height 5
click at [162, 96] on input "Nom" at bounding box center [143, 92] width 82 height 17
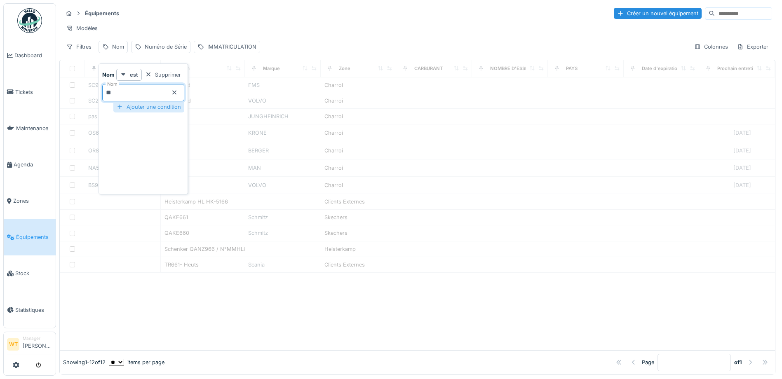
type input "**"
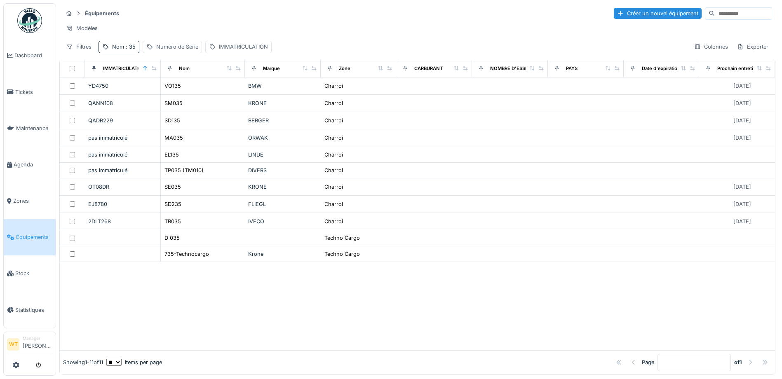
click at [190, 14] on div "Équipements Créer un nouvel équipement" at bounding box center [417, 14] width 709 height 14
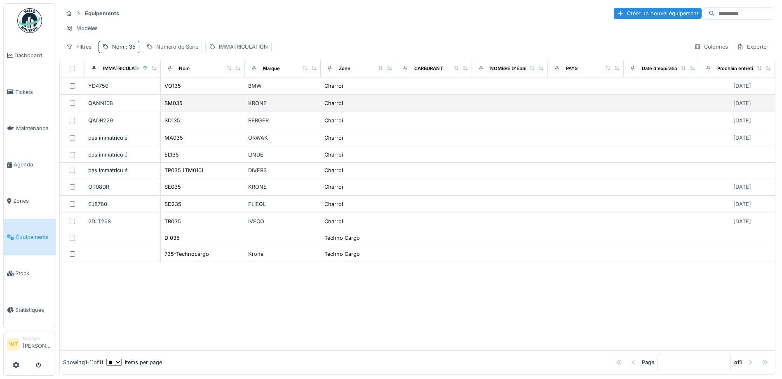
click at [195, 112] on td "SM035" at bounding box center [203, 103] width 84 height 17
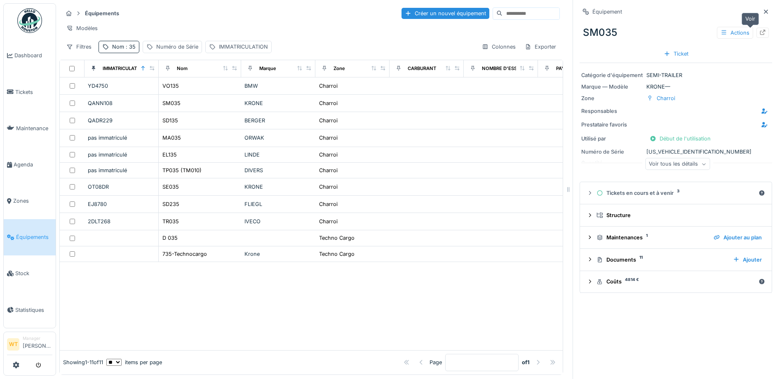
click at [756, 33] on div at bounding box center [762, 33] width 12 height 10
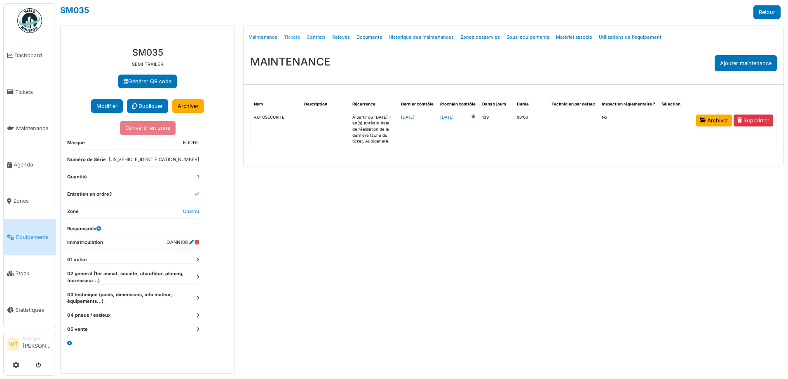
click at [295, 40] on link "Tickets" at bounding box center [292, 37] width 23 height 19
click at [293, 37] on link "Tickets" at bounding box center [292, 37] width 23 height 19
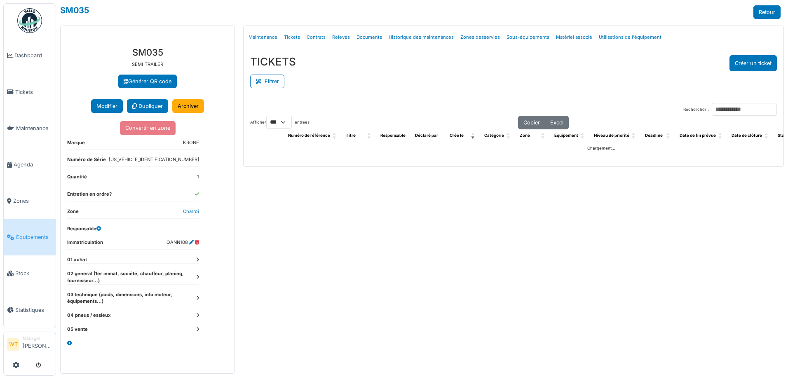
select select "***"
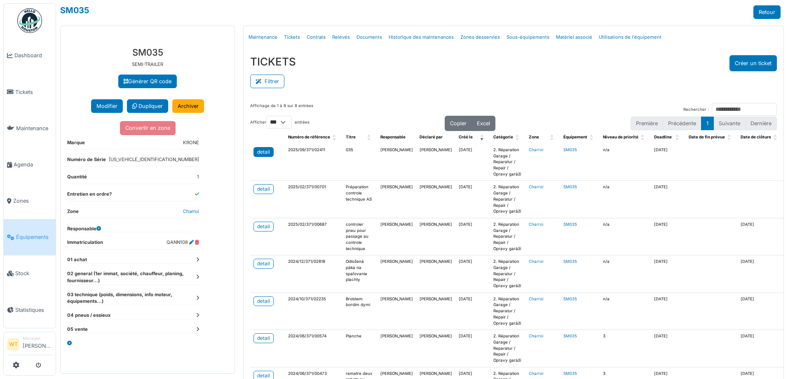
click at [268, 149] on div "detail" at bounding box center [263, 151] width 13 height 7
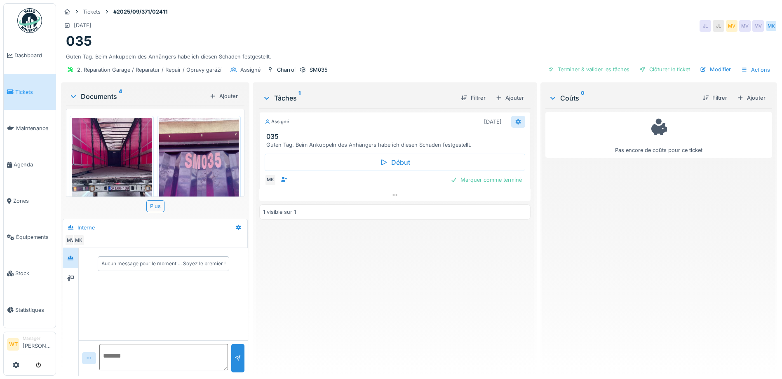
click at [517, 124] on icon at bounding box center [518, 121] width 7 height 5
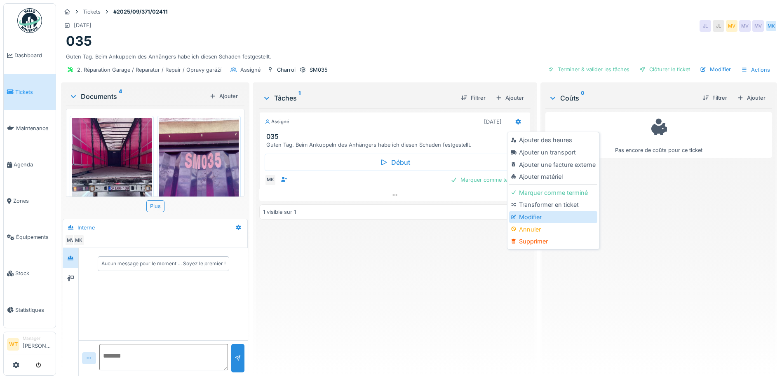
click at [544, 214] on div "Modifier" at bounding box center [553, 217] width 88 height 12
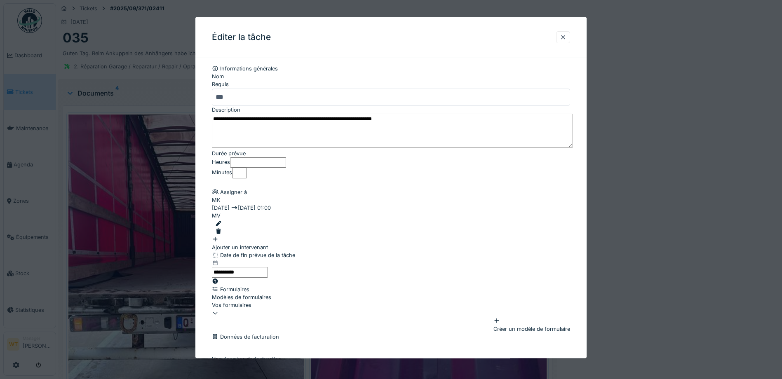
click at [570, 228] on div at bounding box center [392, 232] width 355 height 8
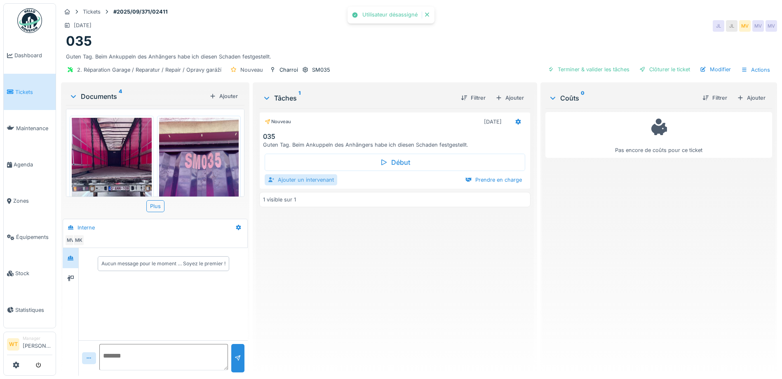
click at [304, 179] on div "Ajouter un intervenant" at bounding box center [301, 179] width 73 height 11
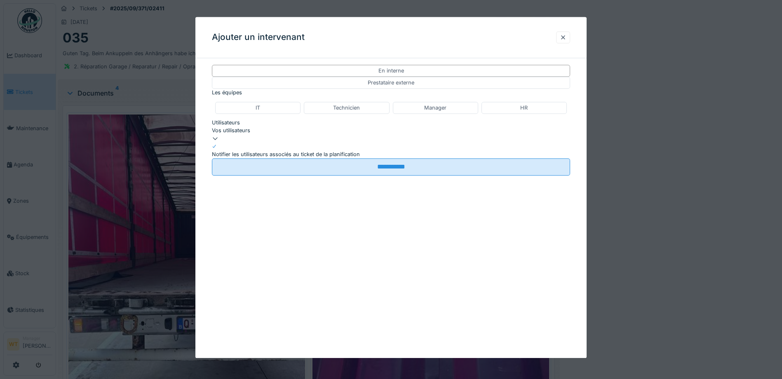
click at [289, 142] on div "Vos utilisateurs" at bounding box center [391, 135] width 358 height 16
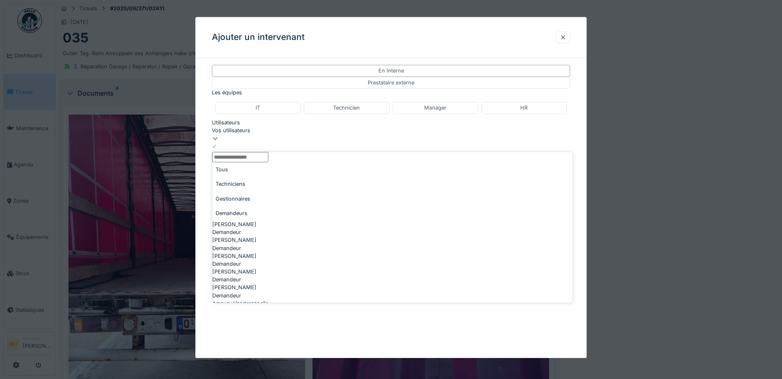
click at [259, 187] on div "Techniciens" at bounding box center [392, 184] width 360 height 14
click at [263, 258] on div "Technicien" at bounding box center [392, 255] width 360 height 8
type input "*****"
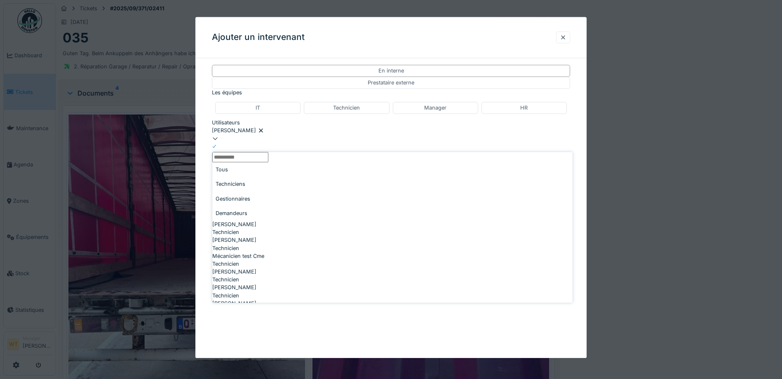
click at [314, 134] on div "Patrick Fridmansky" at bounding box center [391, 131] width 358 height 8
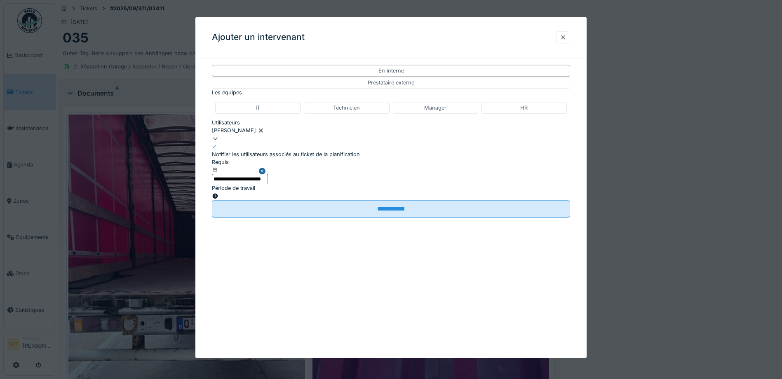
click at [268, 184] on input "**********" at bounding box center [240, 179] width 56 height 10
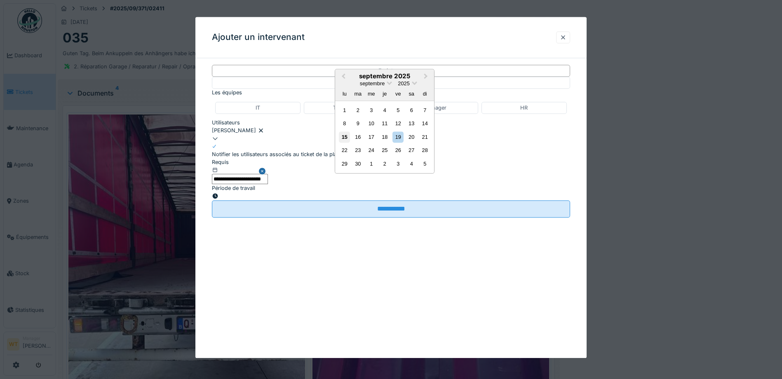
click at [345, 143] on div "15" at bounding box center [344, 136] width 11 height 11
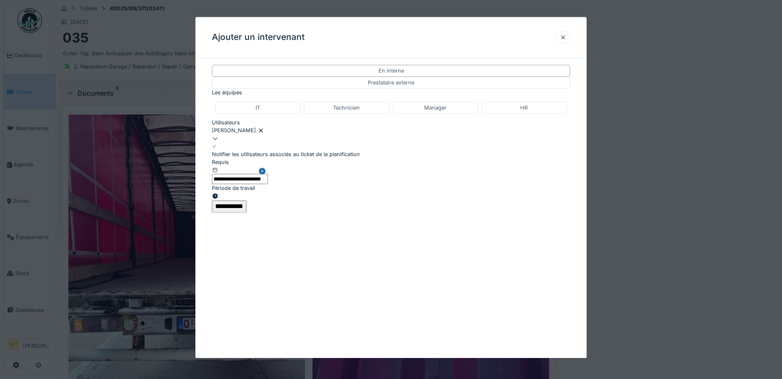
click at [246, 213] on input "**********" at bounding box center [229, 206] width 35 height 12
